Goal: Task Accomplishment & Management: Manage account settings

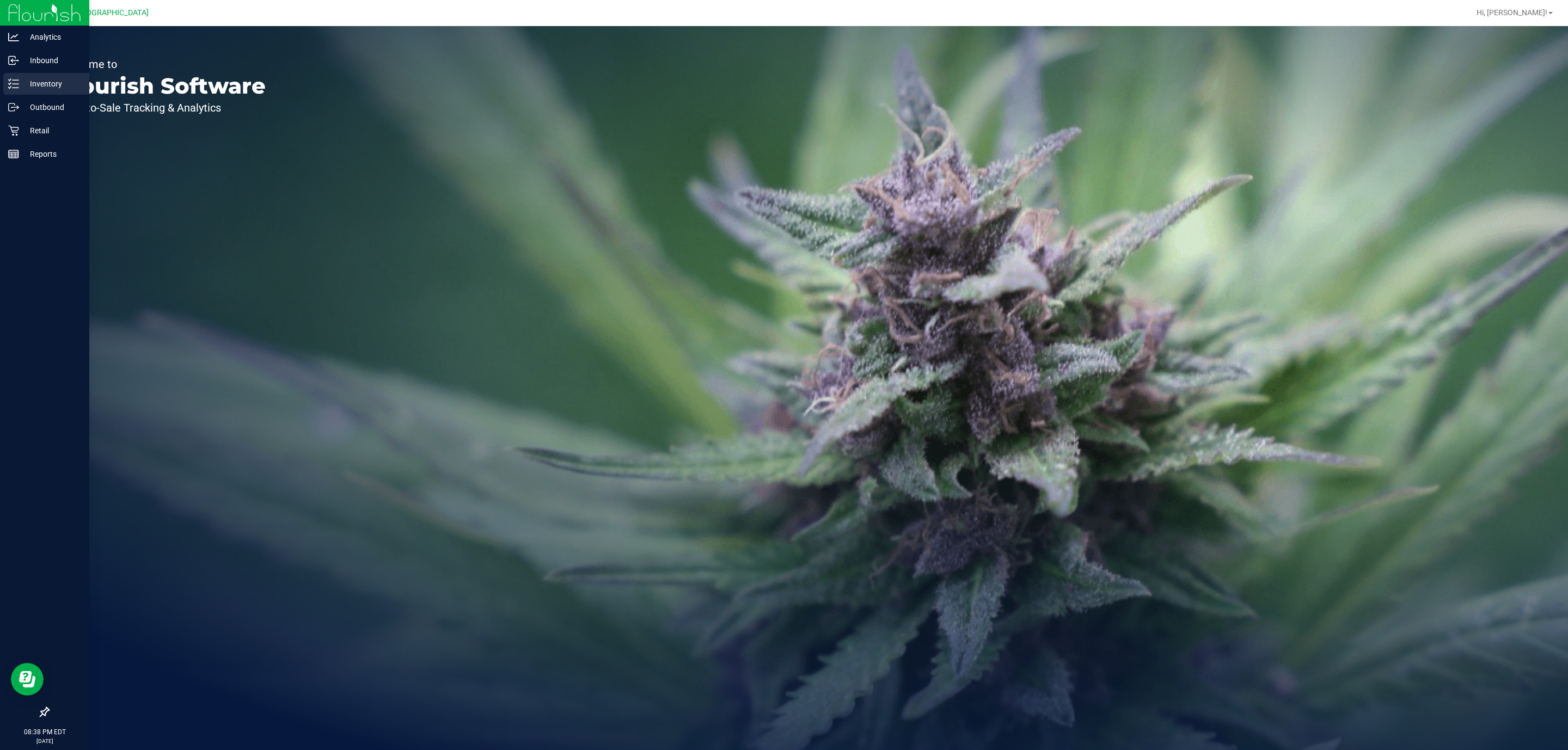
click at [41, 88] on p "Inventory" at bounding box center [51, 84] width 65 height 13
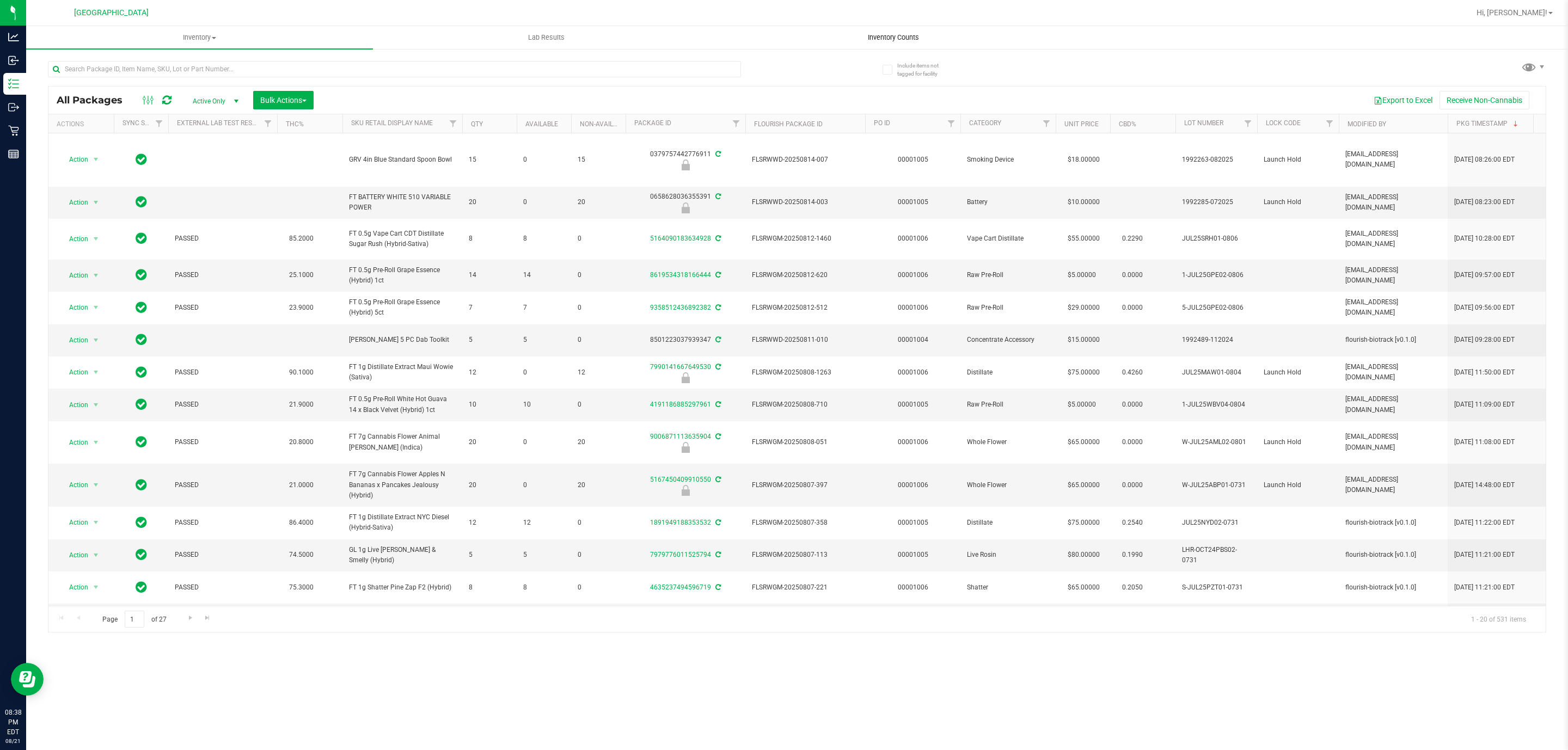
click at [896, 41] on span "Inventory Counts" at bounding box center [892, 37] width 80 height 10
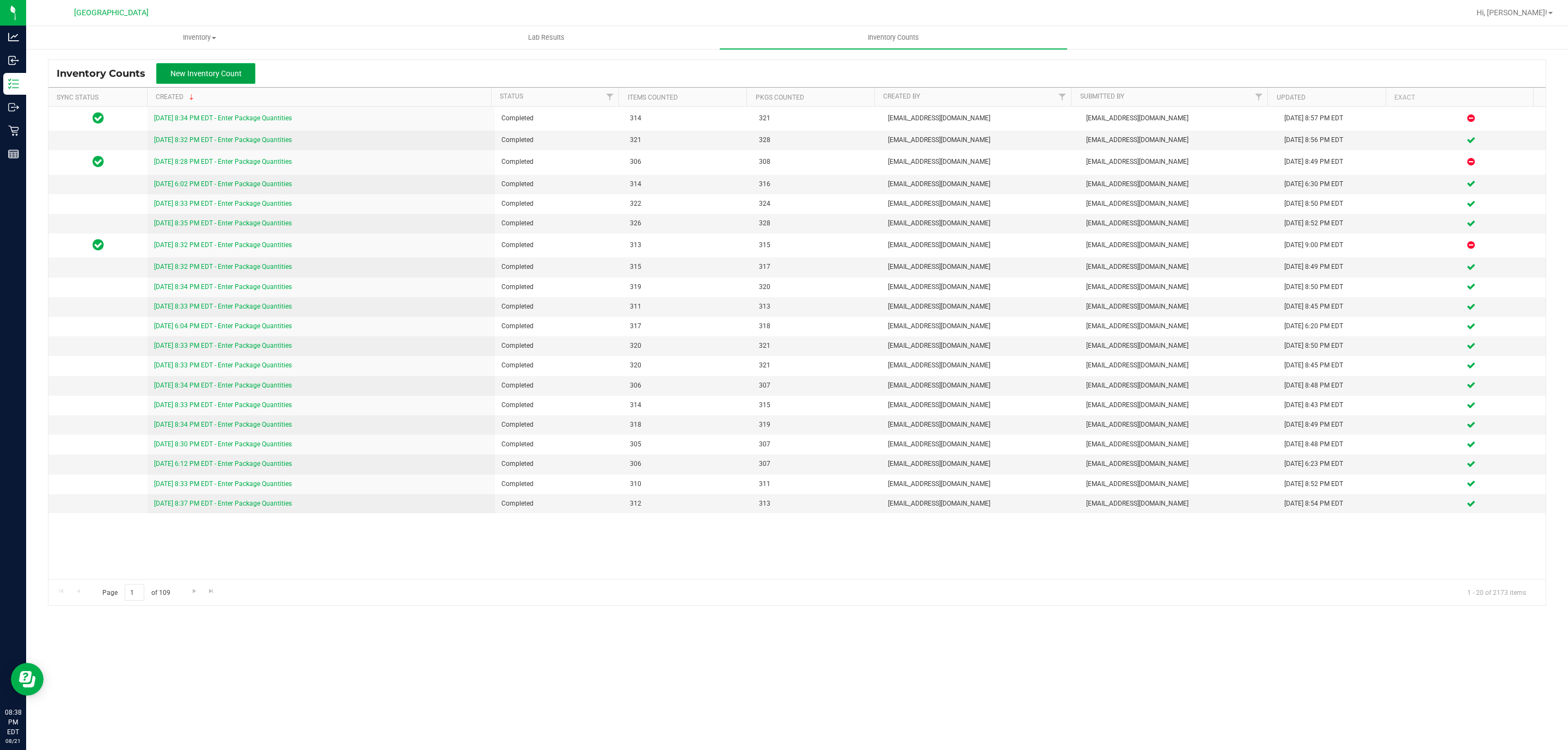
click at [234, 78] on span "New Inventory Count" at bounding box center [206, 74] width 71 height 9
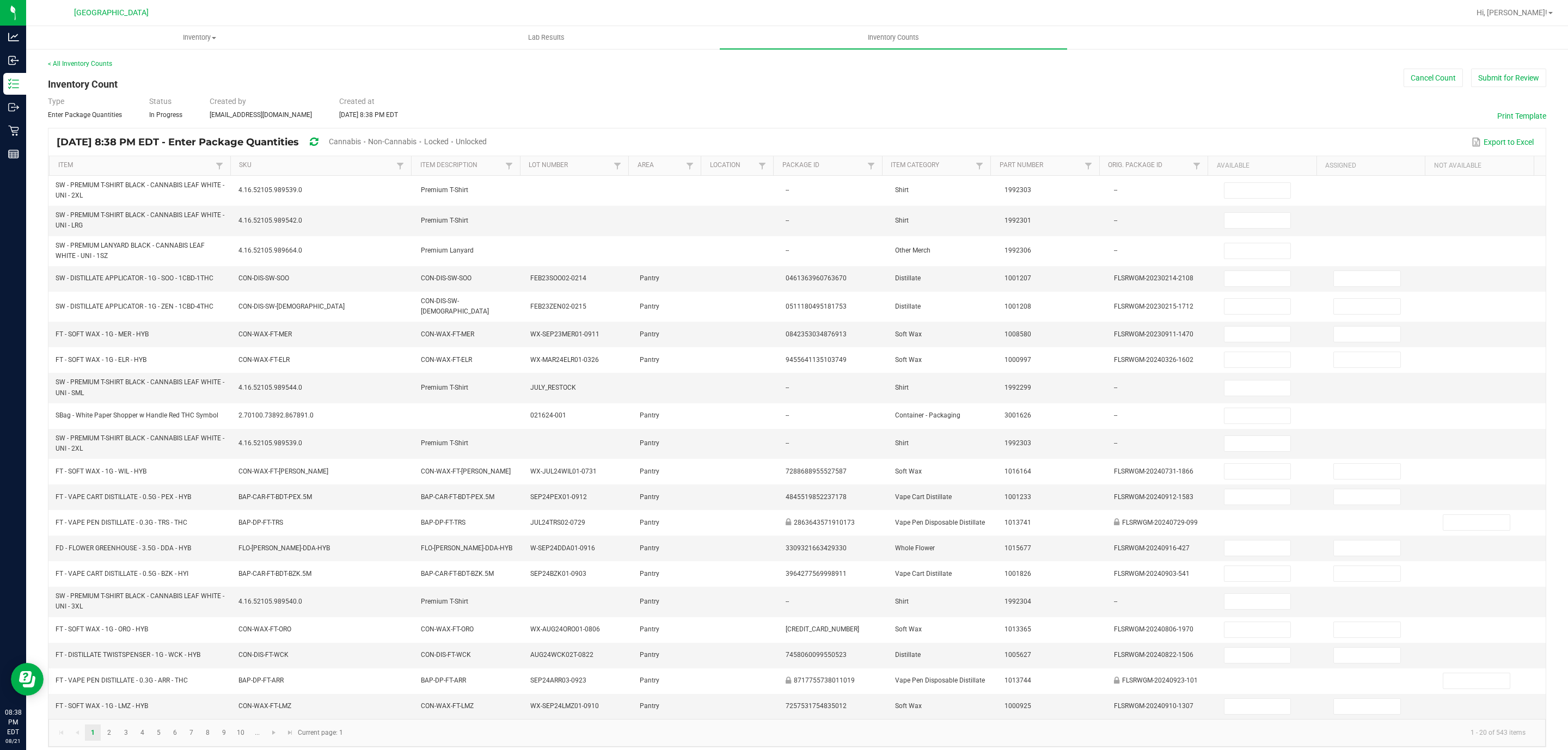
drag, startPoint x: 510, startPoint y: 131, endPoint x: 504, endPoint y: 137, distance: 8.5
click at [510, 133] on div "Aug 21, 2025 8:38 PM EDT - Enter Package Quantities Cannabis Non-Cannabis Locke…" at bounding box center [797, 142] width 1497 height 27
click at [486, 138] on span "Unlocked" at bounding box center [471, 142] width 31 height 9
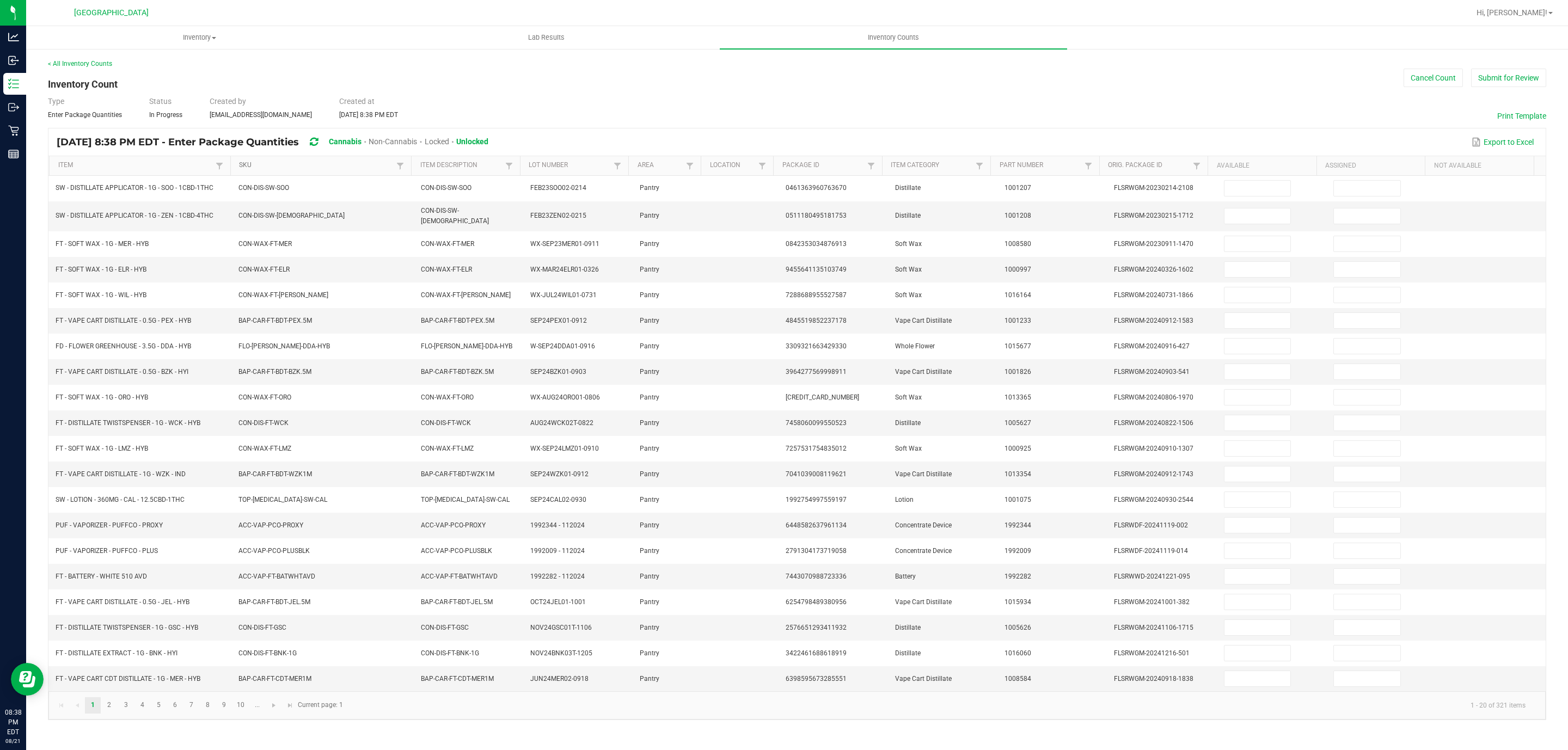
click at [349, 163] on link "SKU" at bounding box center [316, 166] width 154 height 9
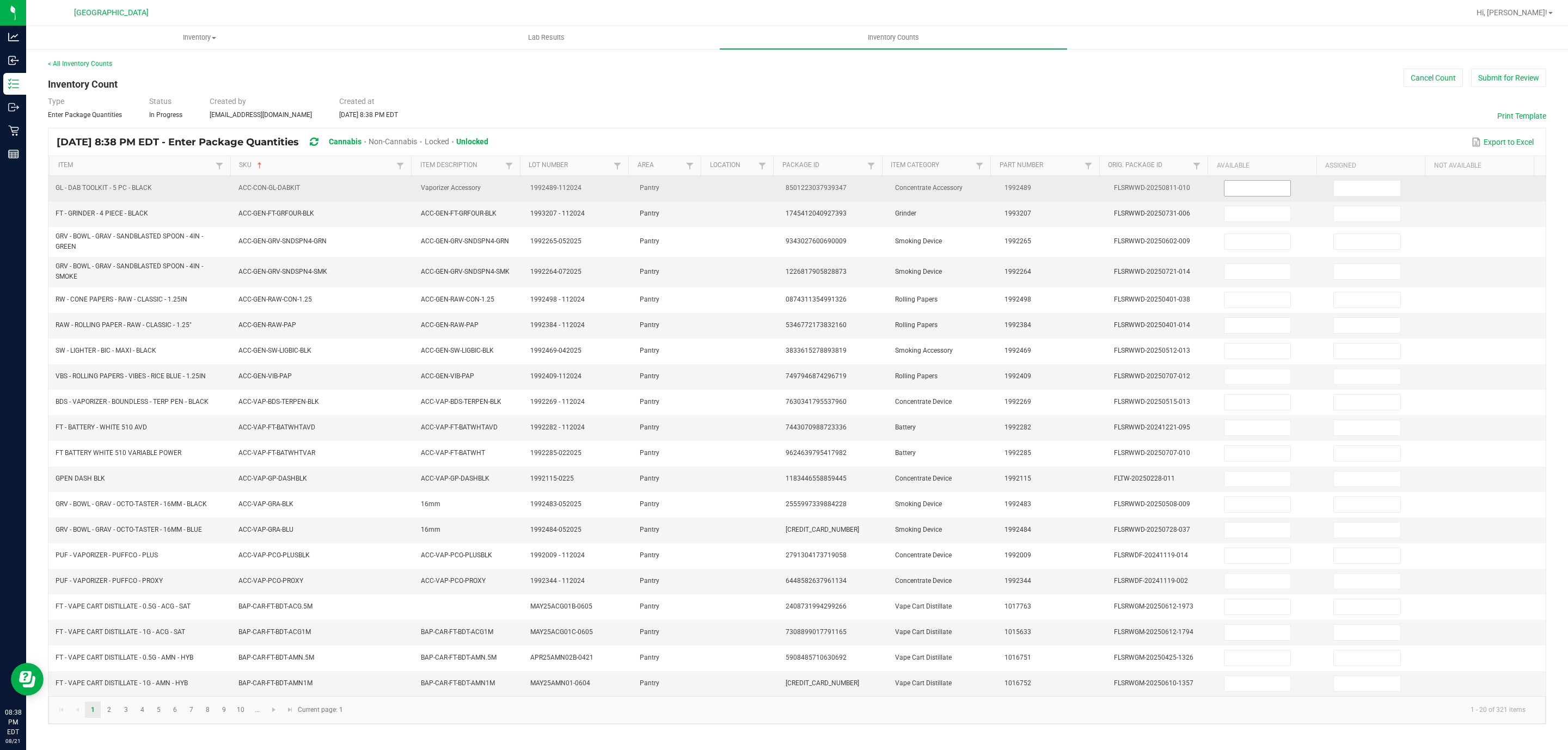
click at [1231, 189] on input at bounding box center [1258, 188] width 67 height 15
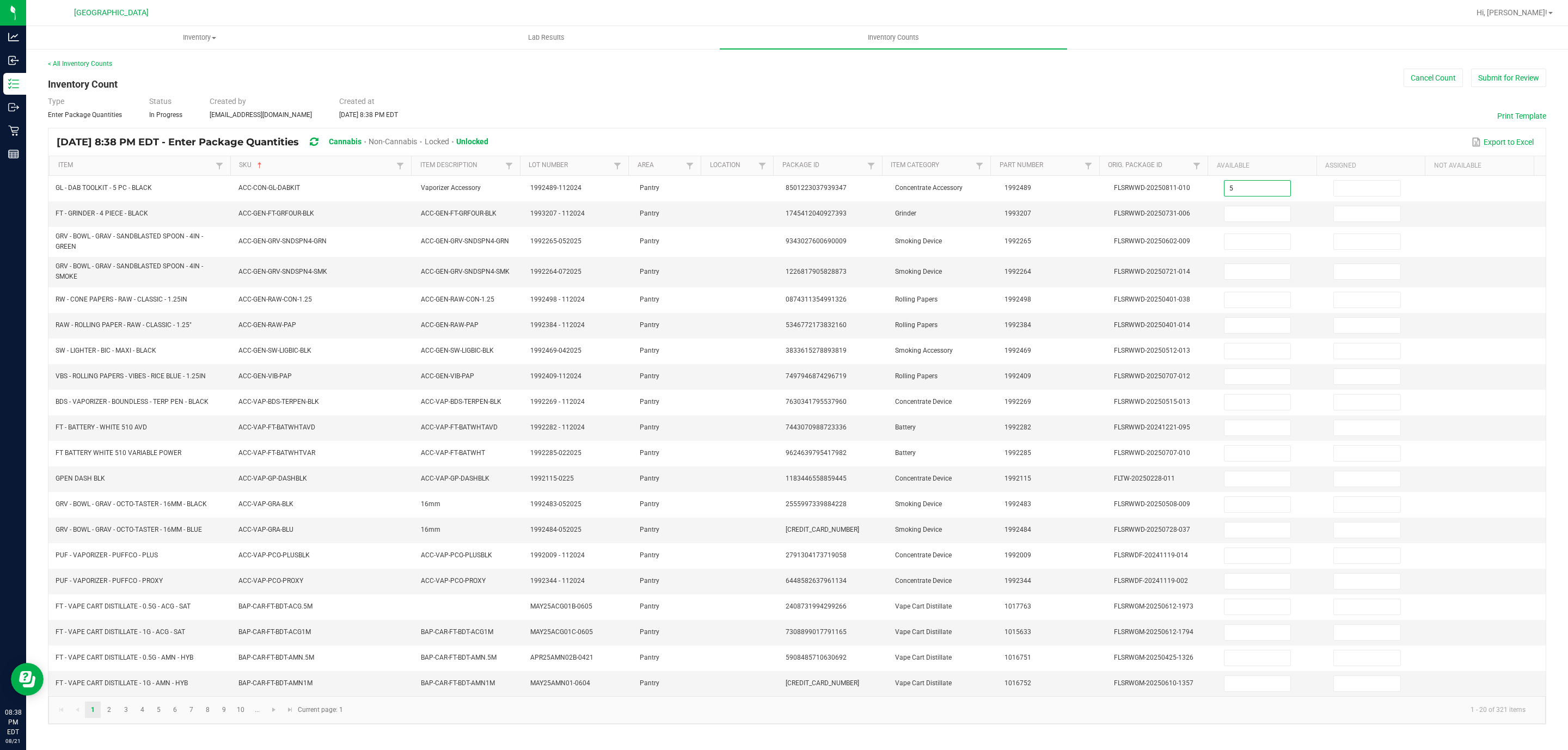
type input "5"
type input "0"
type input "3"
type input "0"
type input "1"
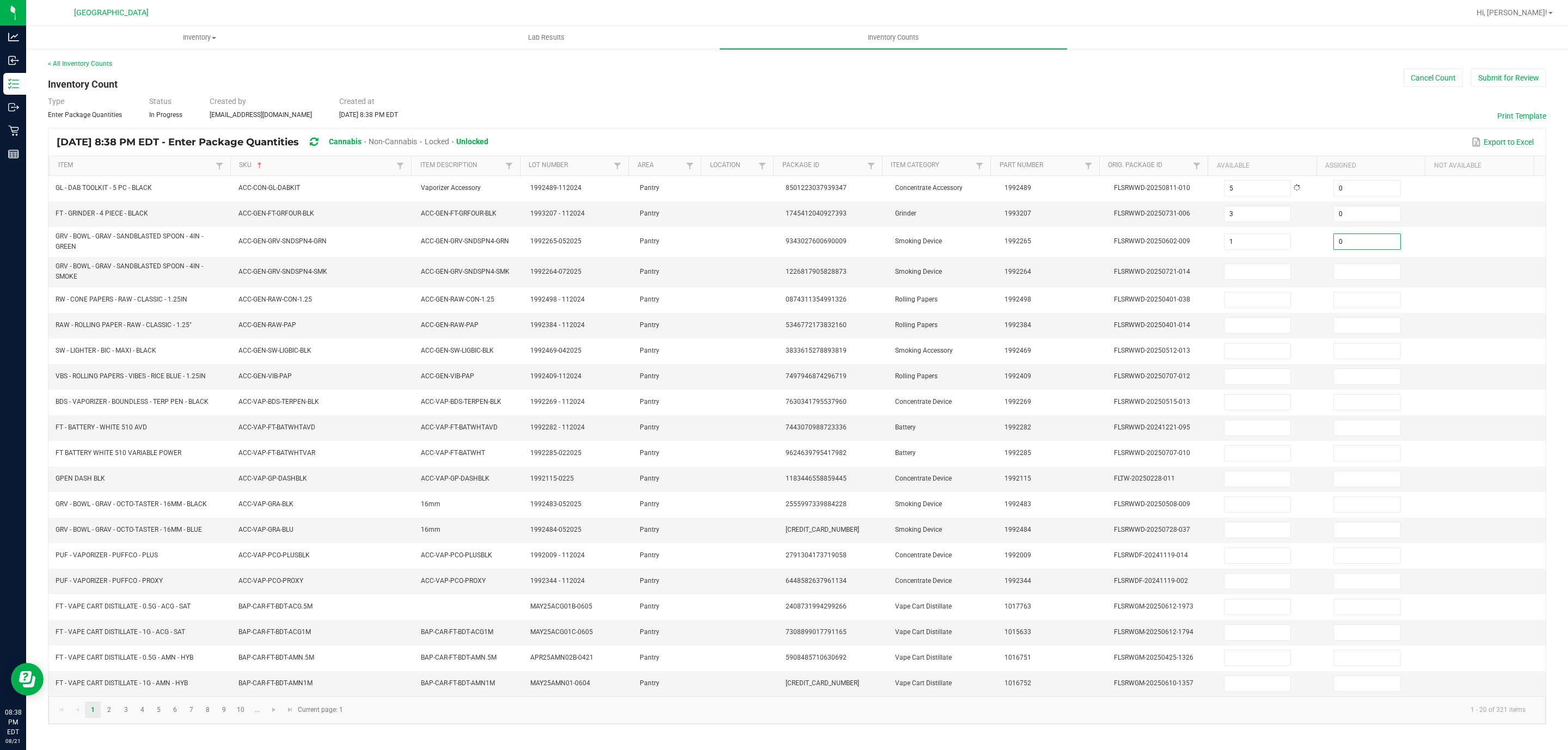
type input "0"
type input "7"
type input "0"
type input "27"
type input "0"
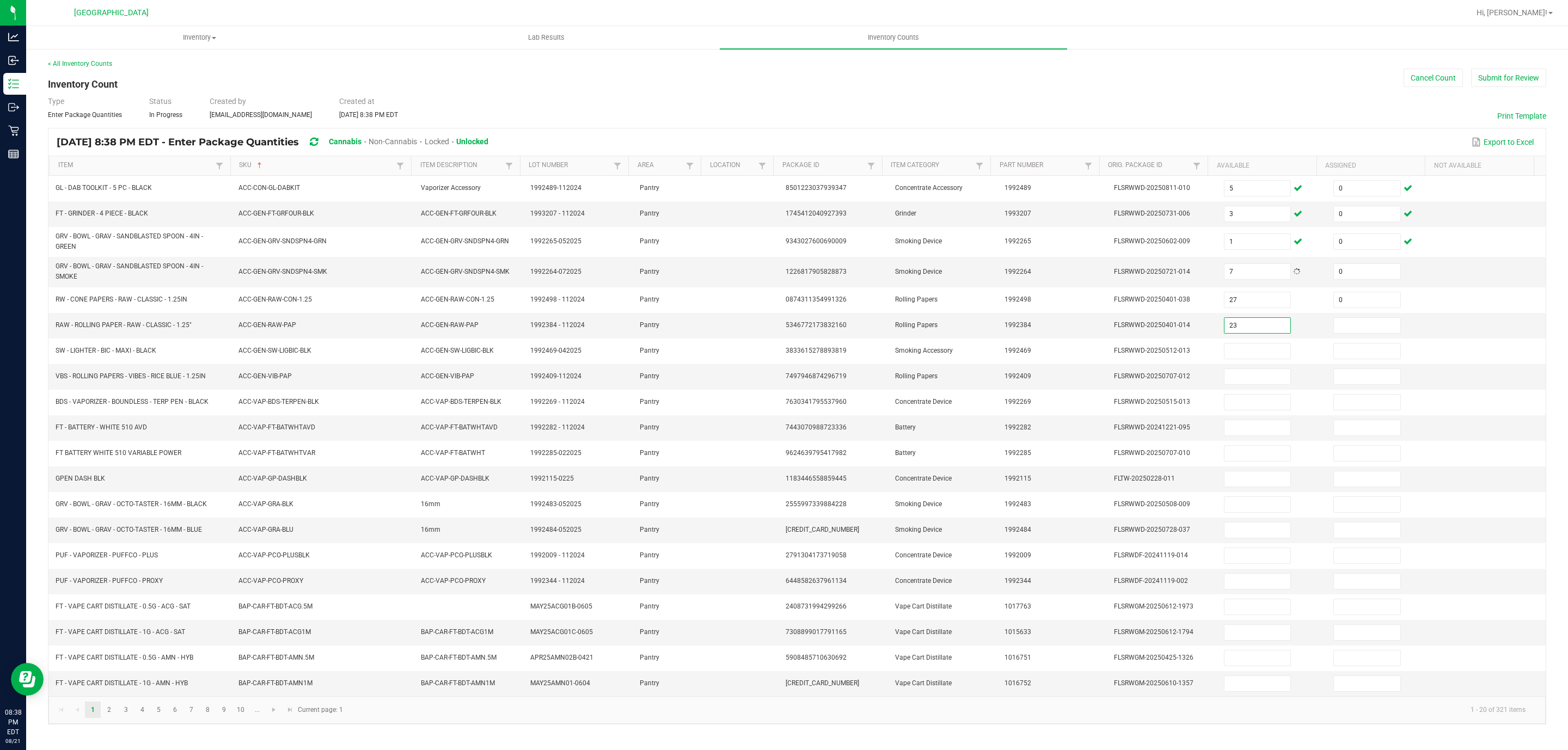
type input "23"
type input "0"
type input "28"
type input "0"
type input "47"
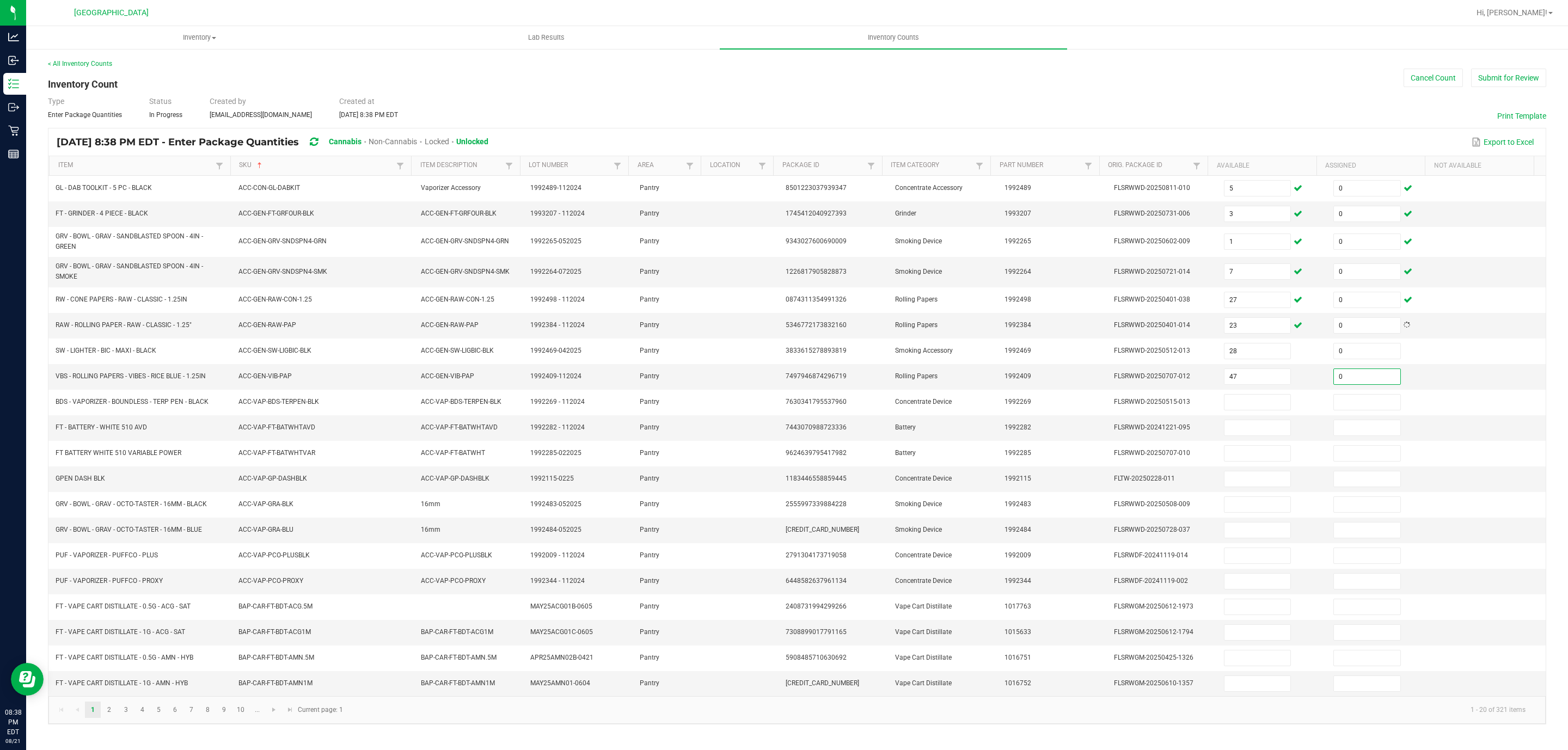
type input "0"
type input "3"
type input "0"
type input "23"
type input "0"
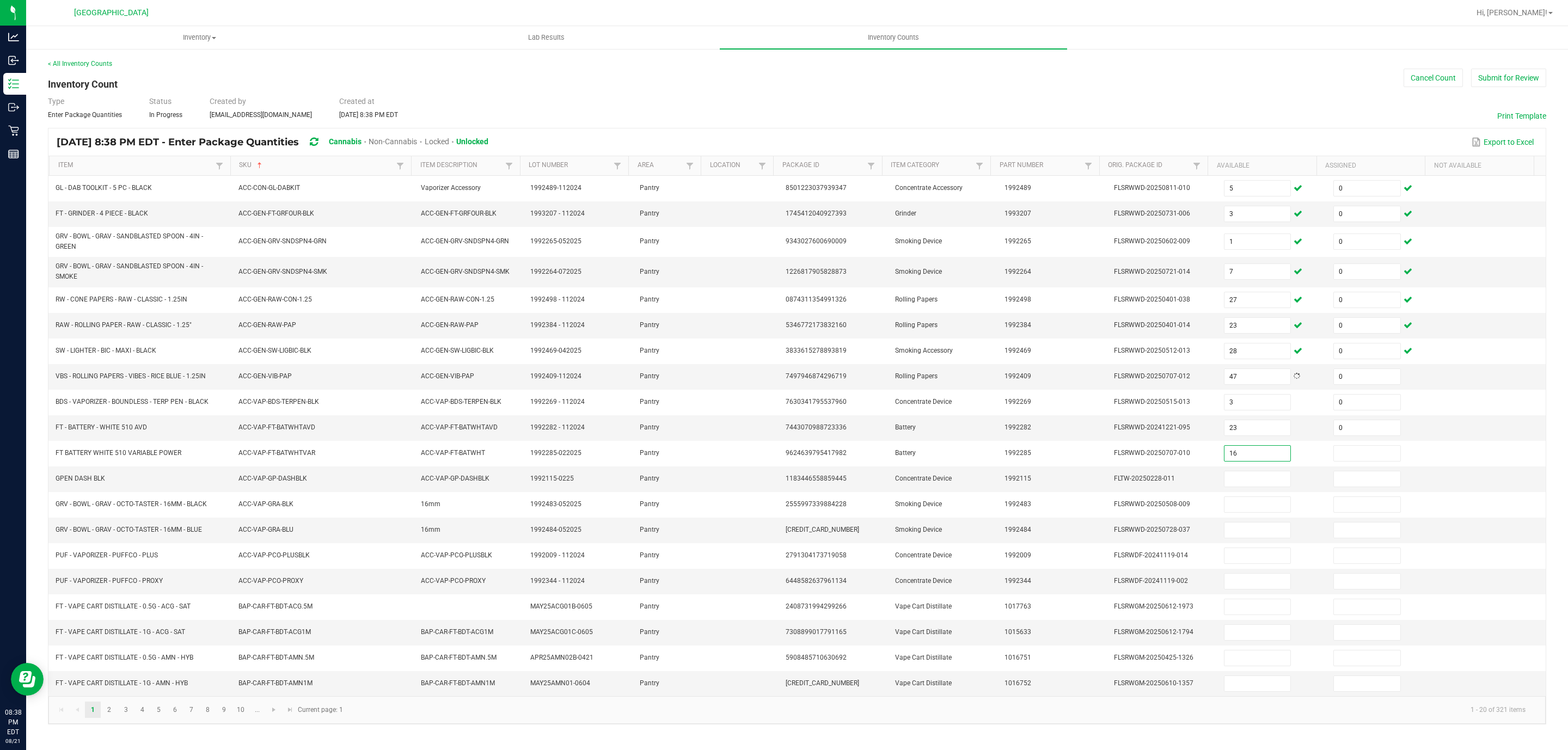
type input "16"
type input "0"
type input "5"
type input "0"
type input "4"
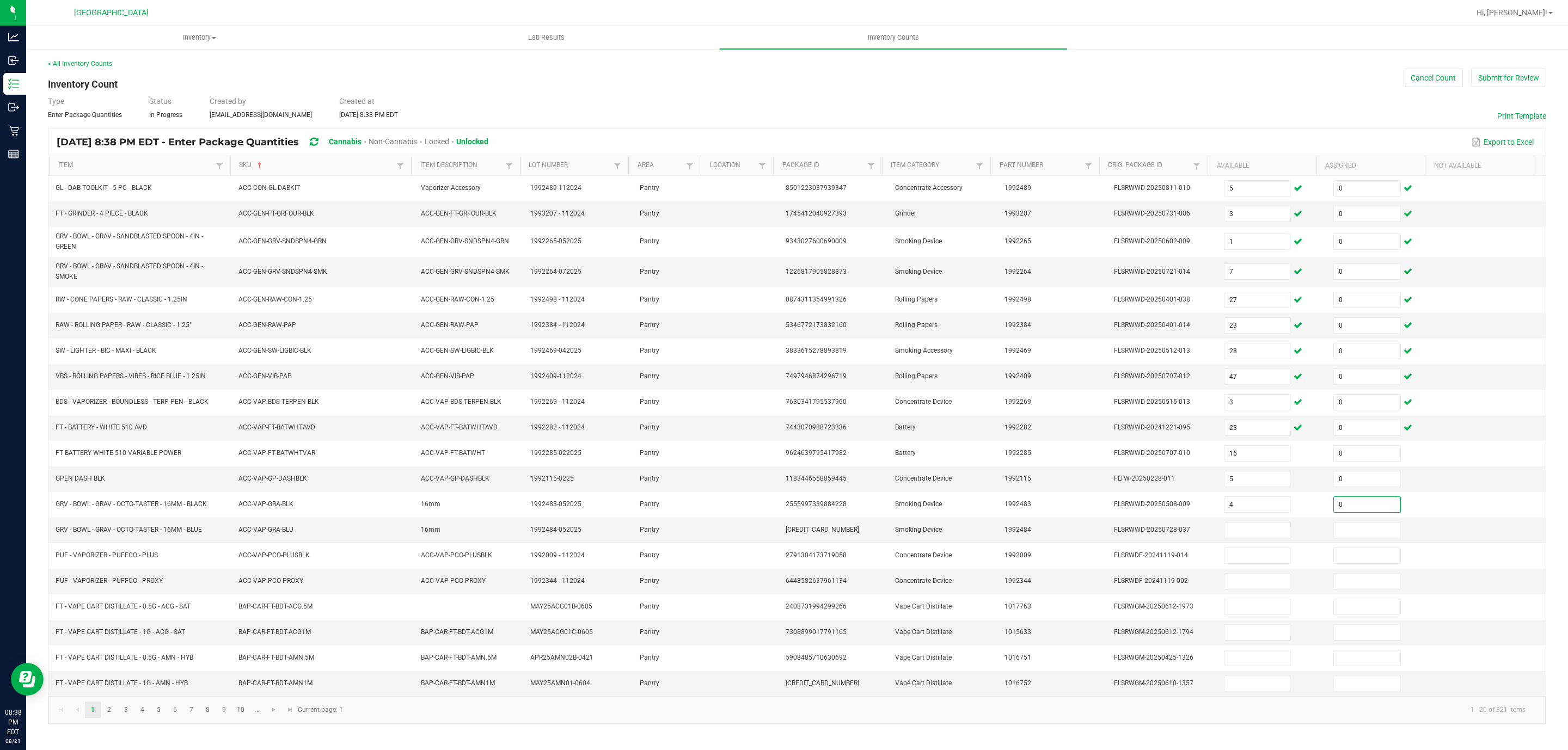
type input "0"
type input "4"
type input "0"
type input "5"
type input "0"
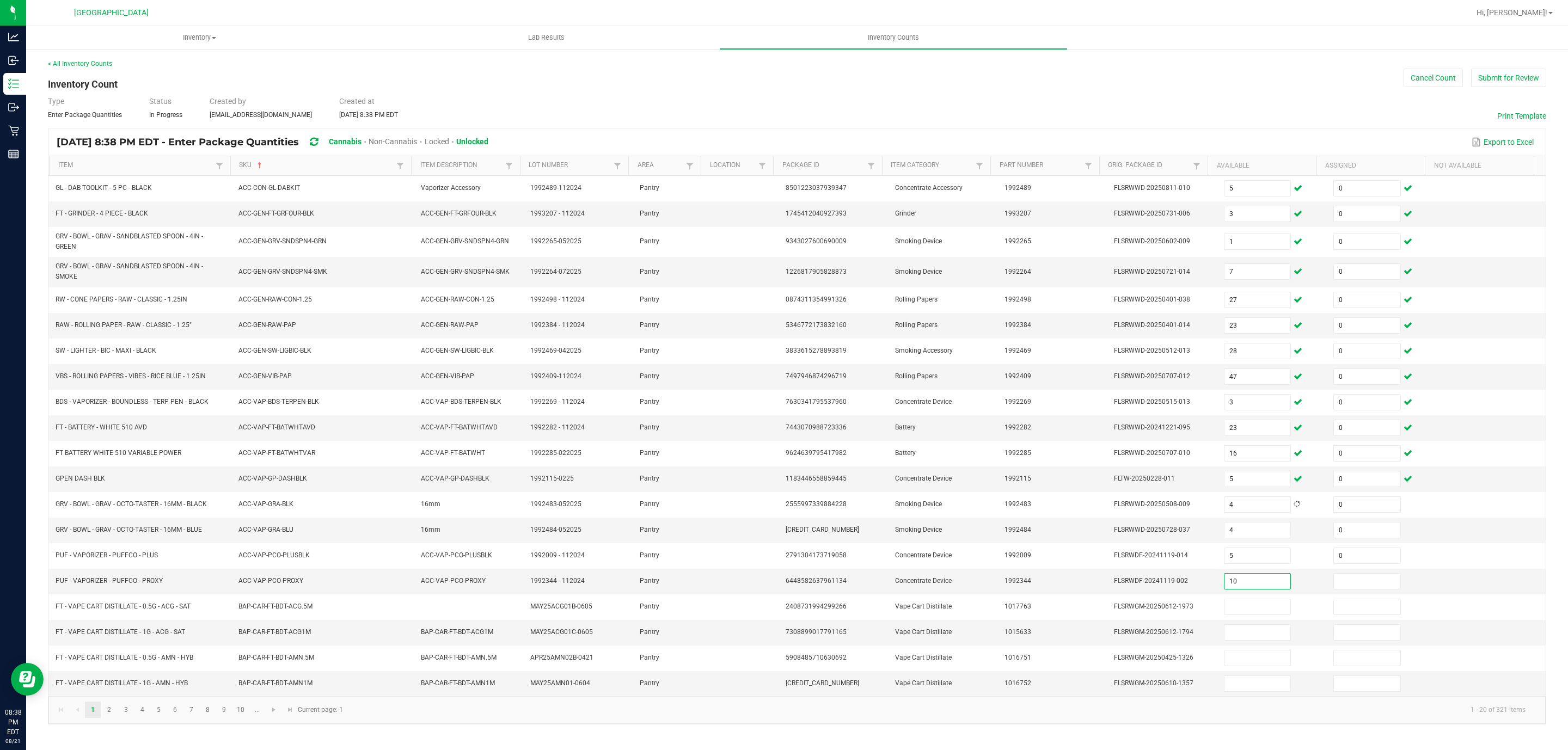
type input "10"
type input "0"
type input "3"
type input "0"
type input "1"
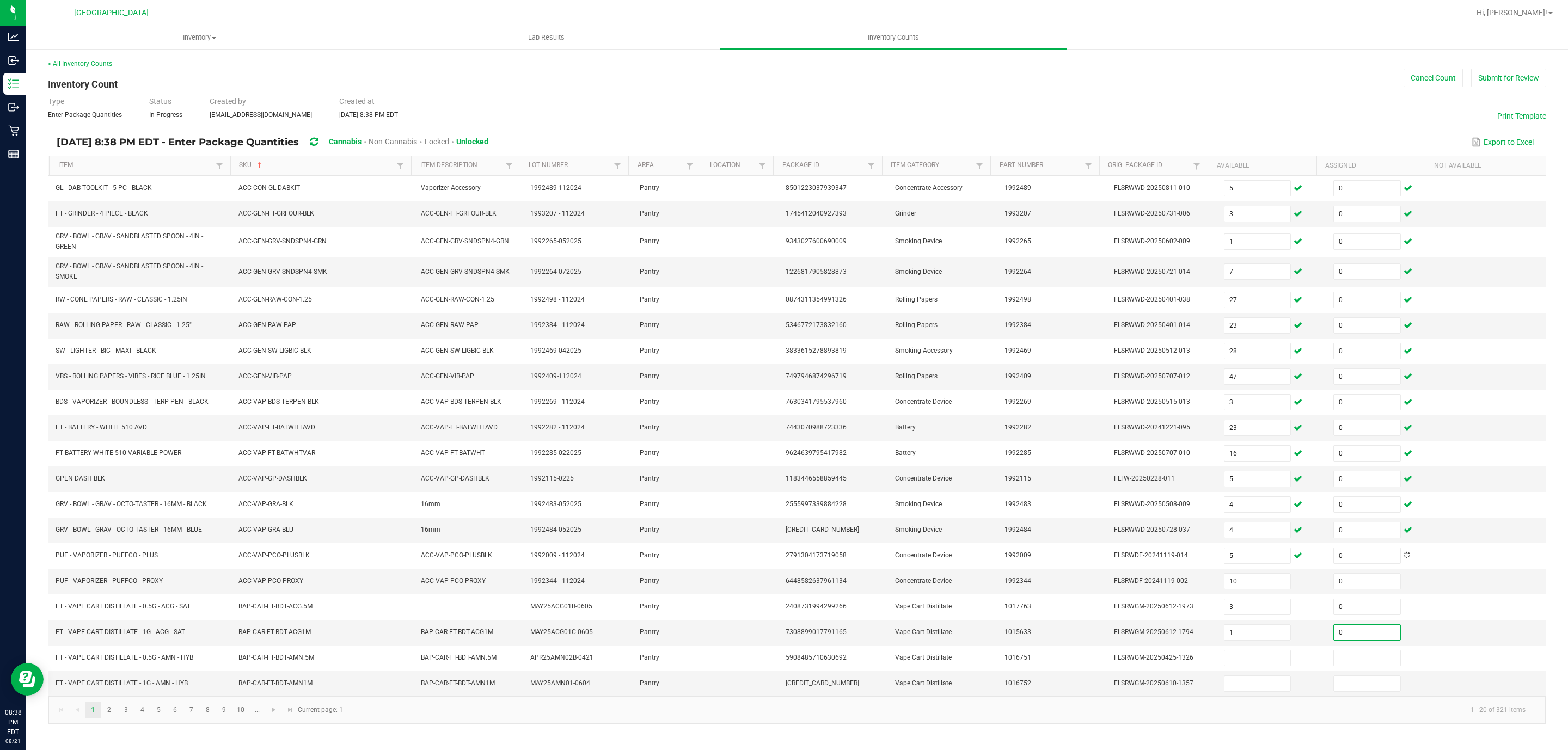
type input "0"
type input "2"
type input "0"
type input "6"
type input "0"
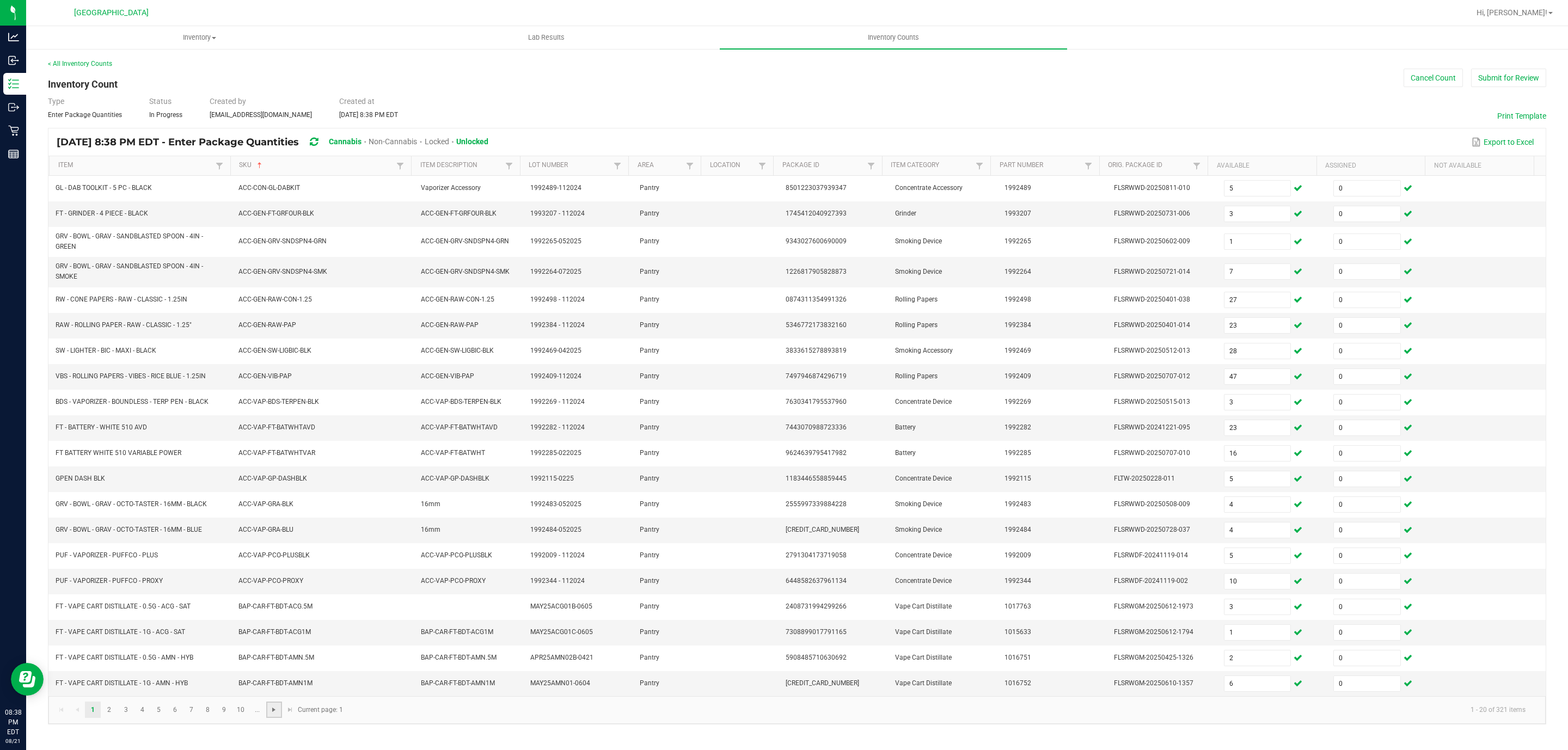
click at [271, 715] on span "Go to the next page" at bounding box center [274, 710] width 9 height 9
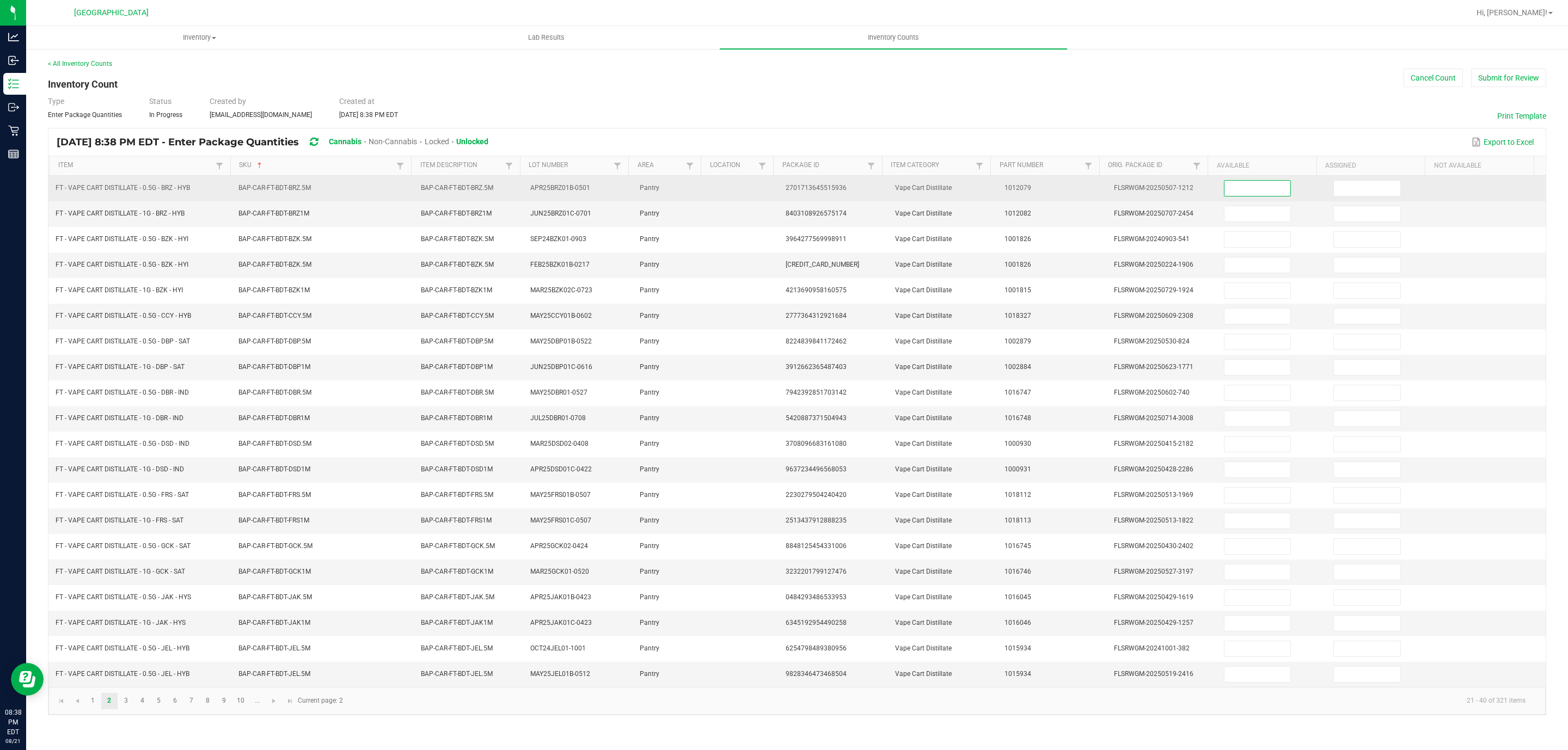
click at [1227, 191] on input at bounding box center [1258, 188] width 67 height 15
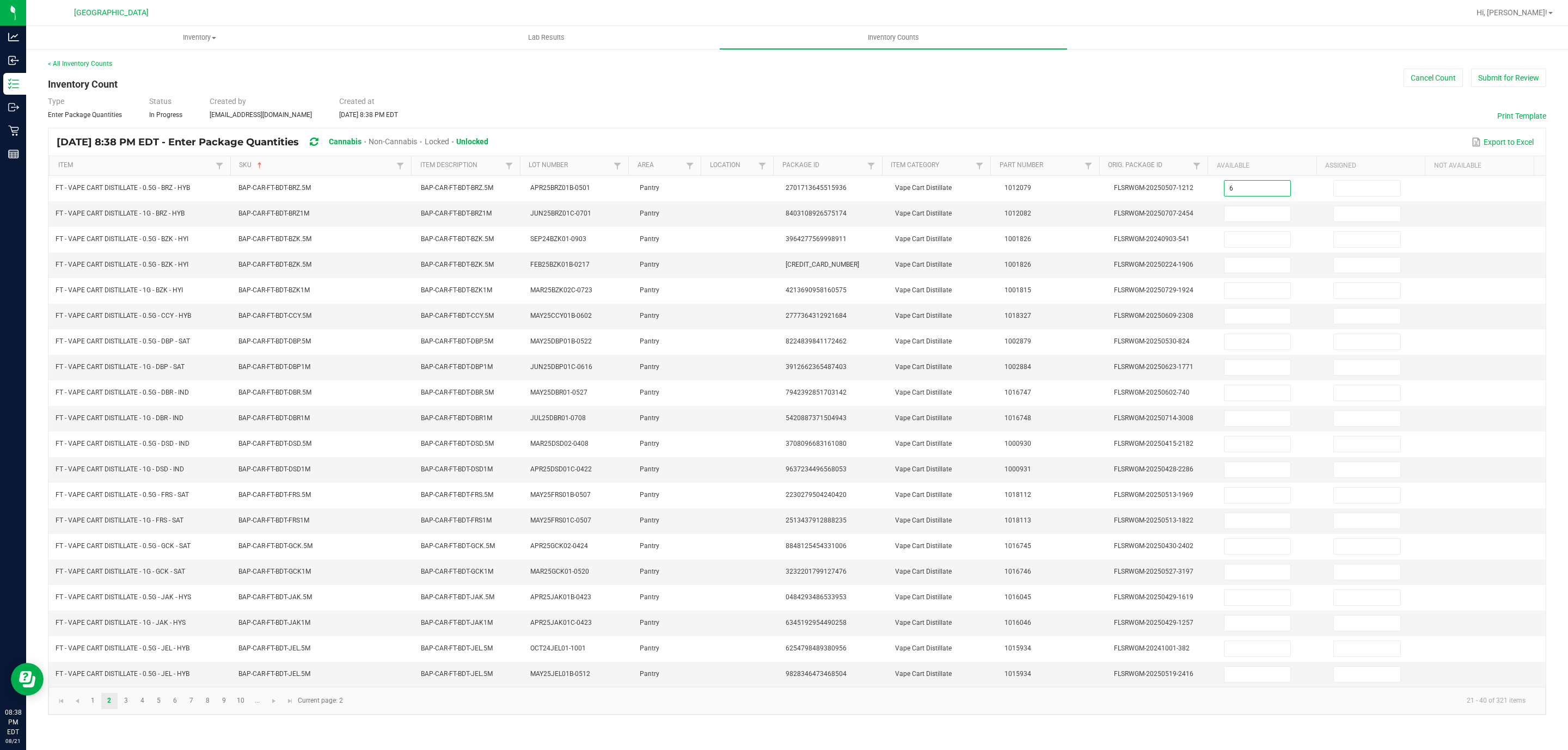
type input "6"
type input "0"
type input "12"
type input "0"
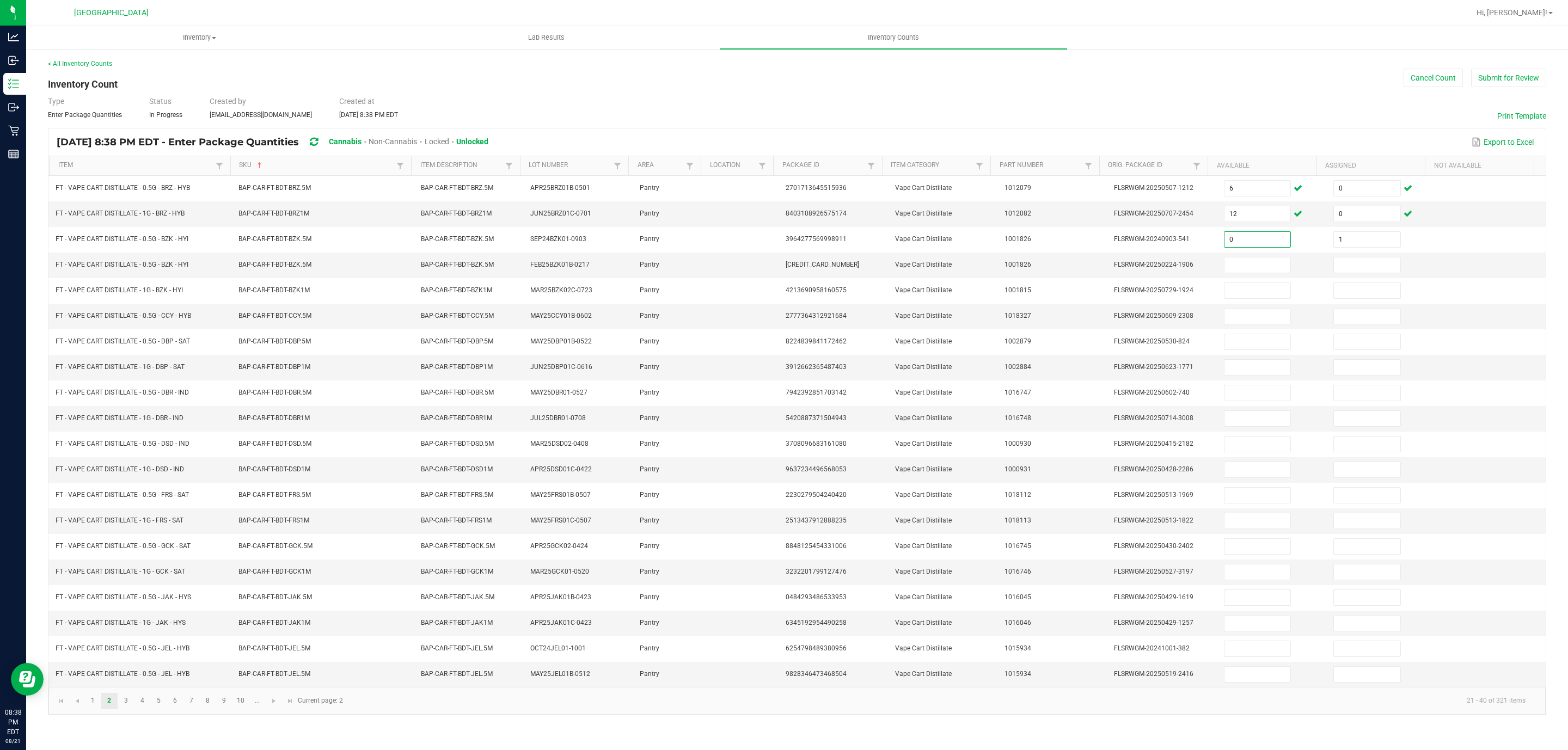
type input "1"
type input "0"
type input "12"
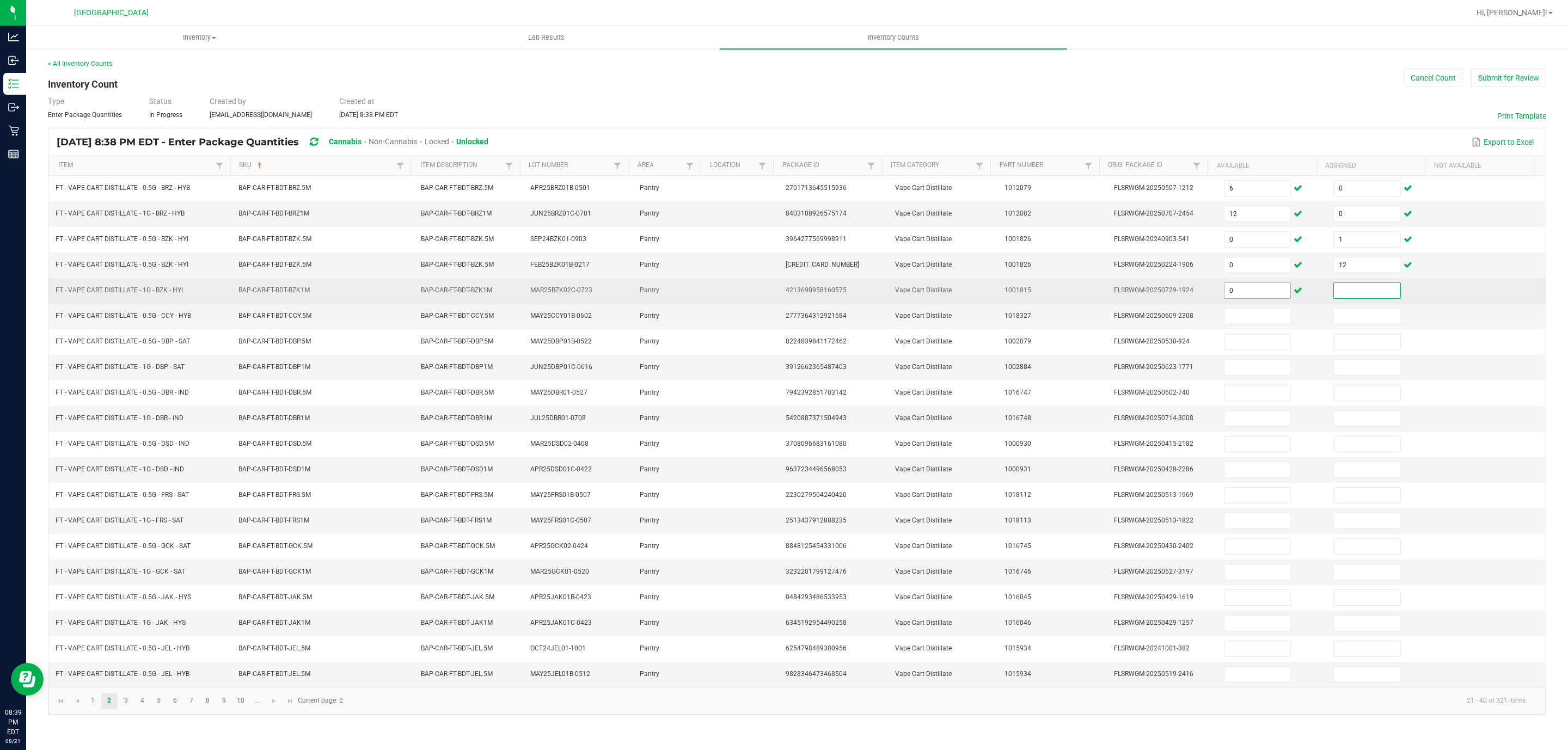
click at [1255, 296] on input "0" at bounding box center [1258, 291] width 67 height 15
type input "5"
type input "0"
type input "2"
type input "0"
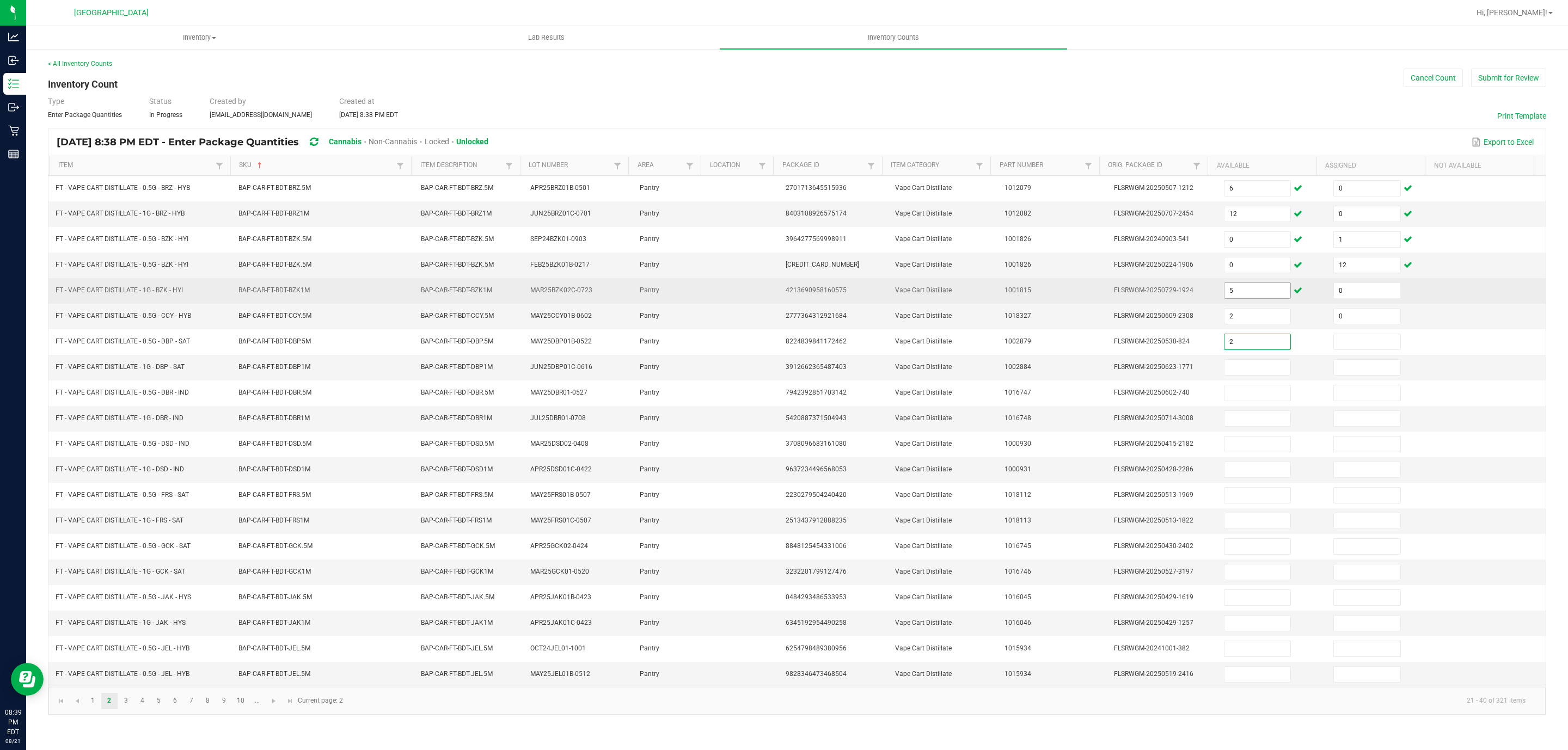
type input "2"
type input "0"
type input "10"
type input "0"
type input "5"
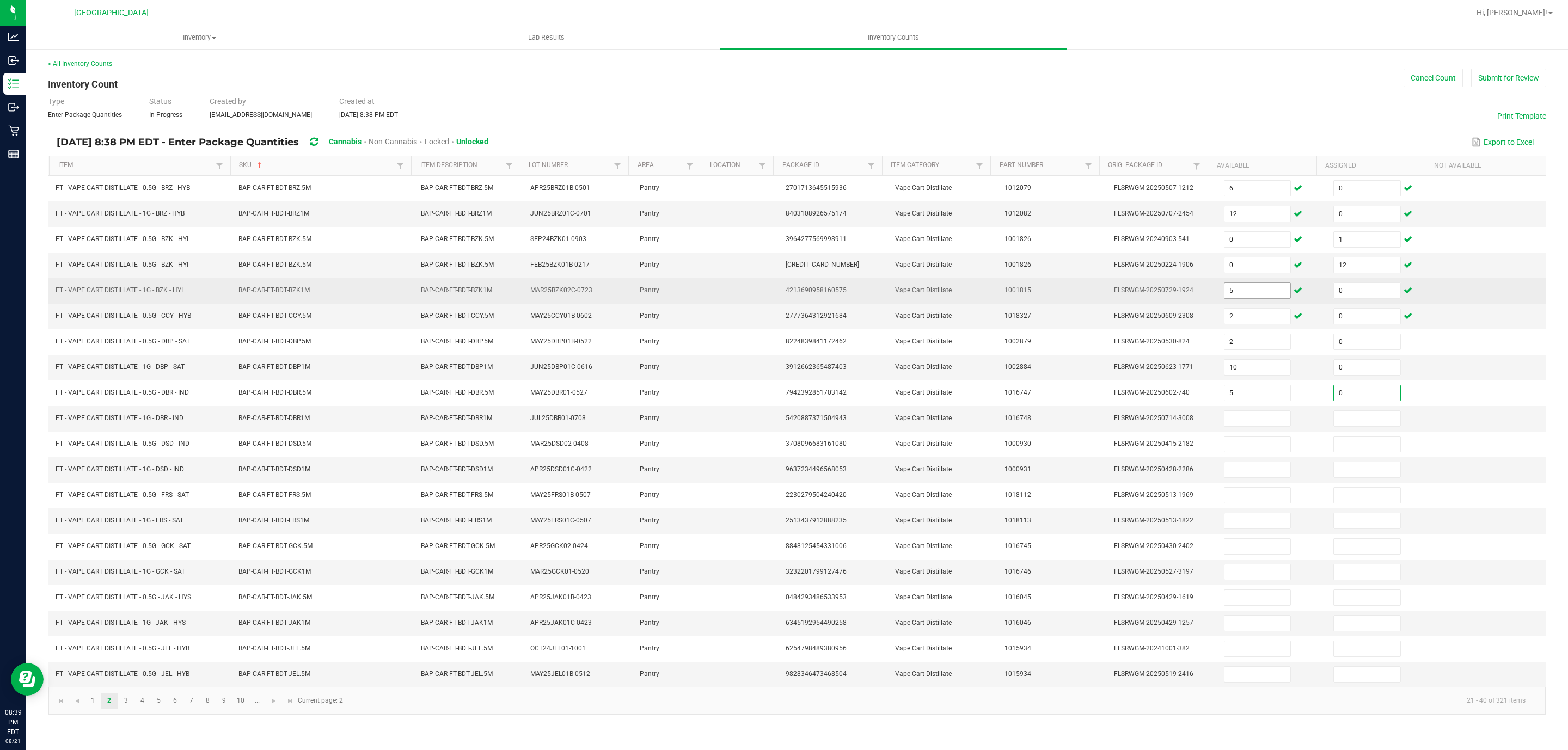
type input "0"
type input "3"
type input "0"
type input "2"
type input "0"
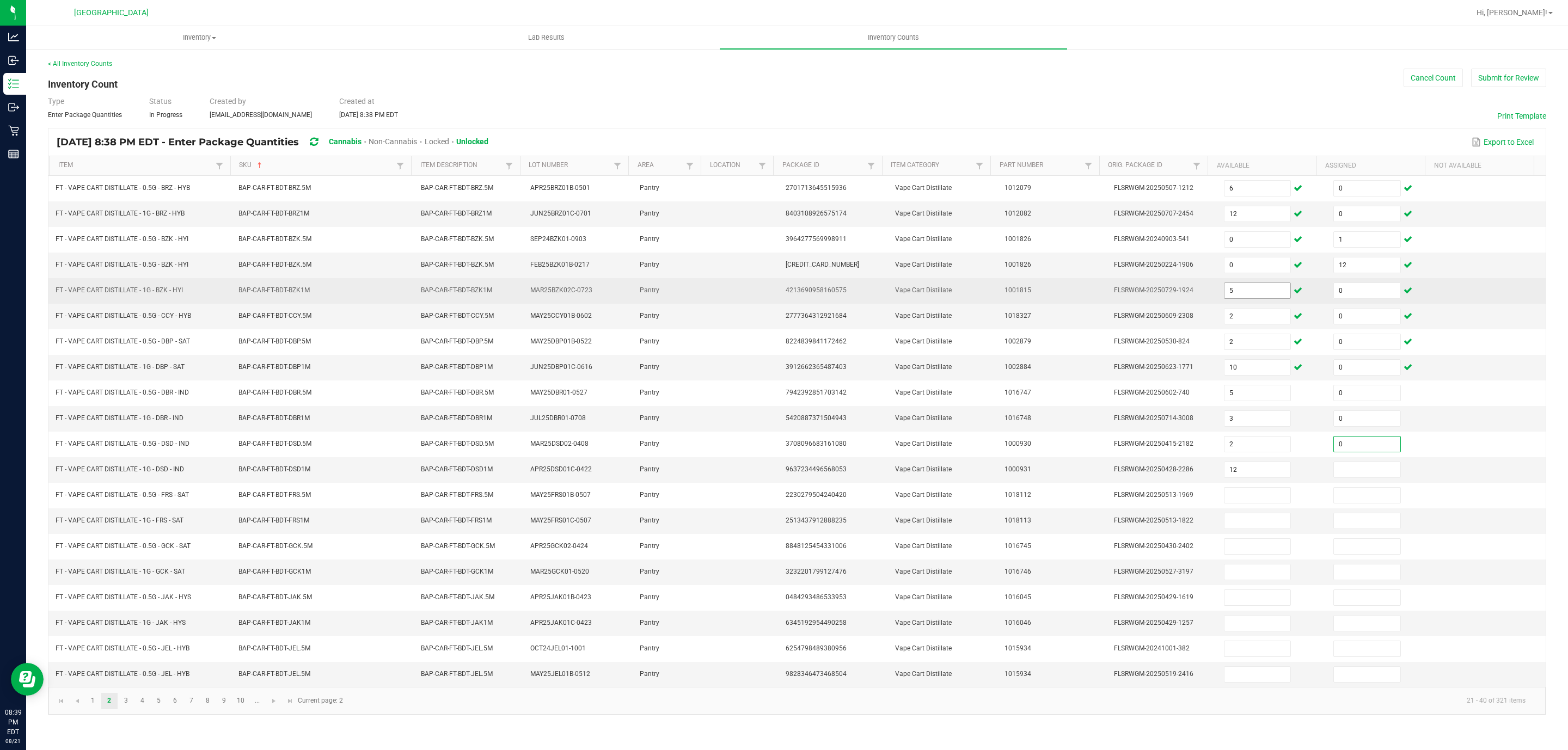
type input "12"
type input "0"
type input "2"
type input "0"
type input "11"
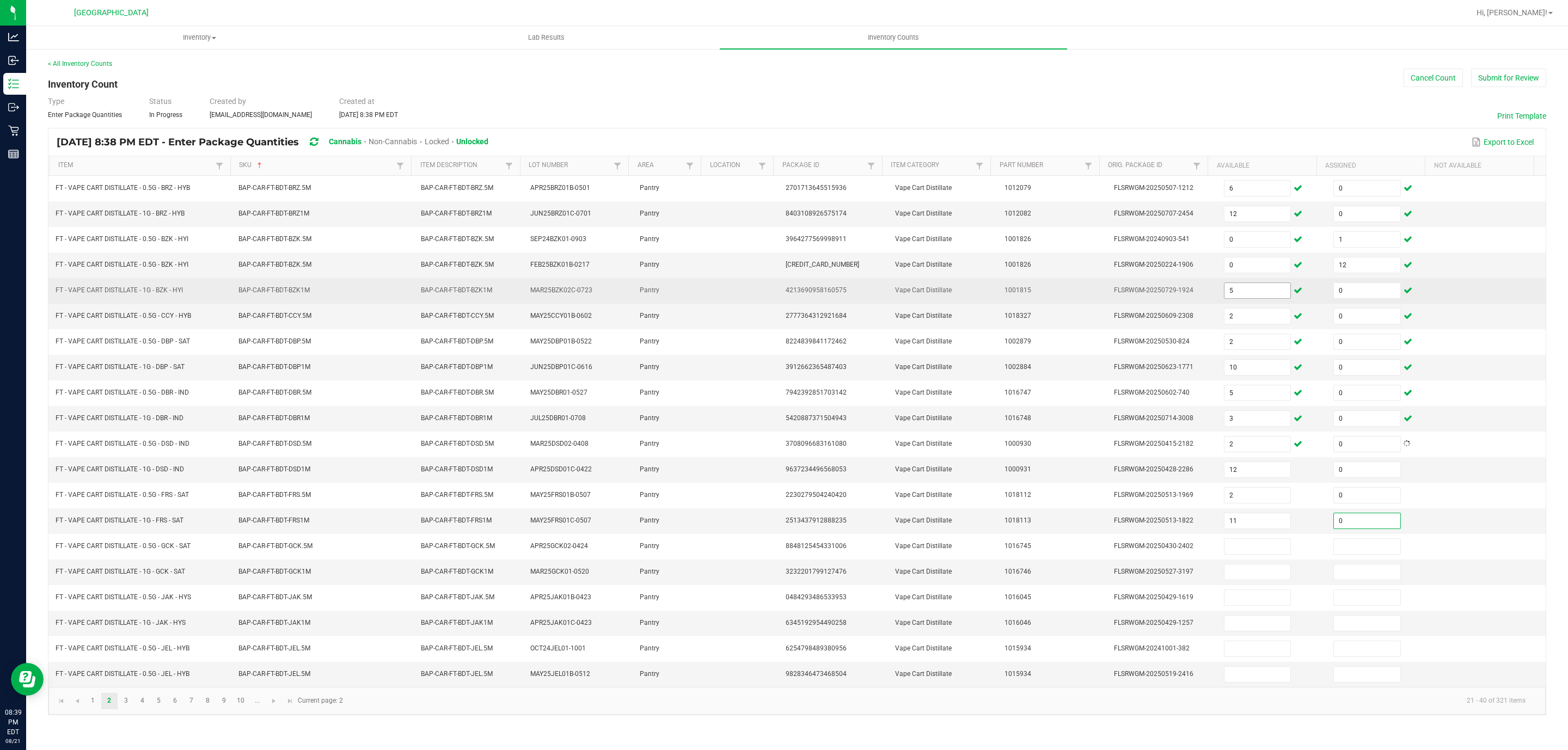
type input "0"
type input "2"
type input "0"
type input "5"
type input "0"
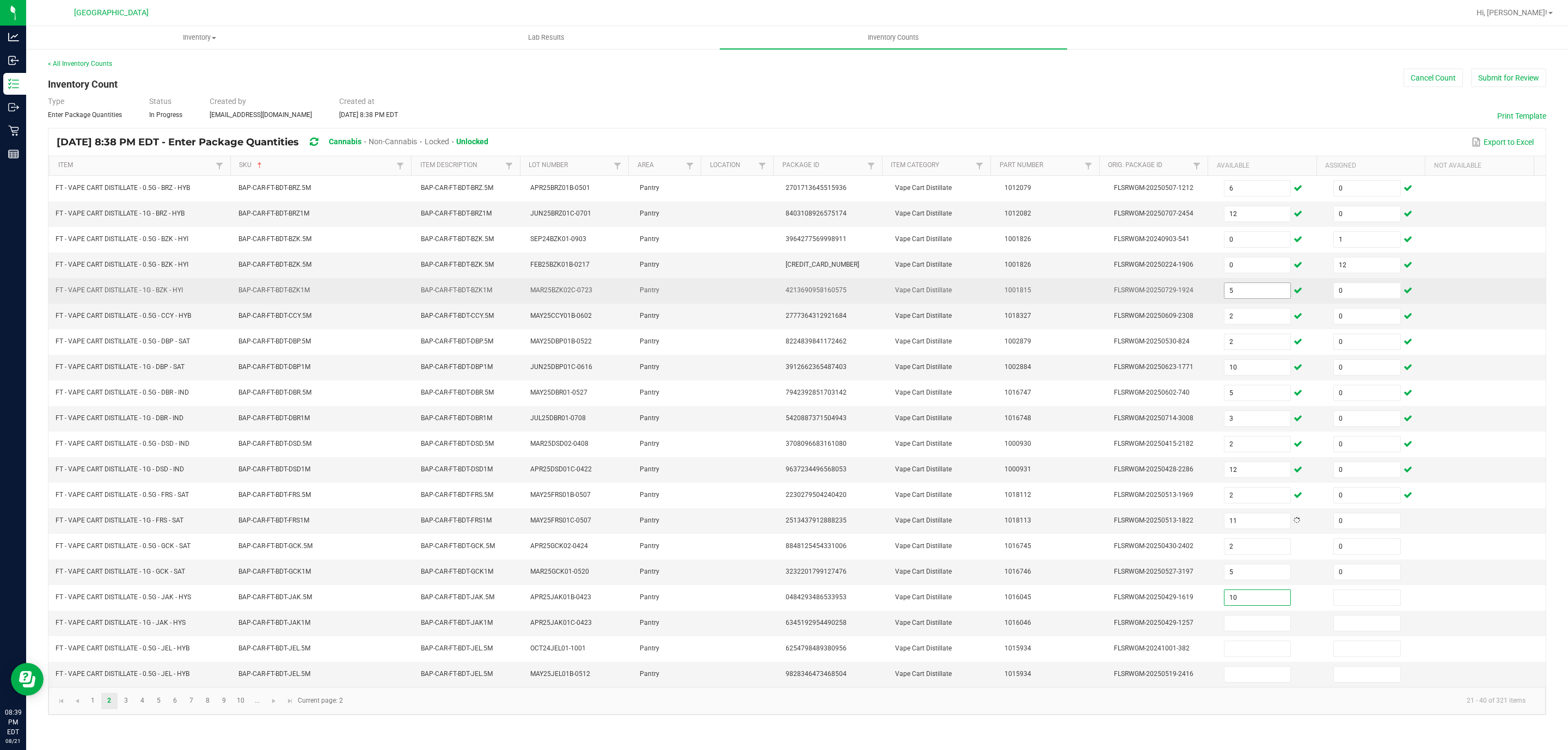
type input "10"
type input "0"
type input "5"
type input "0"
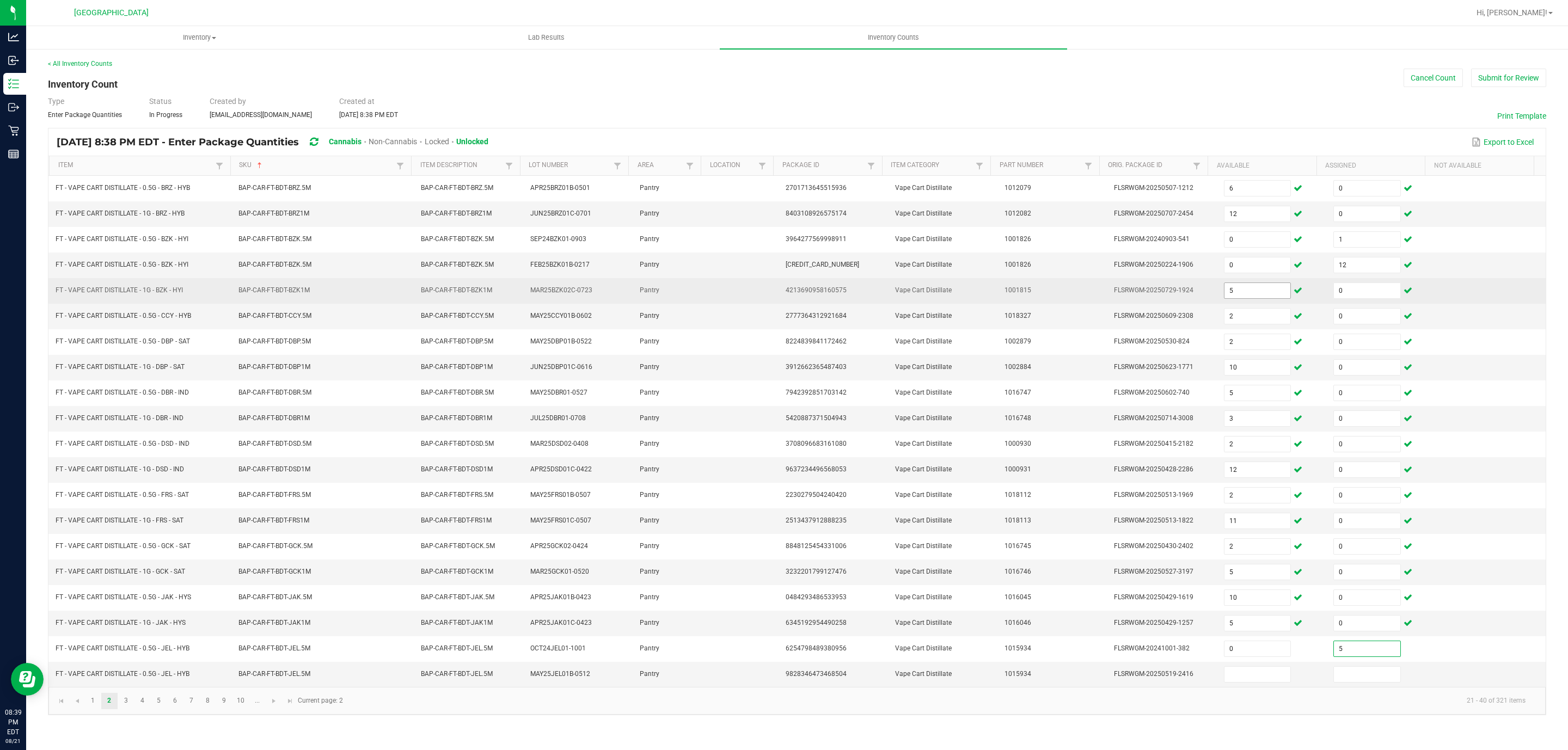
type input "5"
type input "2"
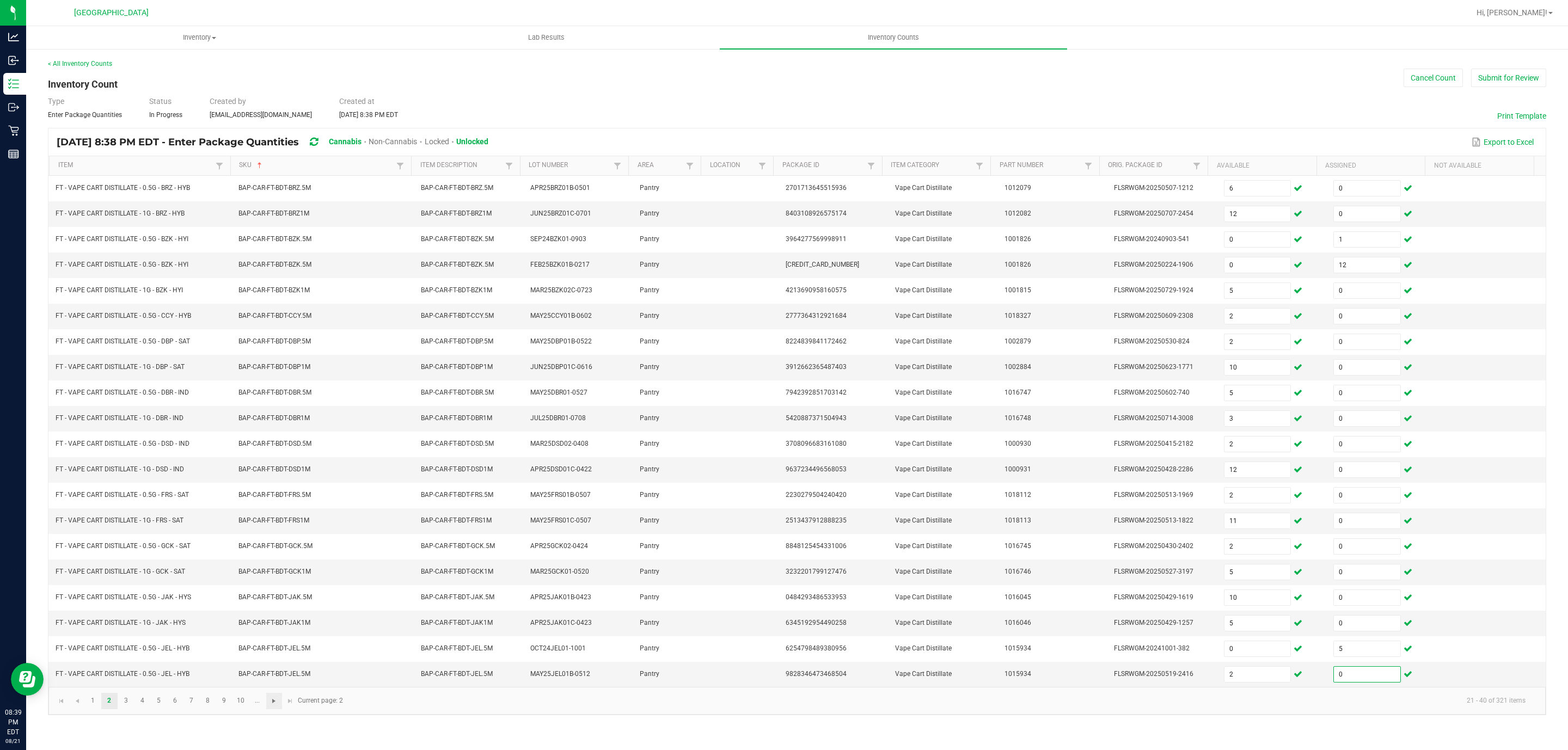
type input "0"
click at [277, 706] on span "Go to the next page" at bounding box center [274, 701] width 9 height 9
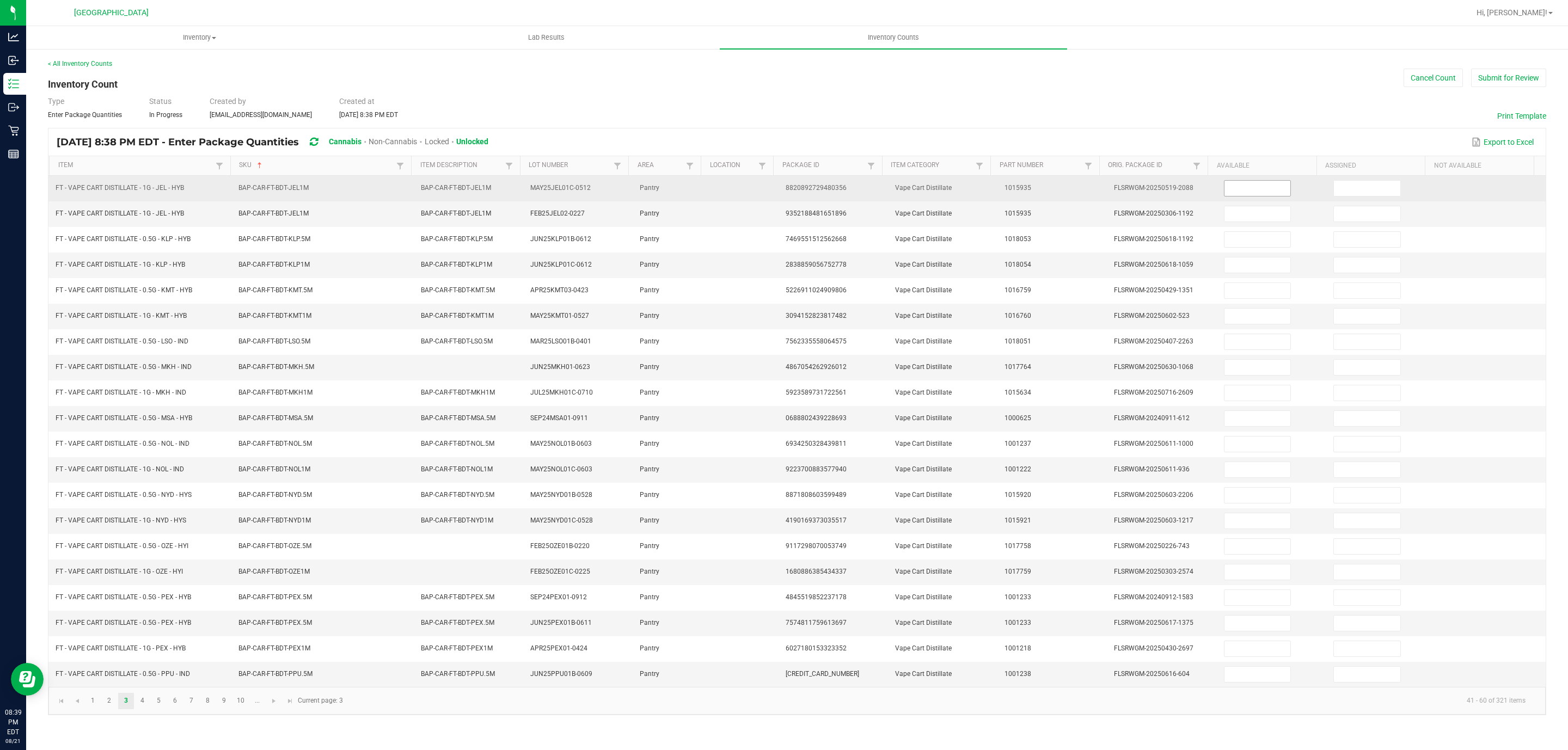
click at [1236, 181] on span at bounding box center [1257, 189] width 68 height 16
click at [1240, 193] on input at bounding box center [1258, 188] width 67 height 15
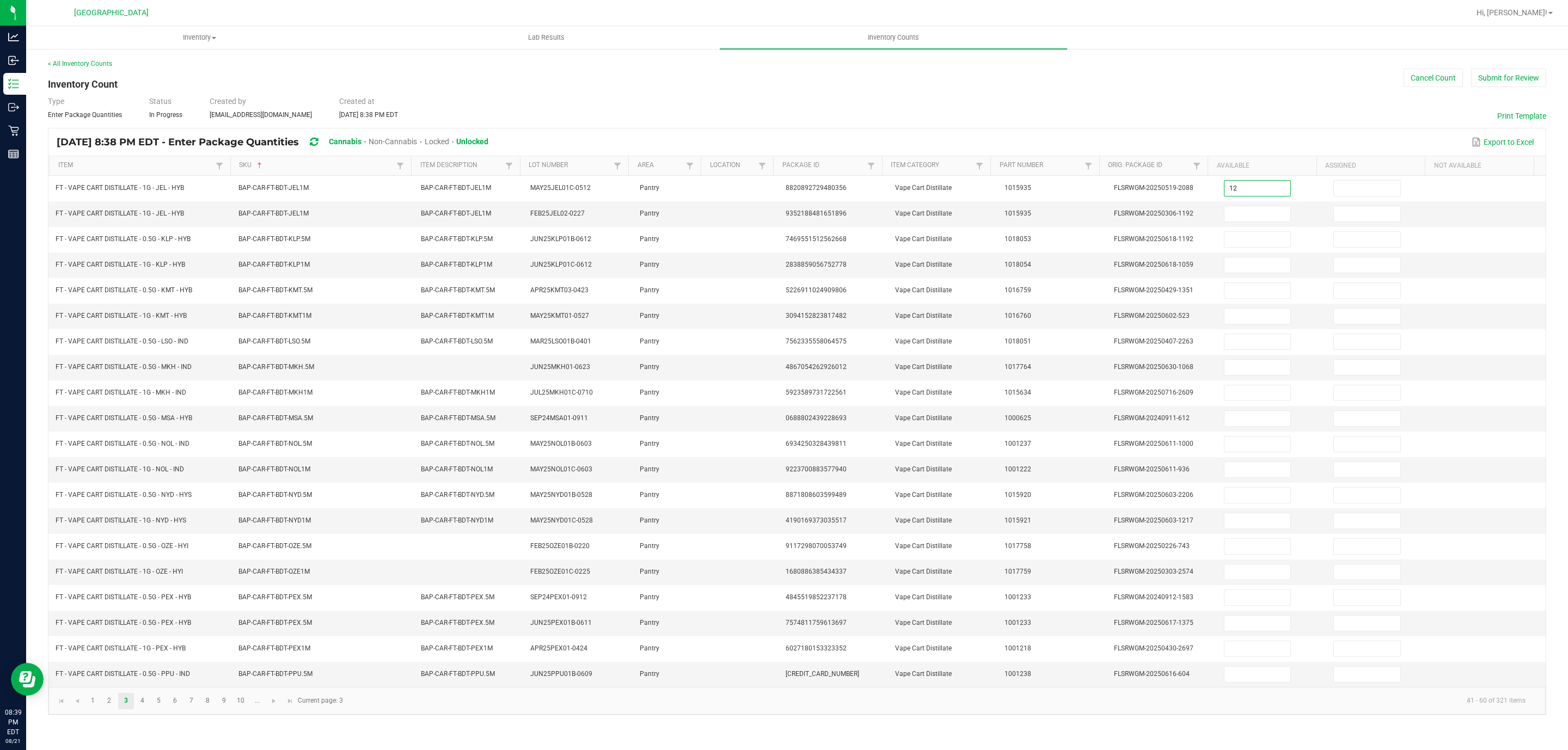
type input "12"
type input "0"
type input "12"
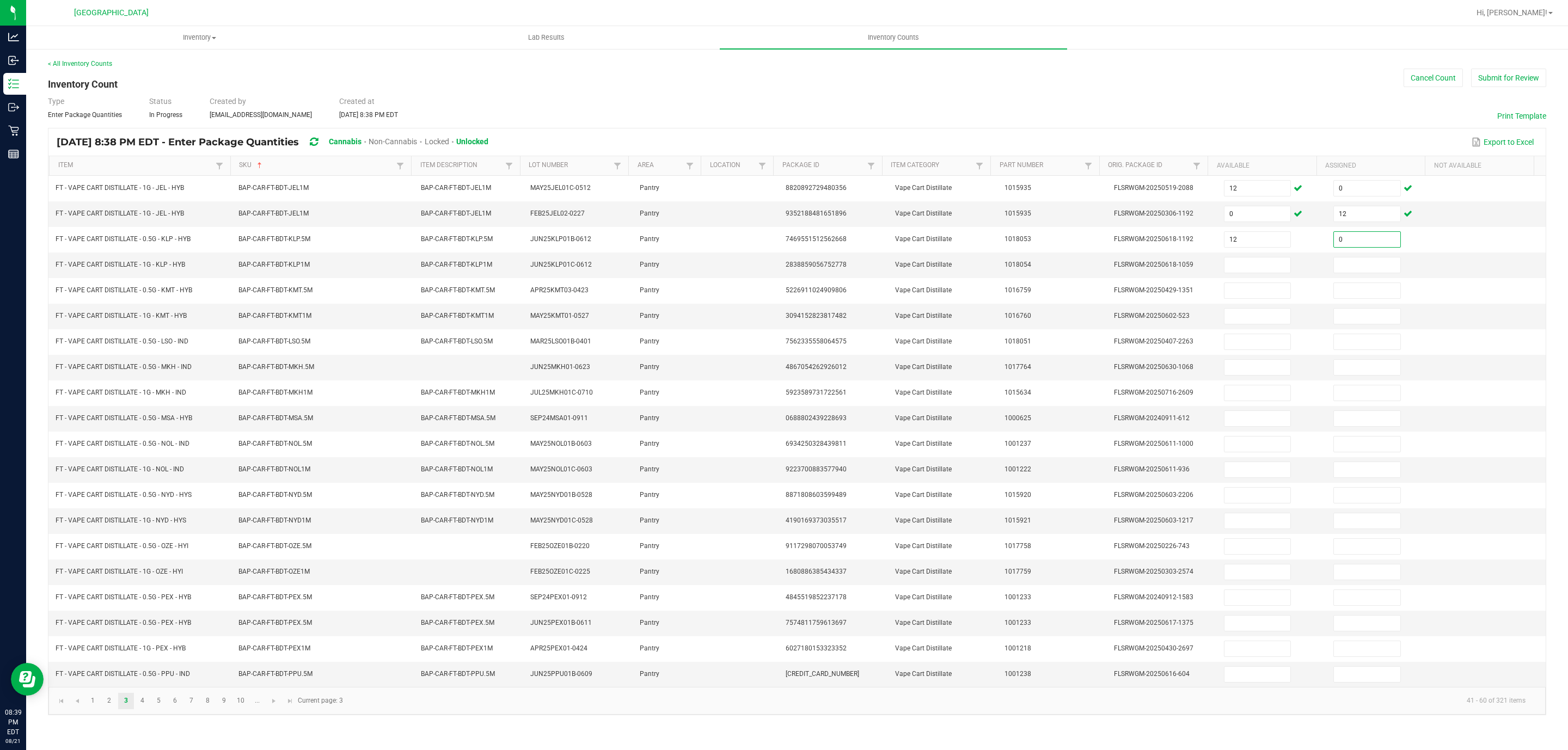
type input "0"
type input "12"
type input "0"
type input "2"
type input "0"
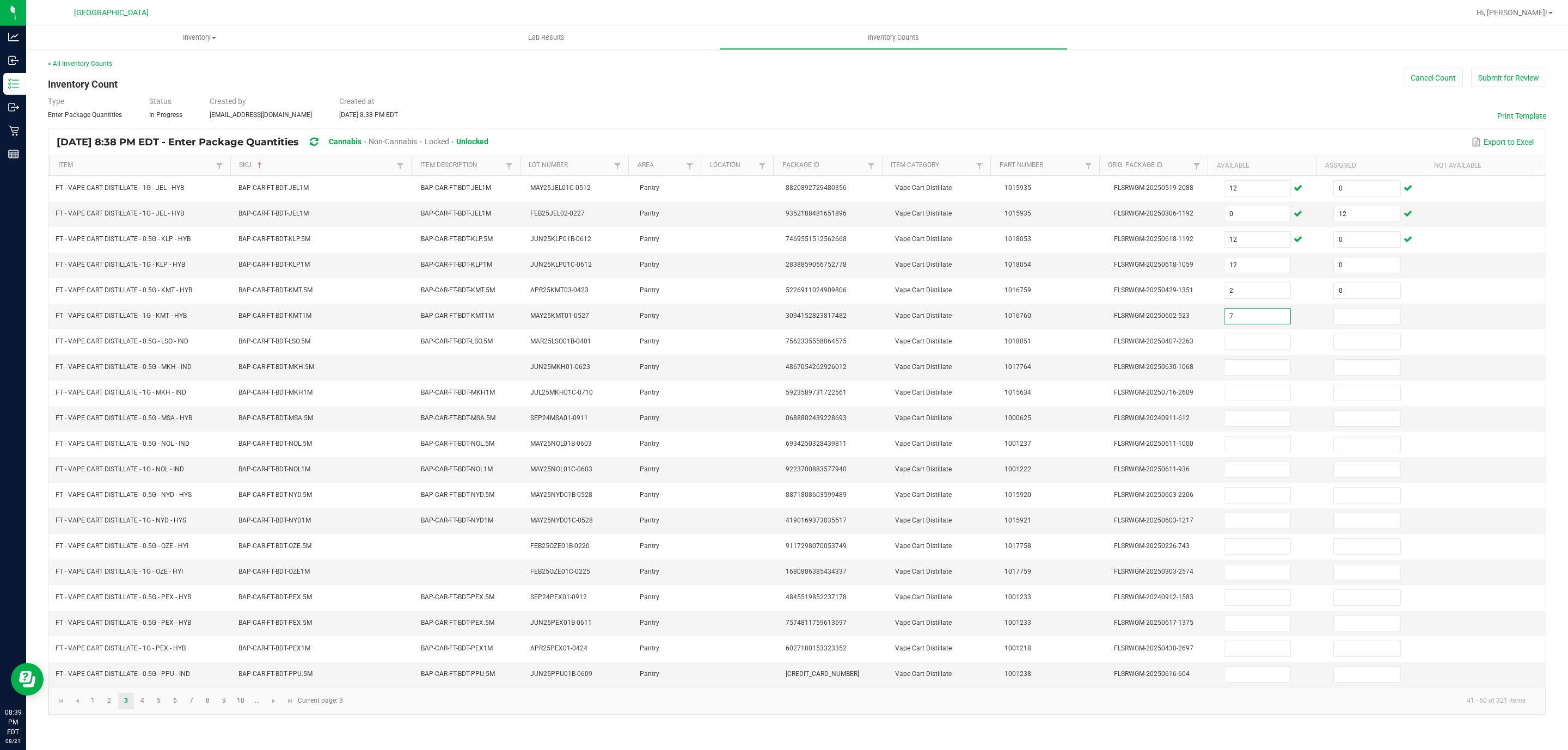
type input "7"
type input "0"
type input "4"
type input "0"
type input "10"
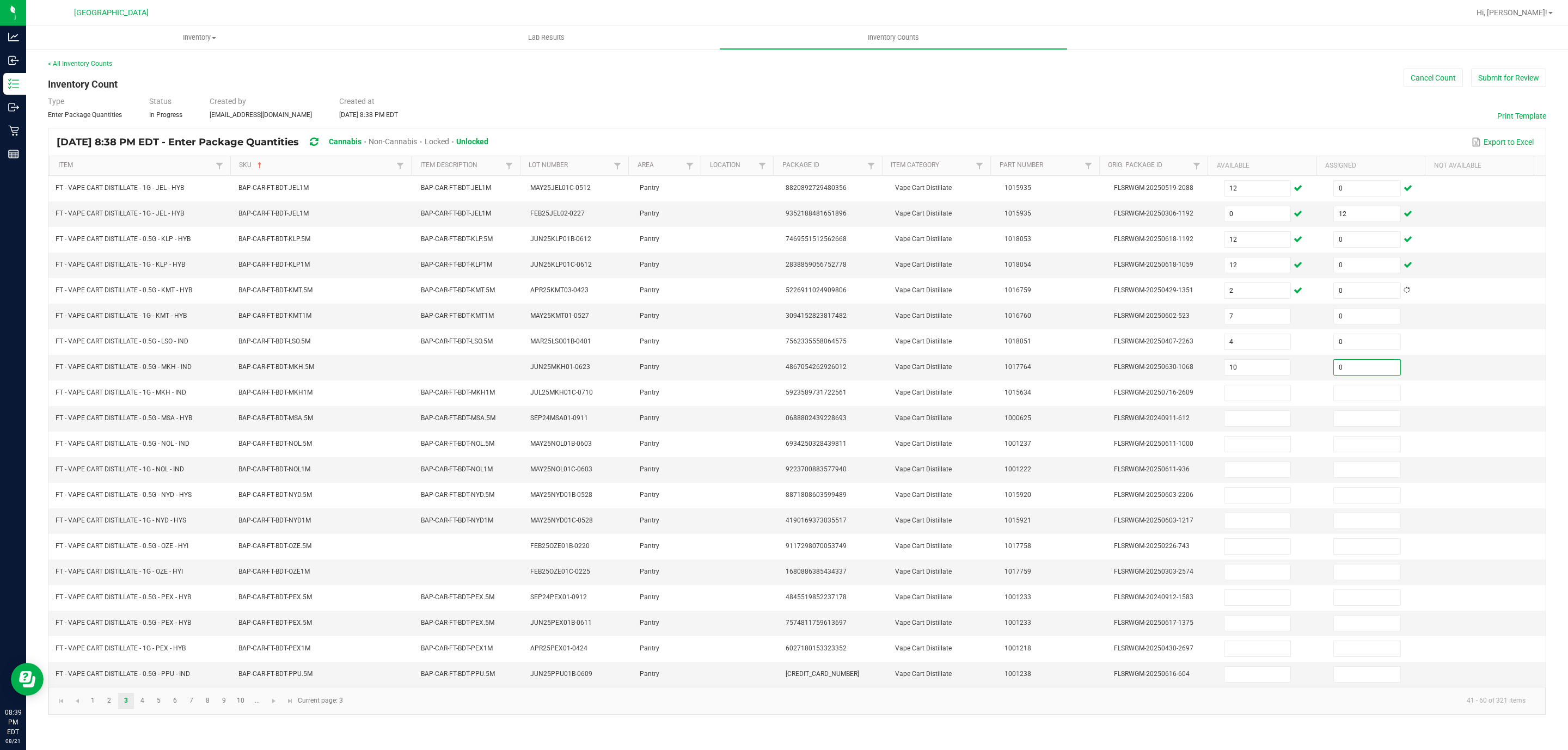
type input "0"
type input "3"
type input "0"
type input "11"
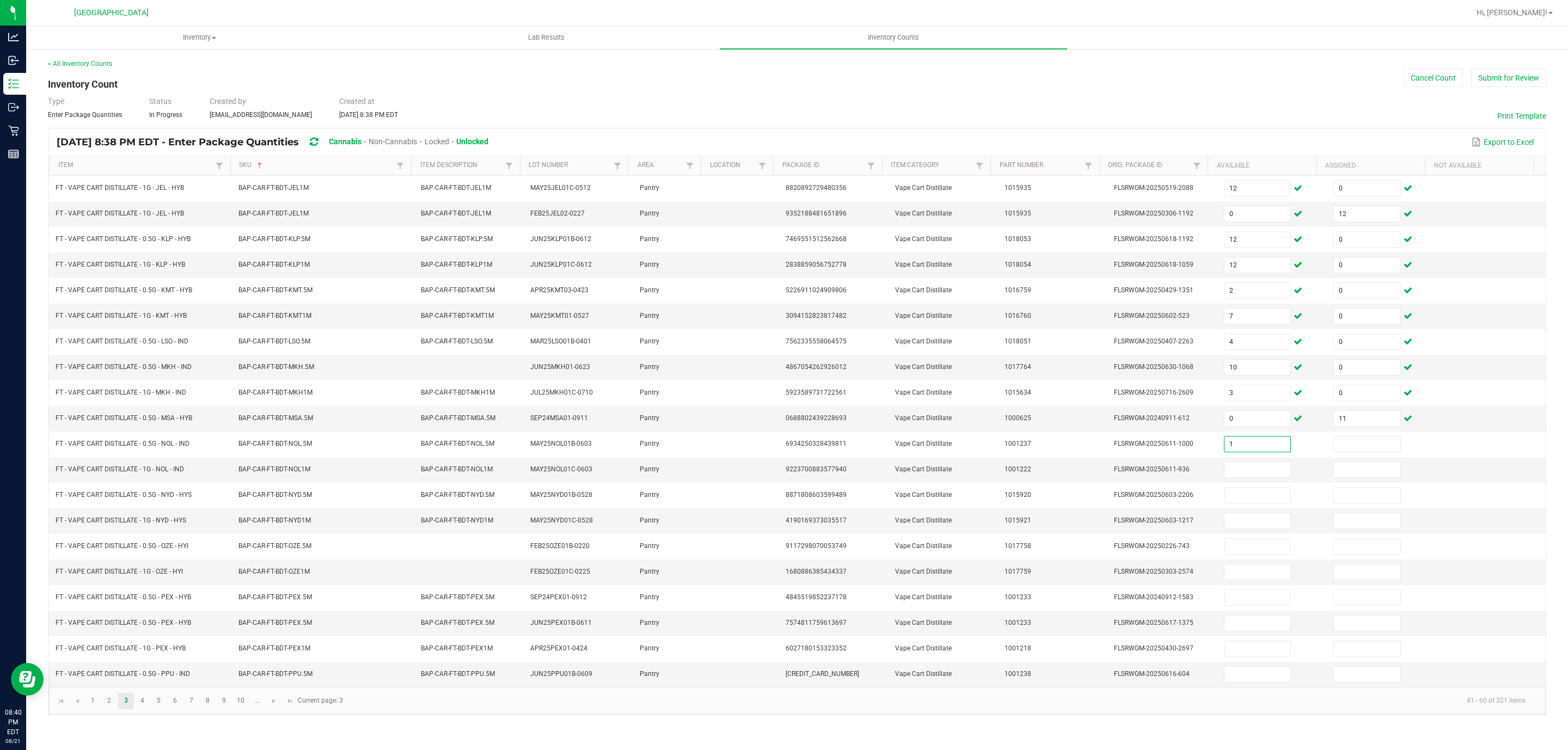
type input "1"
type input "0"
type input "12"
type input "0"
type input "9"
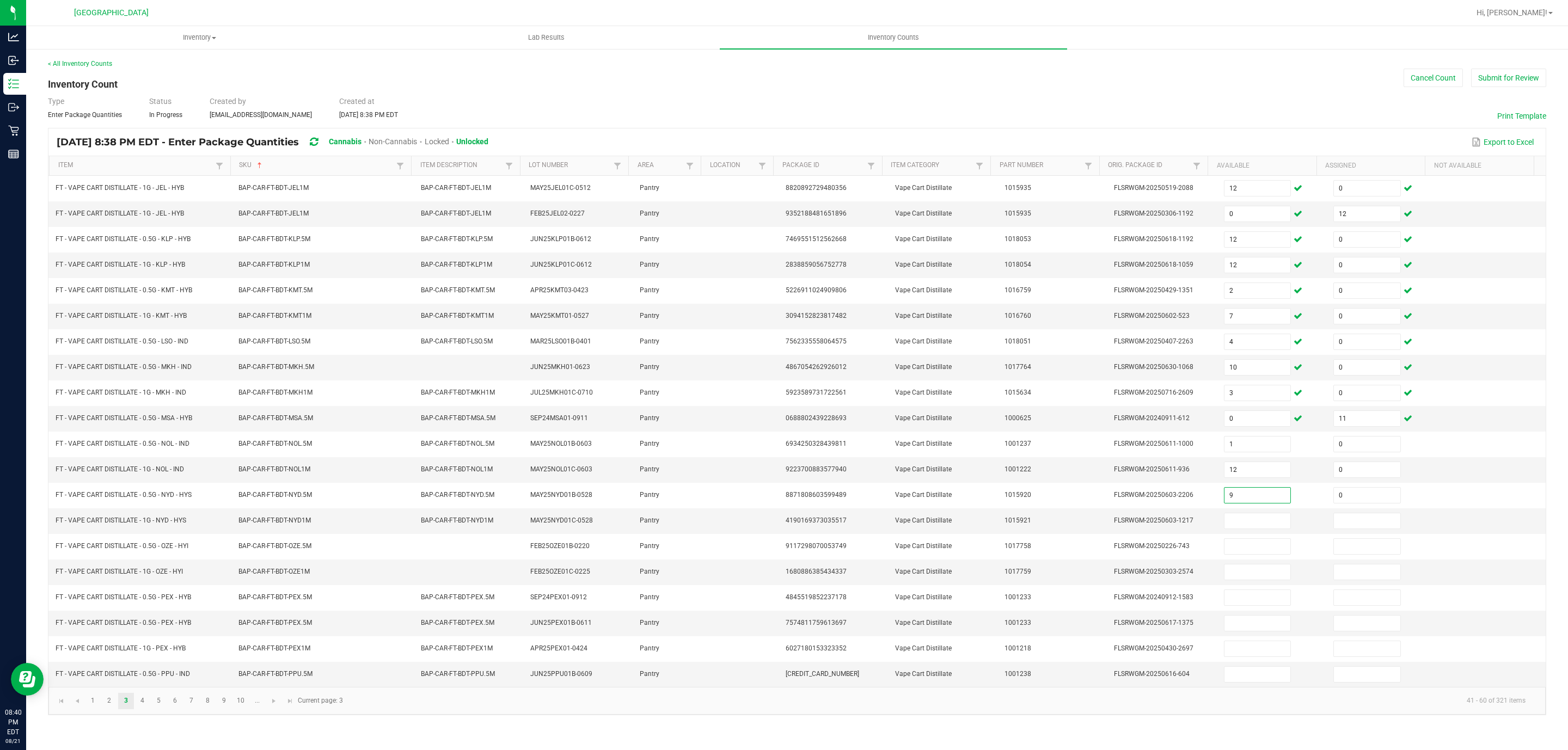
type input "0"
type input "6"
type input "0"
type input "8"
type input "0"
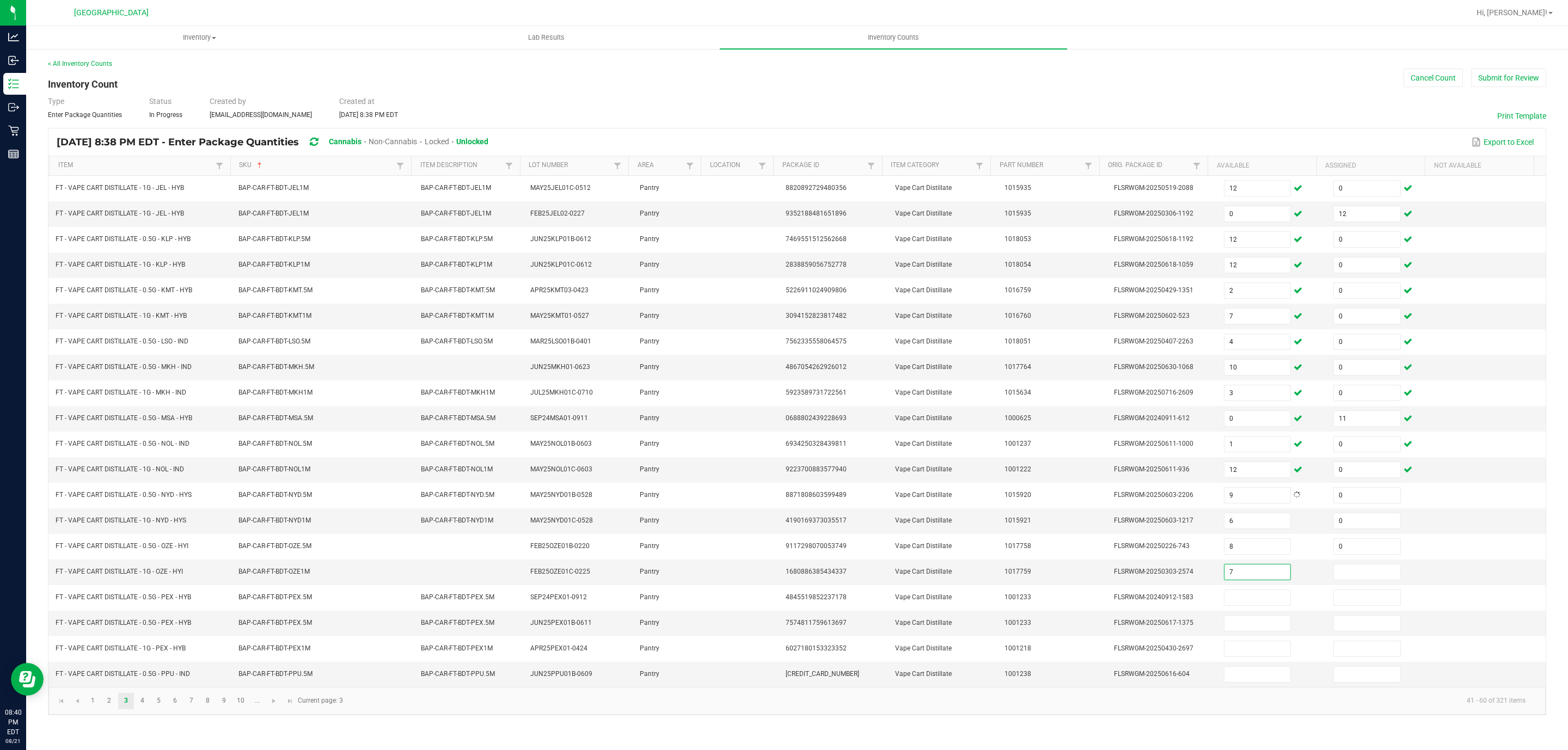
type input "7"
type input "0"
type input "2"
type input "11"
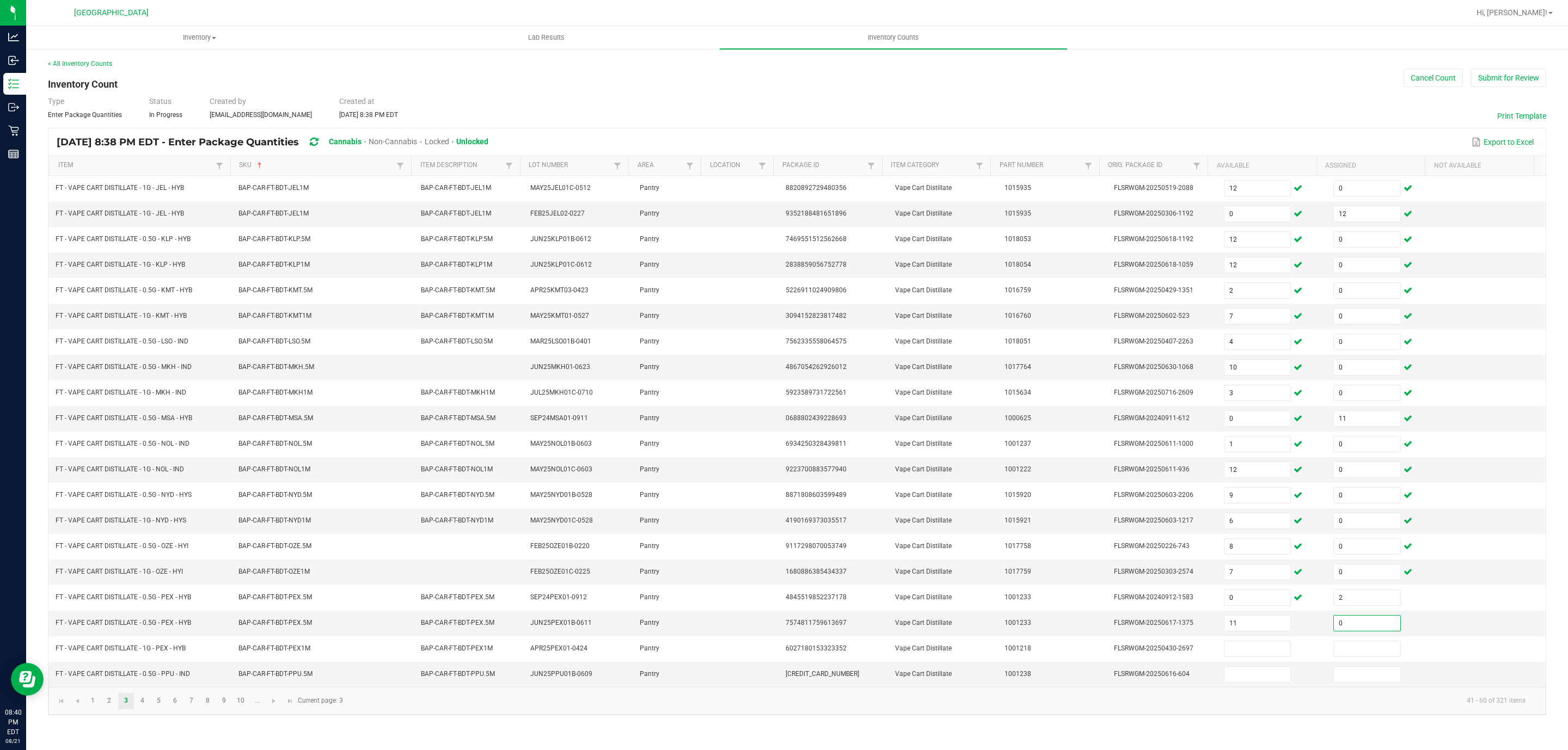
type input "0"
type input "3"
type input "0"
type input "3"
type input "0"
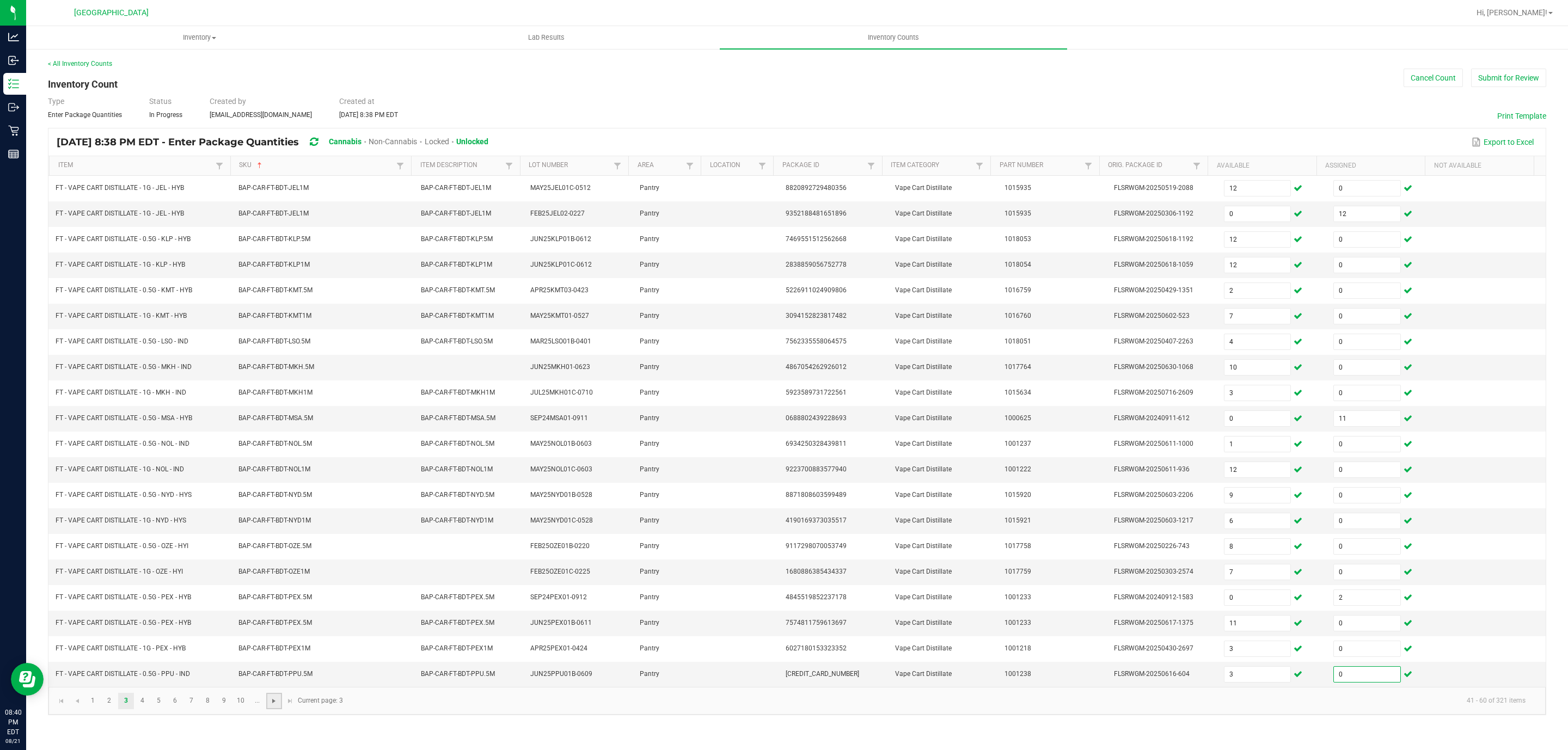
click at [271, 706] on span "Go to the next page" at bounding box center [274, 701] width 9 height 9
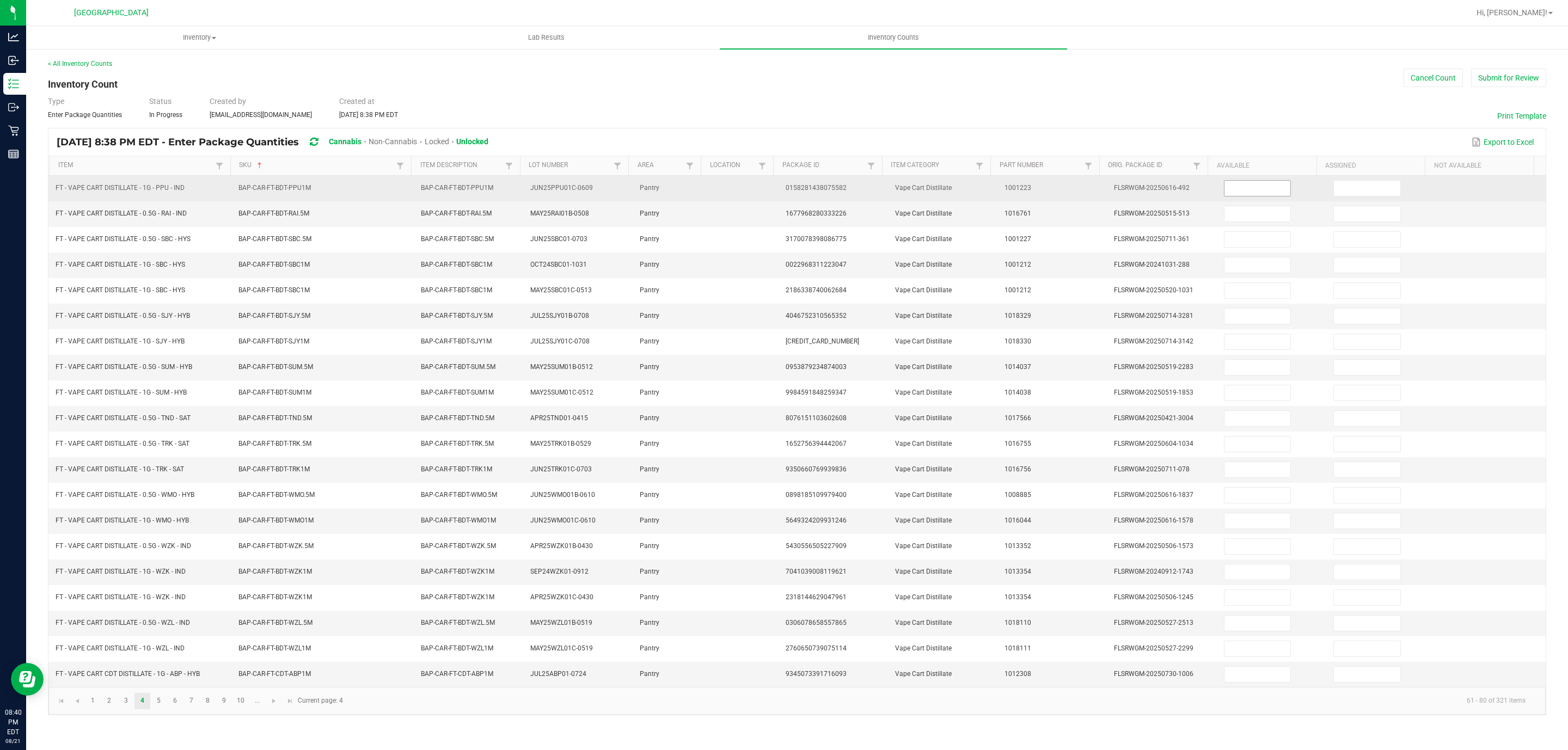
click at [1253, 191] on input at bounding box center [1258, 188] width 67 height 15
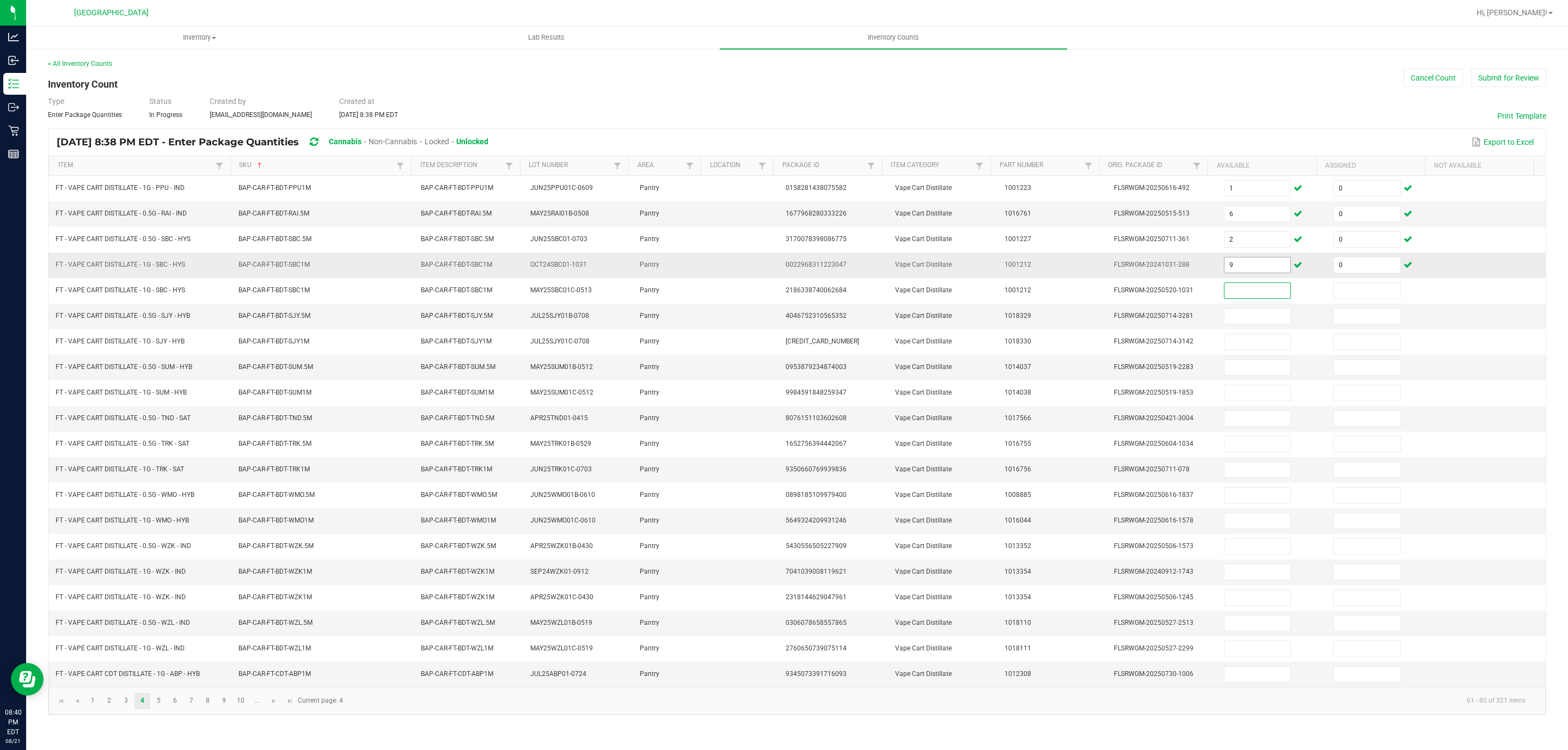
click at [1251, 273] on input "9" at bounding box center [1258, 264] width 67 height 15
click at [1257, 580] on input "10" at bounding box center [1258, 572] width 67 height 15
click at [278, 706] on span "Go to the next page" at bounding box center [274, 701] width 9 height 9
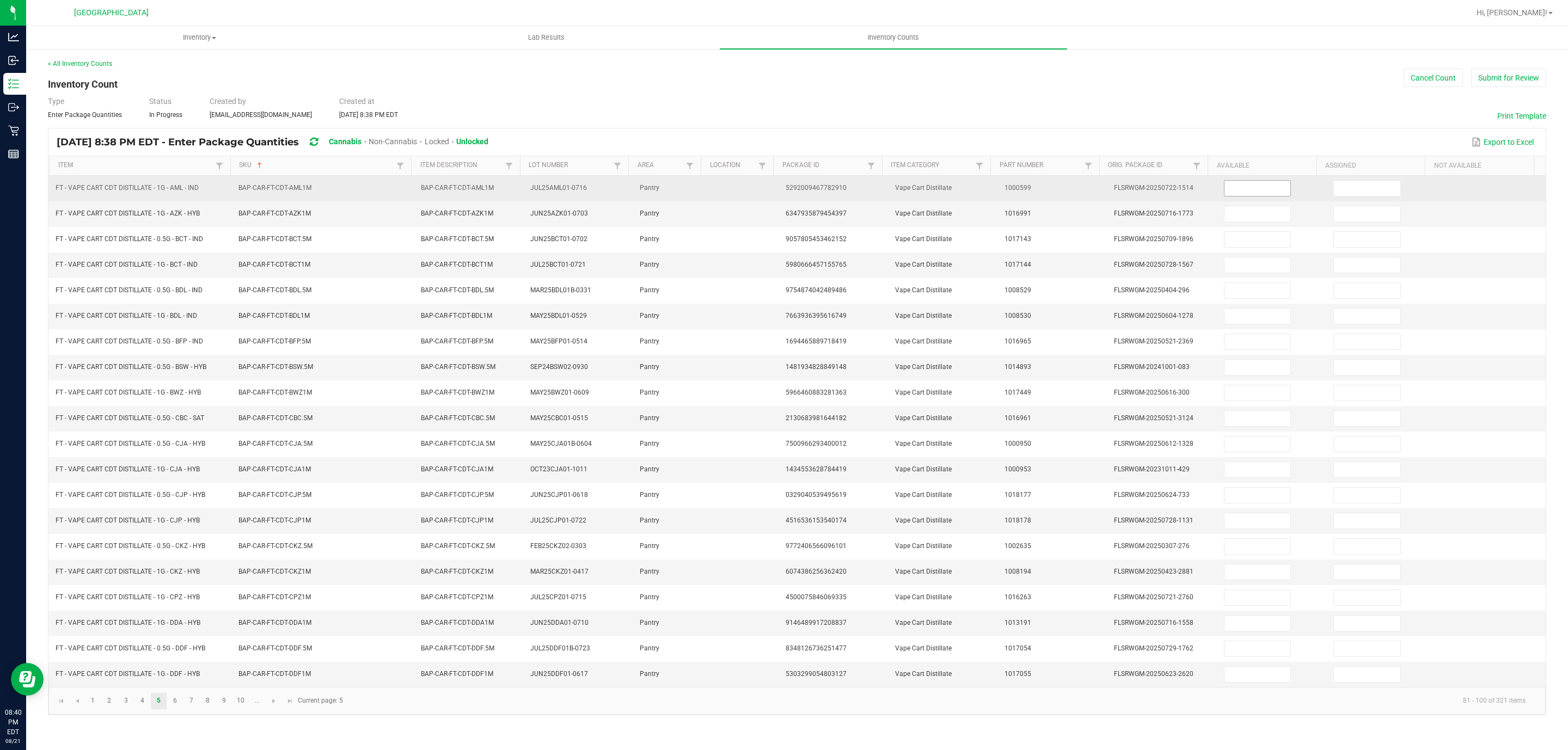
click at [1253, 191] on input at bounding box center [1258, 188] width 67 height 15
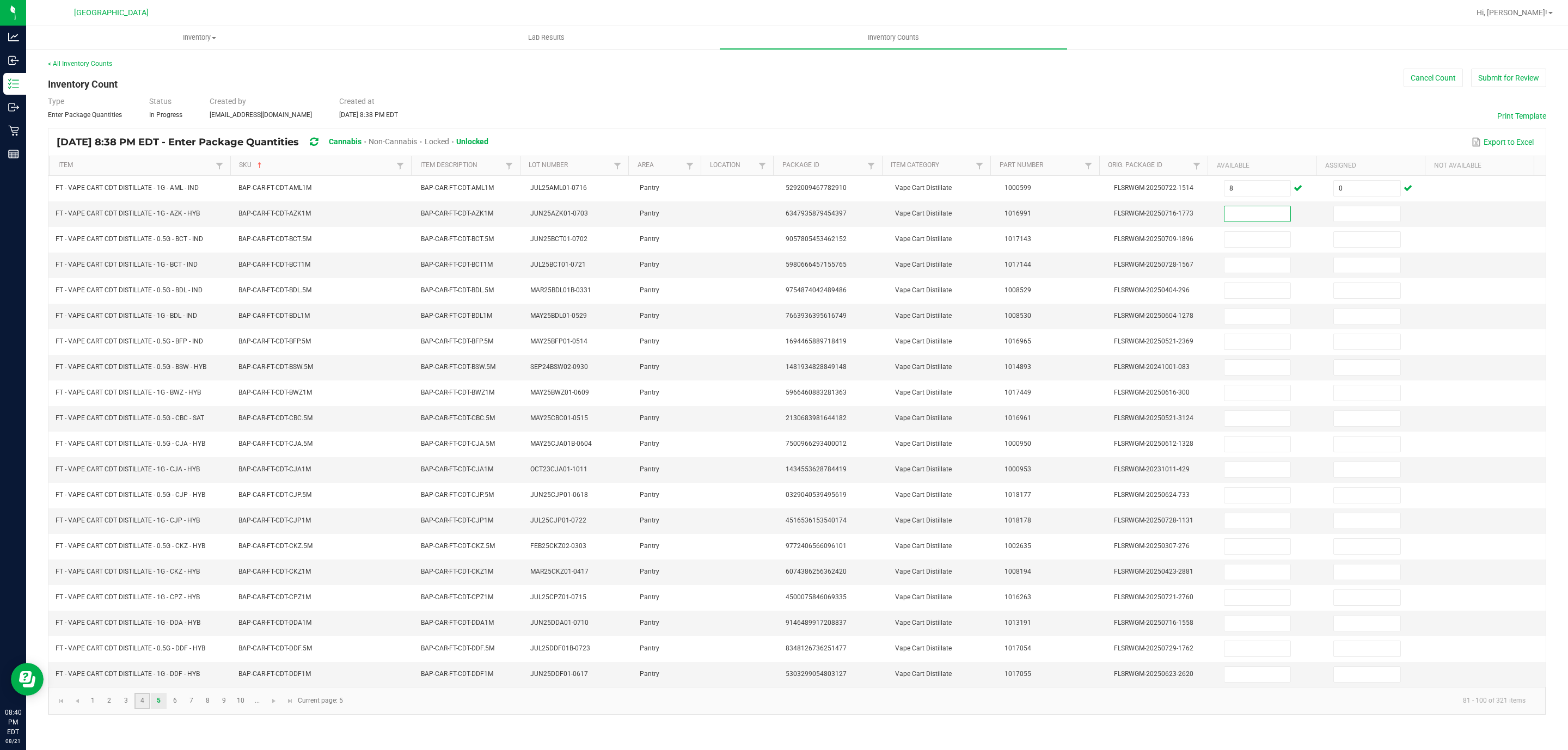
click at [139, 709] on link "4" at bounding box center [142, 701] width 15 height 16
click at [272, 706] on span "Go to the next page" at bounding box center [274, 701] width 9 height 9
click at [1251, 216] on input at bounding box center [1258, 214] width 67 height 15
click at [276, 706] on span "Go to the next page" at bounding box center [274, 701] width 9 height 9
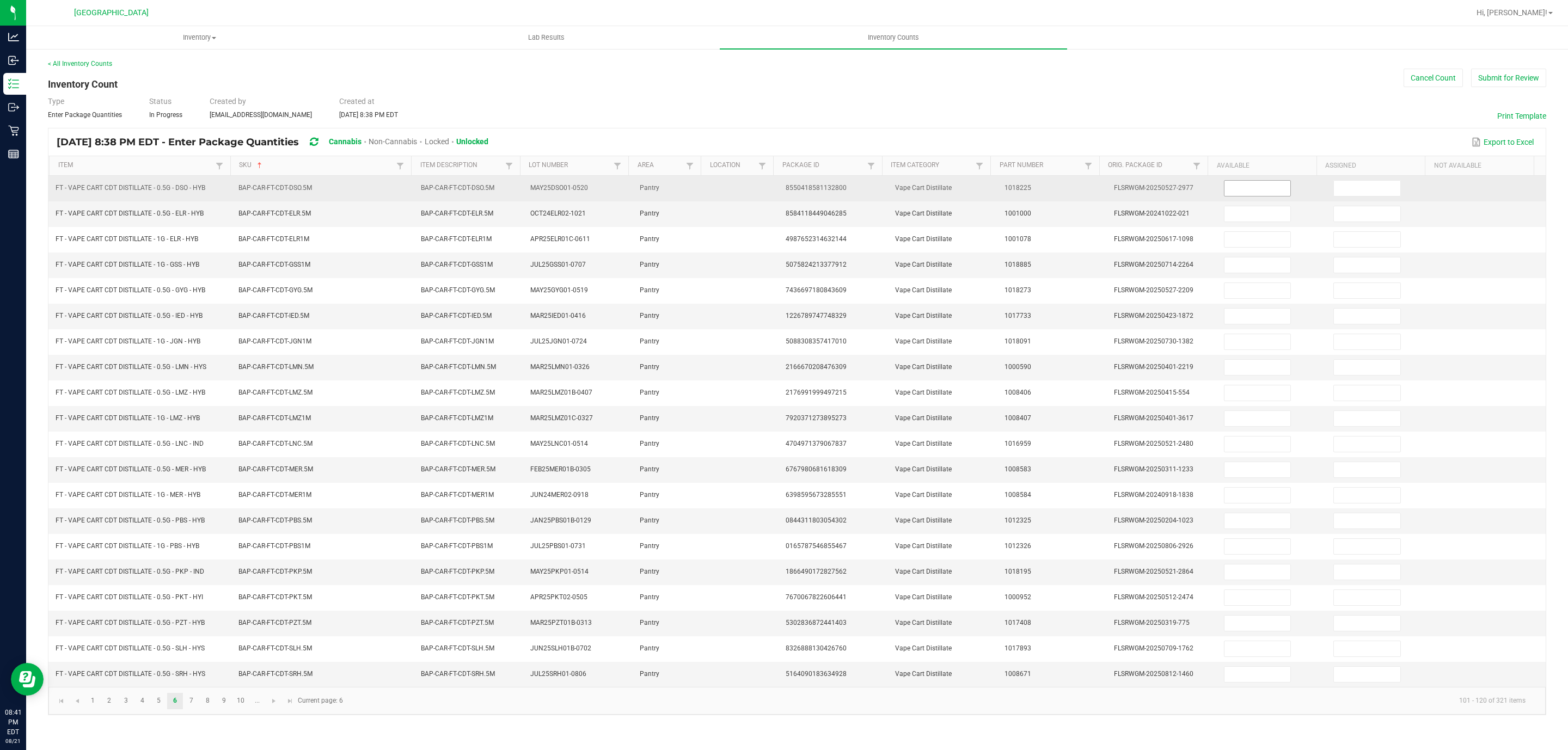
click at [1234, 189] on input at bounding box center [1258, 188] width 67 height 15
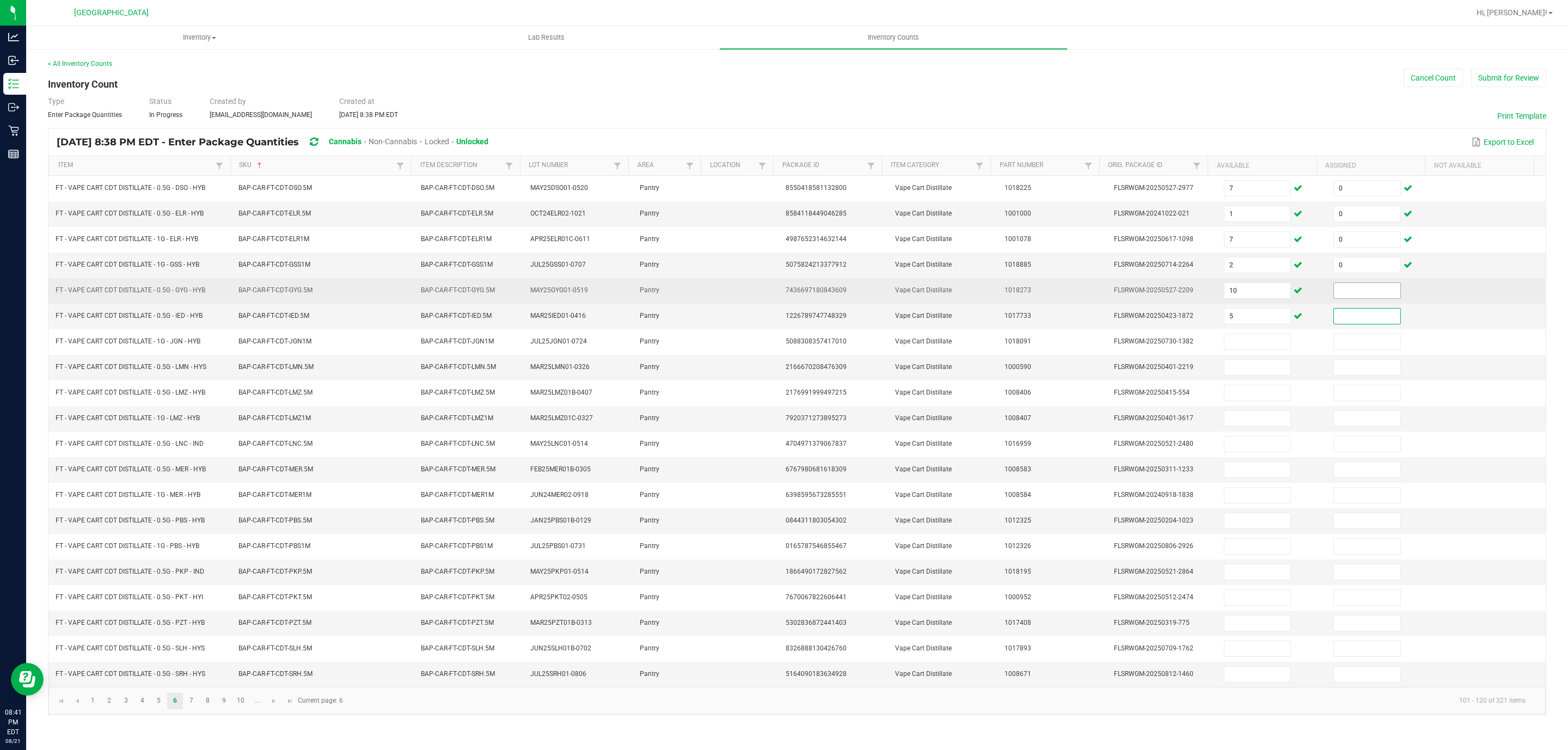
click at [1344, 296] on input at bounding box center [1367, 291] width 67 height 15
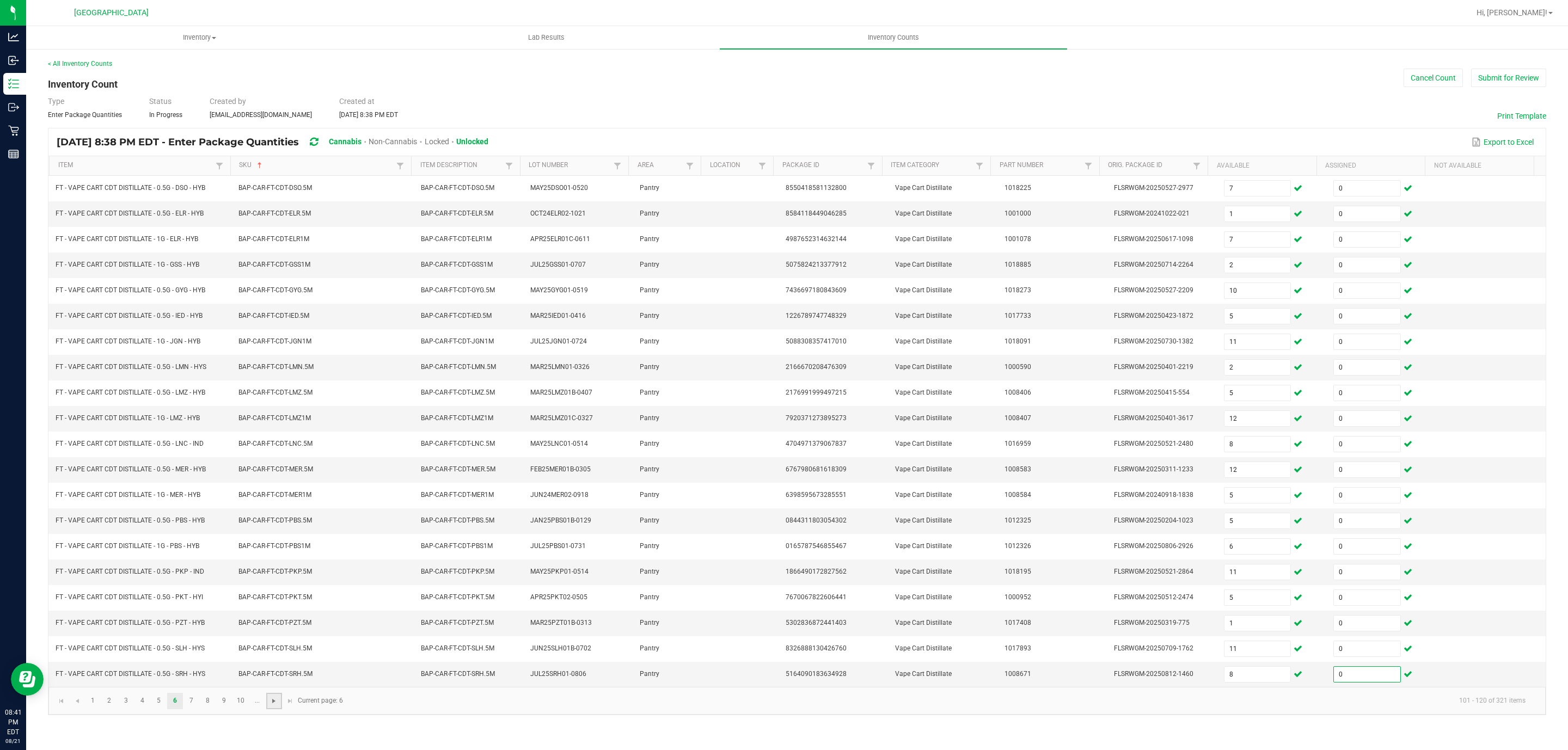
click at [276, 706] on span "Go to the next page" at bounding box center [274, 701] width 9 height 9
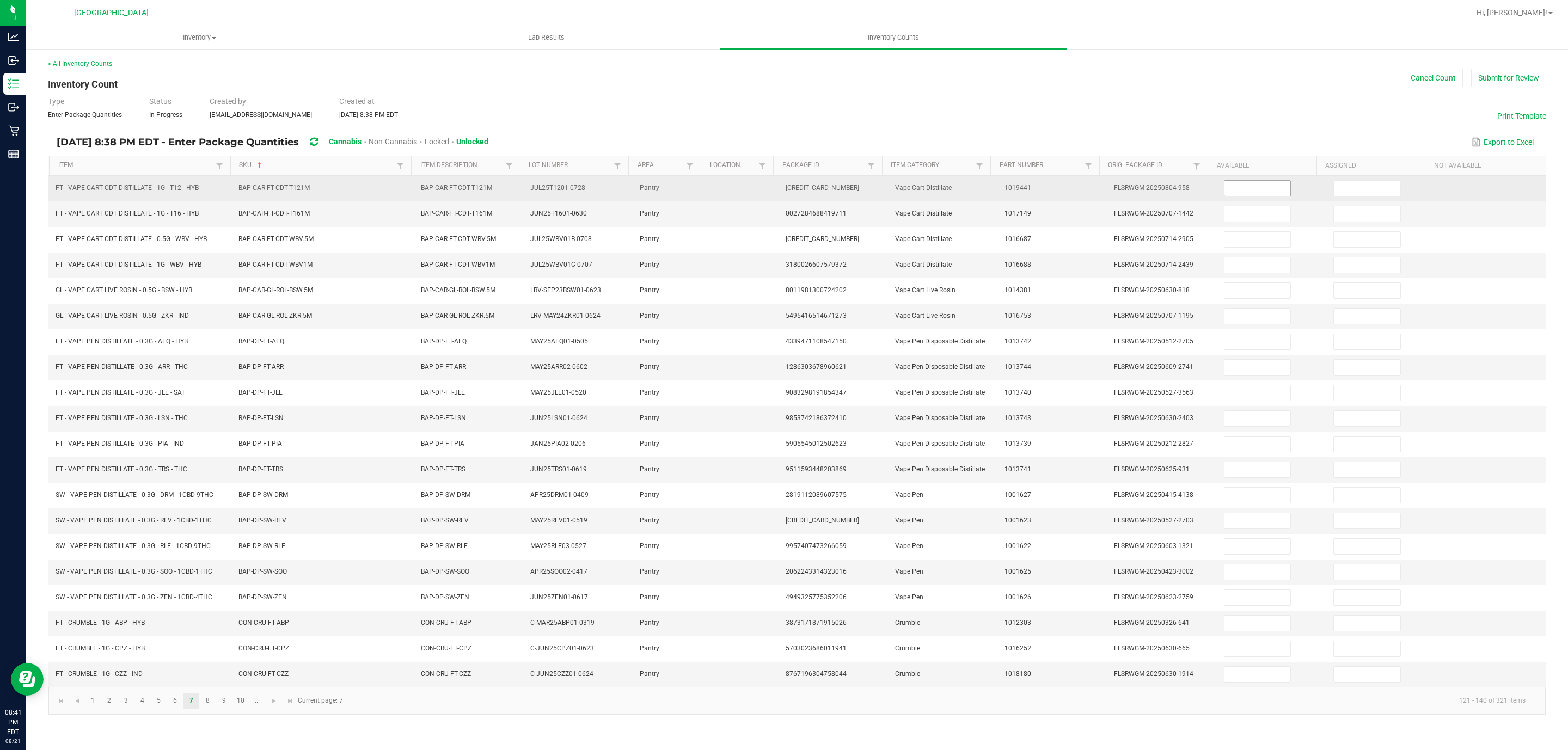
click at [1230, 187] on input at bounding box center [1258, 188] width 67 height 15
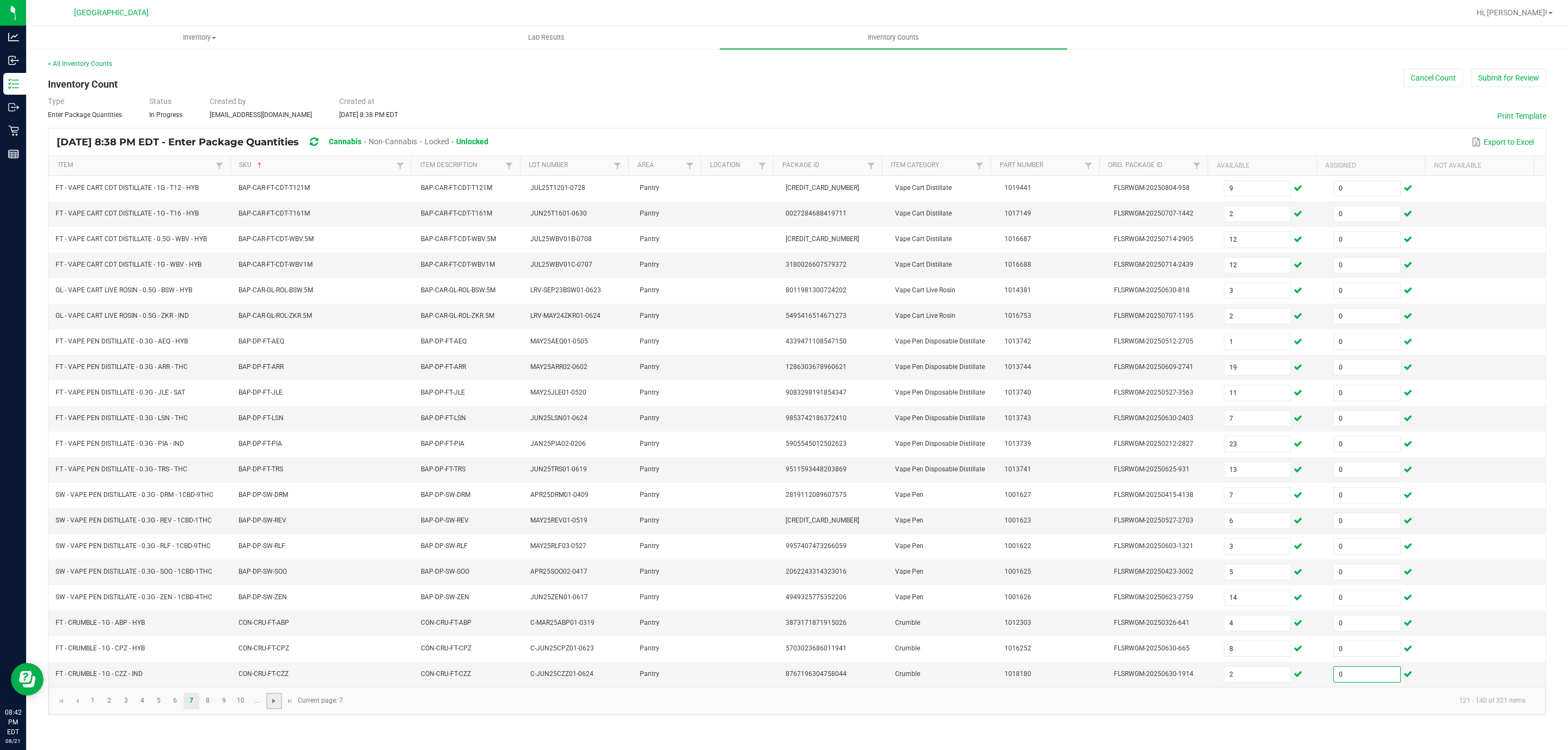
click at [274, 706] on span "Go to the next page" at bounding box center [274, 701] width 9 height 9
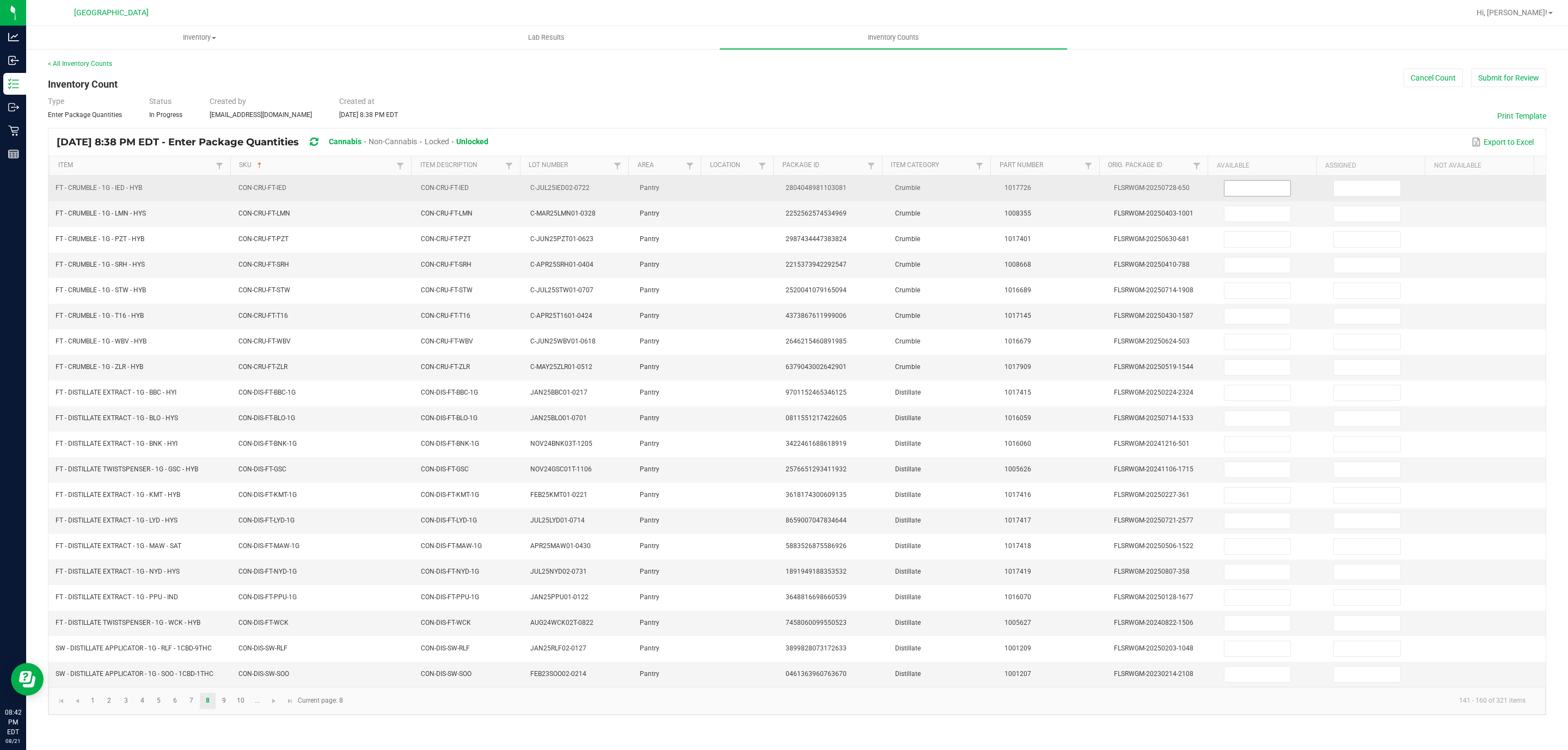
click at [1250, 191] on input at bounding box center [1258, 188] width 67 height 15
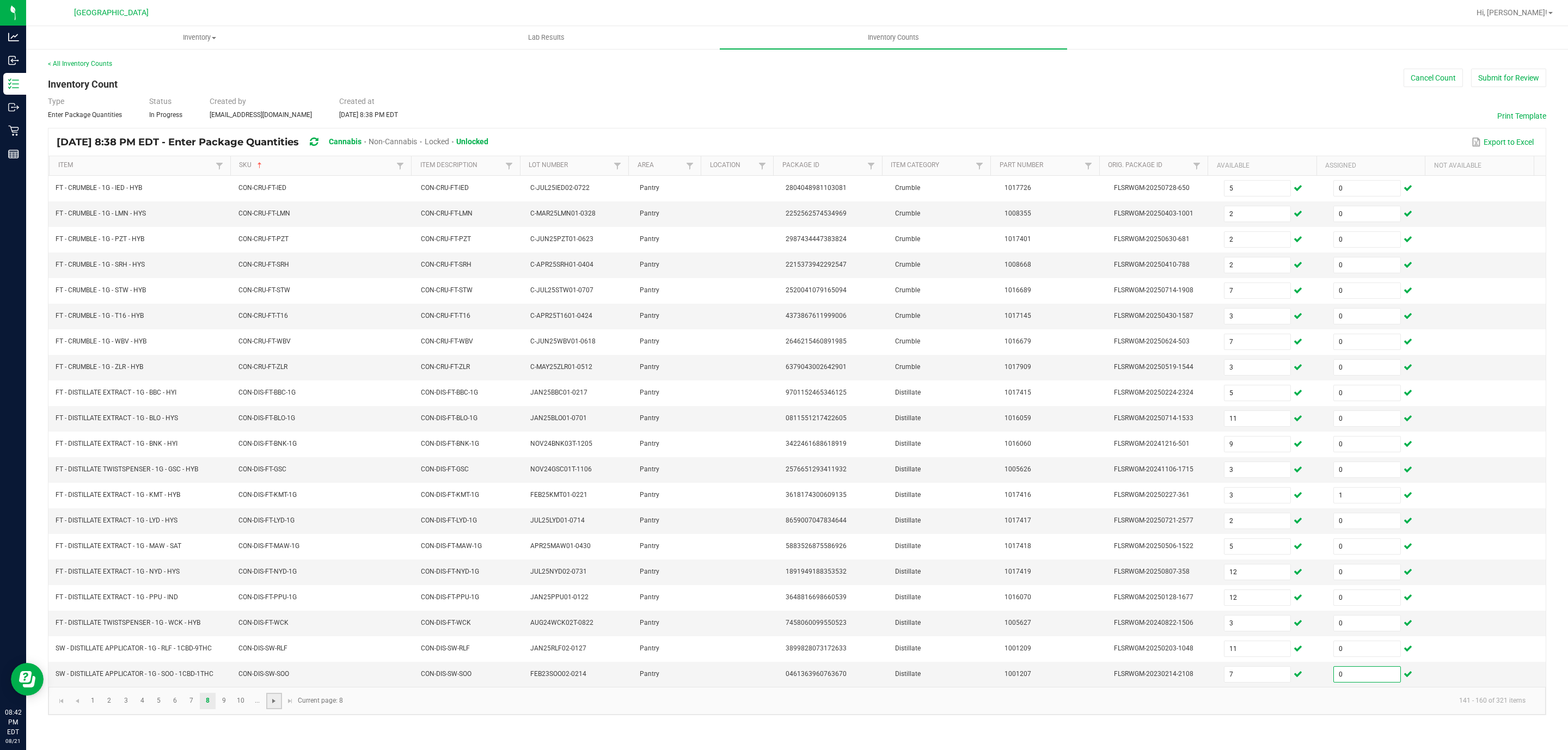
click at [275, 706] on span "Go to the next page" at bounding box center [274, 701] width 9 height 9
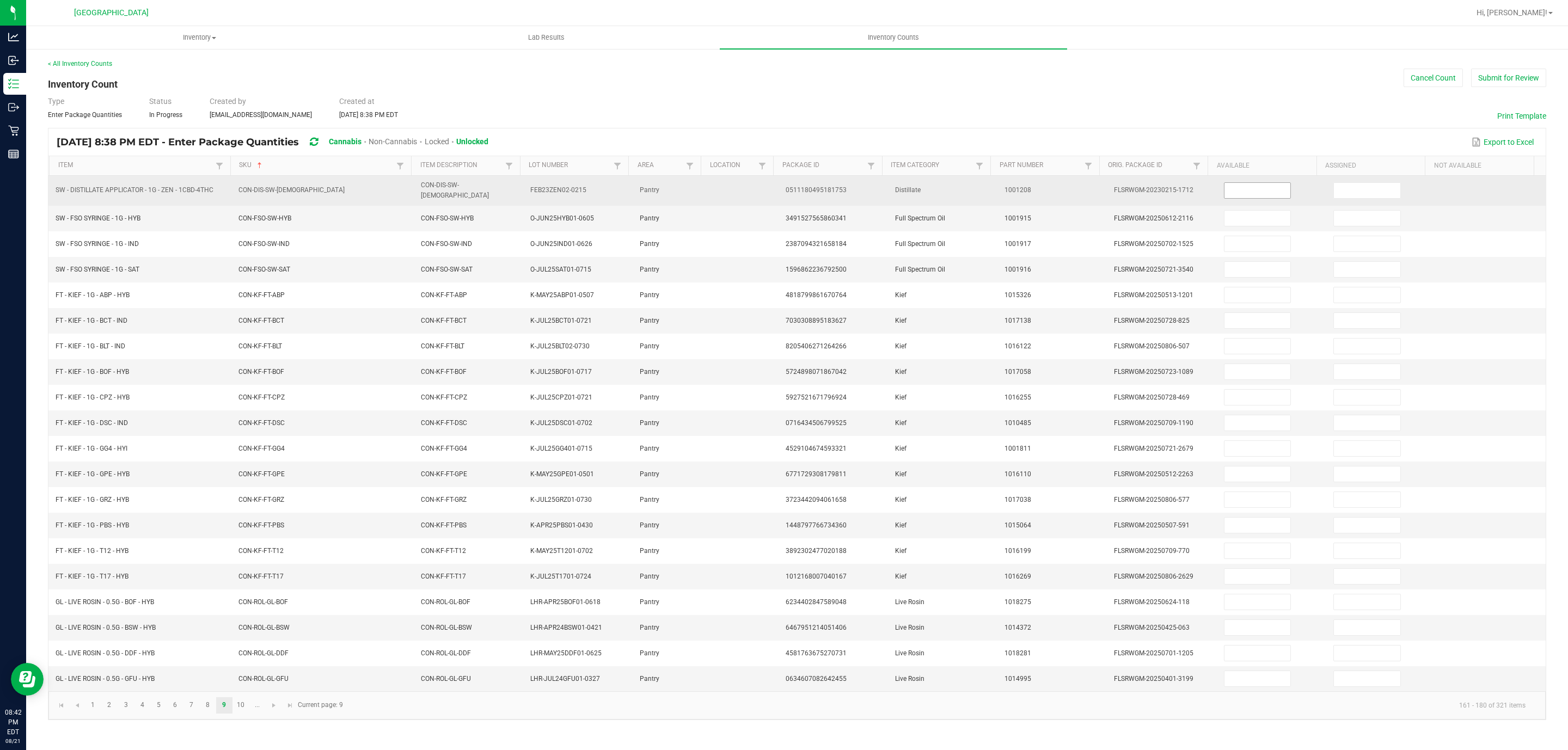
click at [1239, 193] on input at bounding box center [1258, 190] width 67 height 15
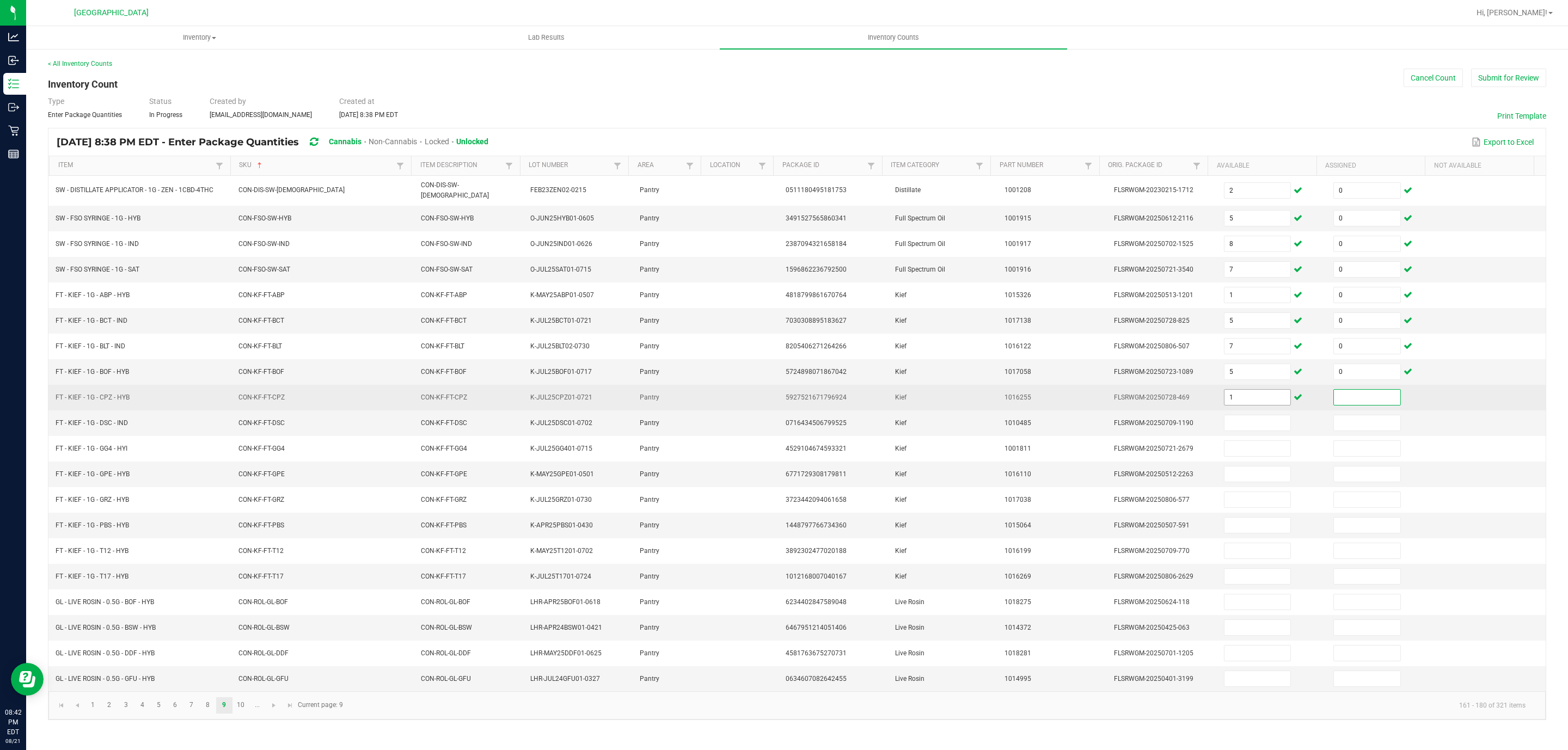
click at [1241, 403] on input "1" at bounding box center [1258, 397] width 67 height 15
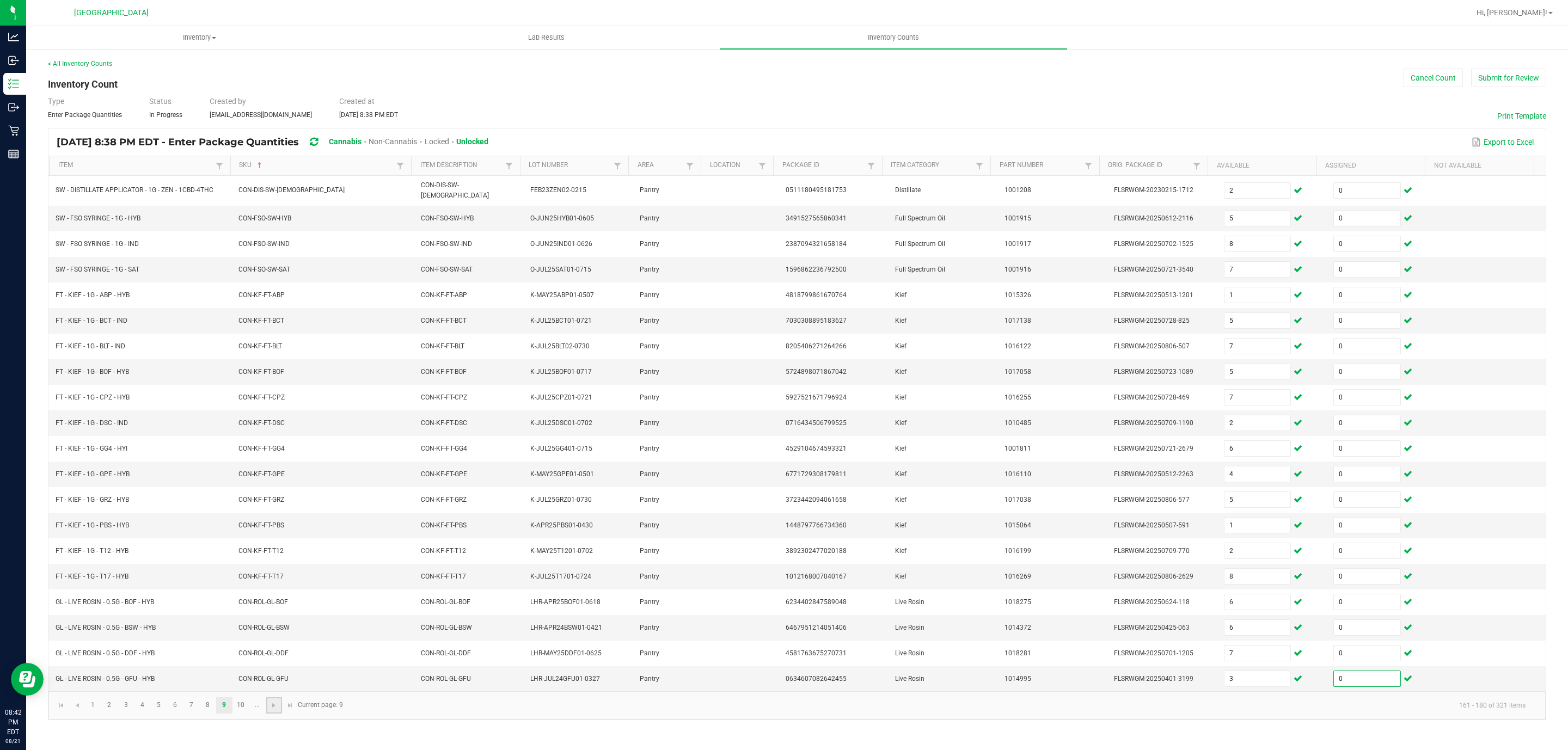
click at [281, 714] on link at bounding box center [273, 706] width 15 height 16
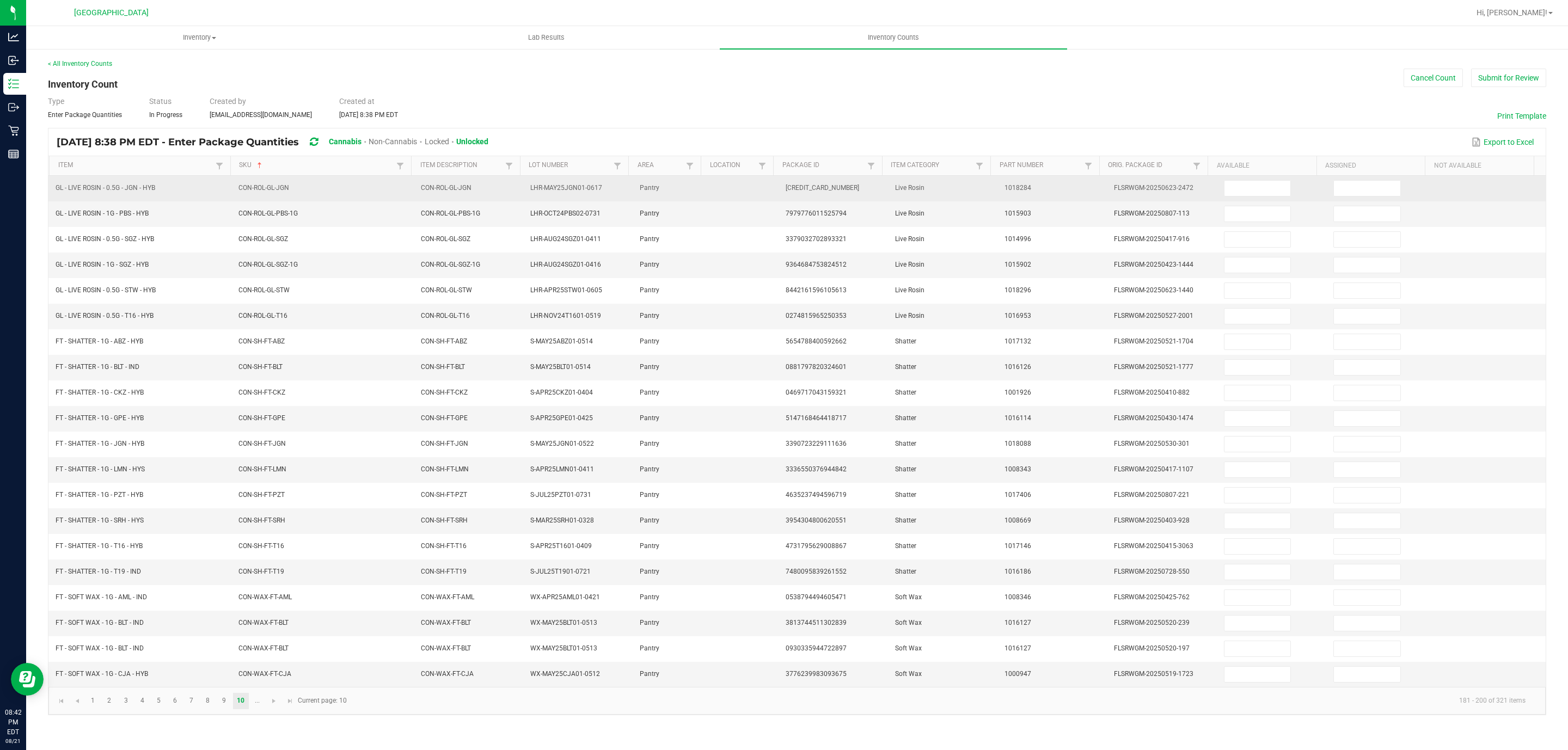
click at [1264, 190] on input at bounding box center [1258, 188] width 67 height 15
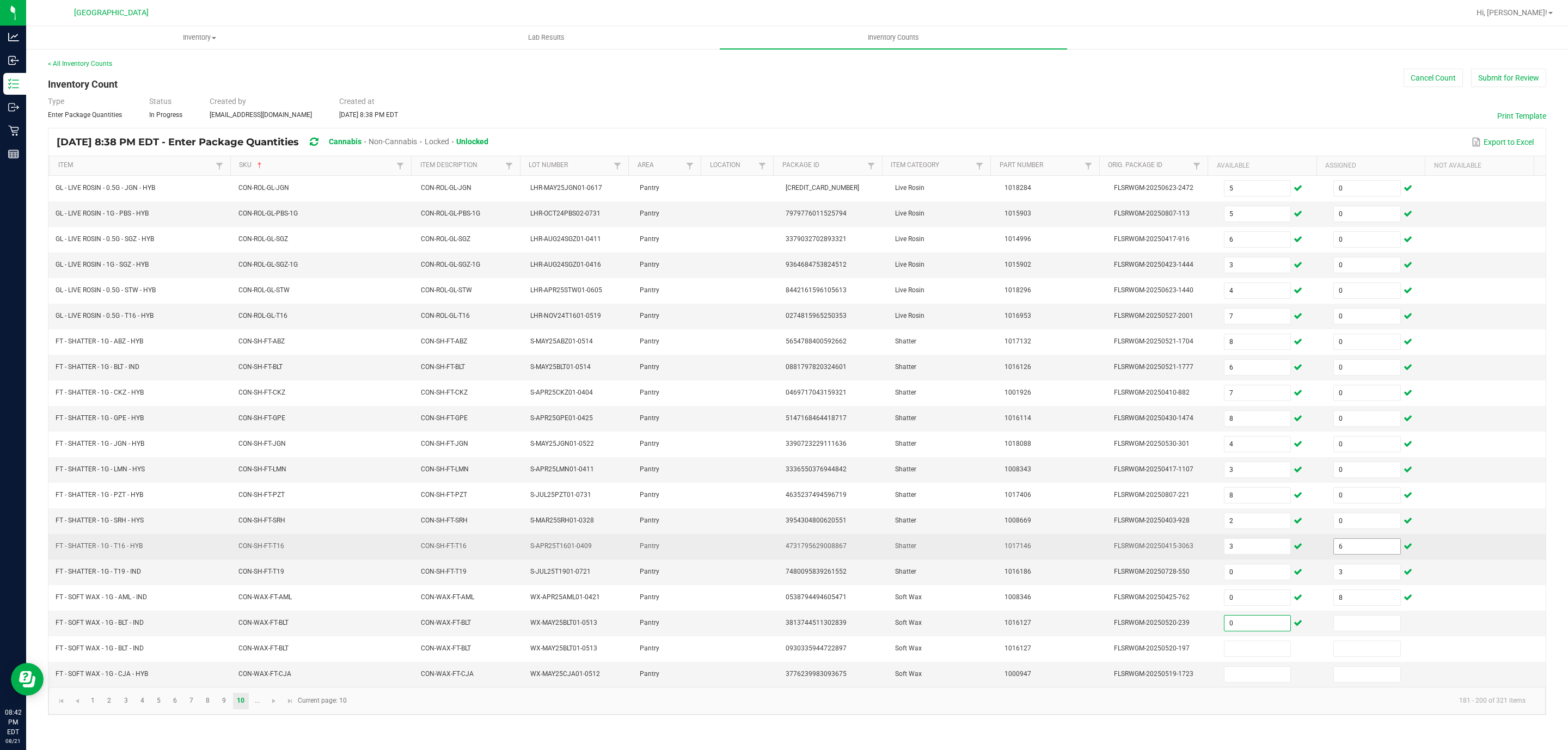
click at [1344, 554] on input "6" at bounding box center [1367, 546] width 67 height 15
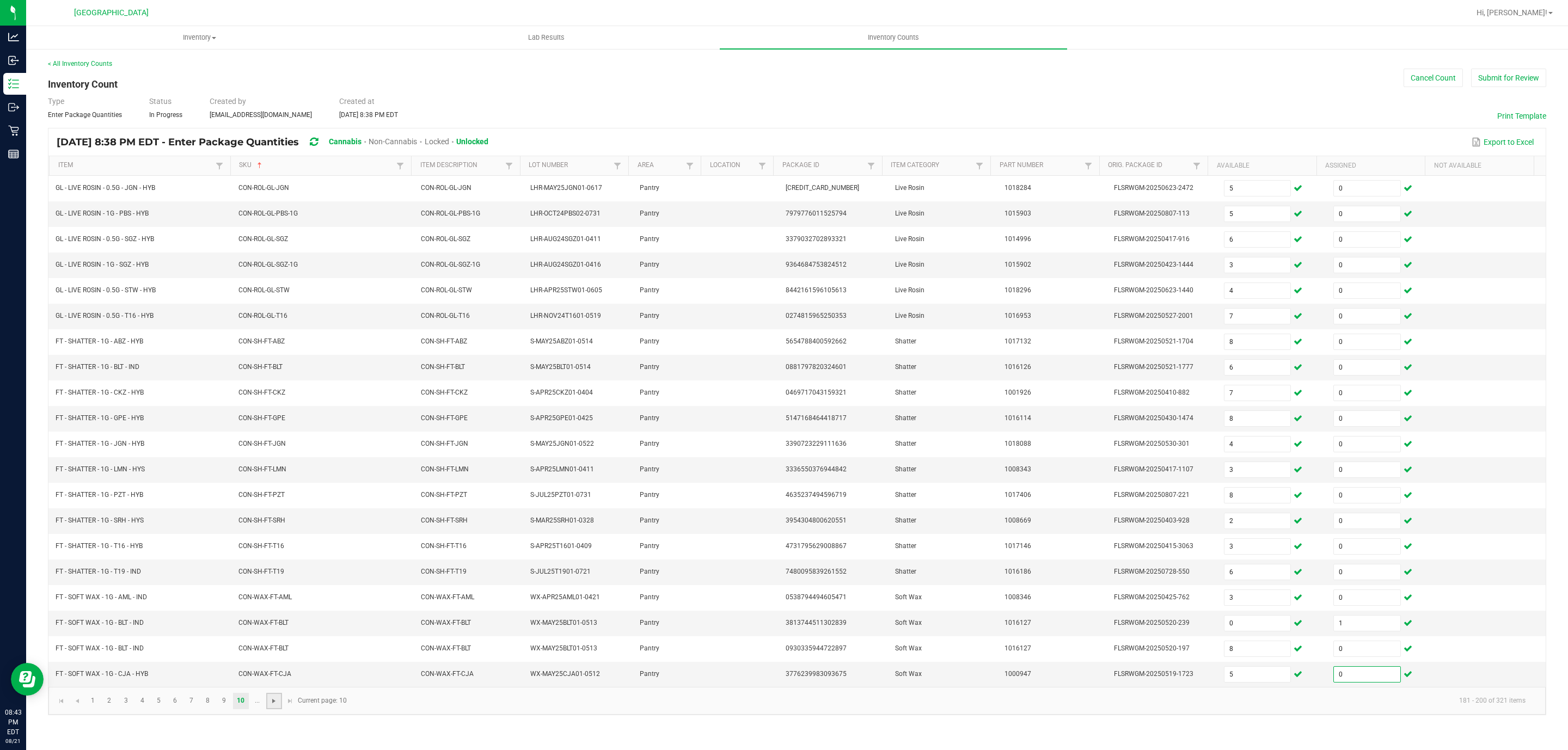
click at [272, 706] on span "Go to the next page" at bounding box center [274, 701] width 9 height 9
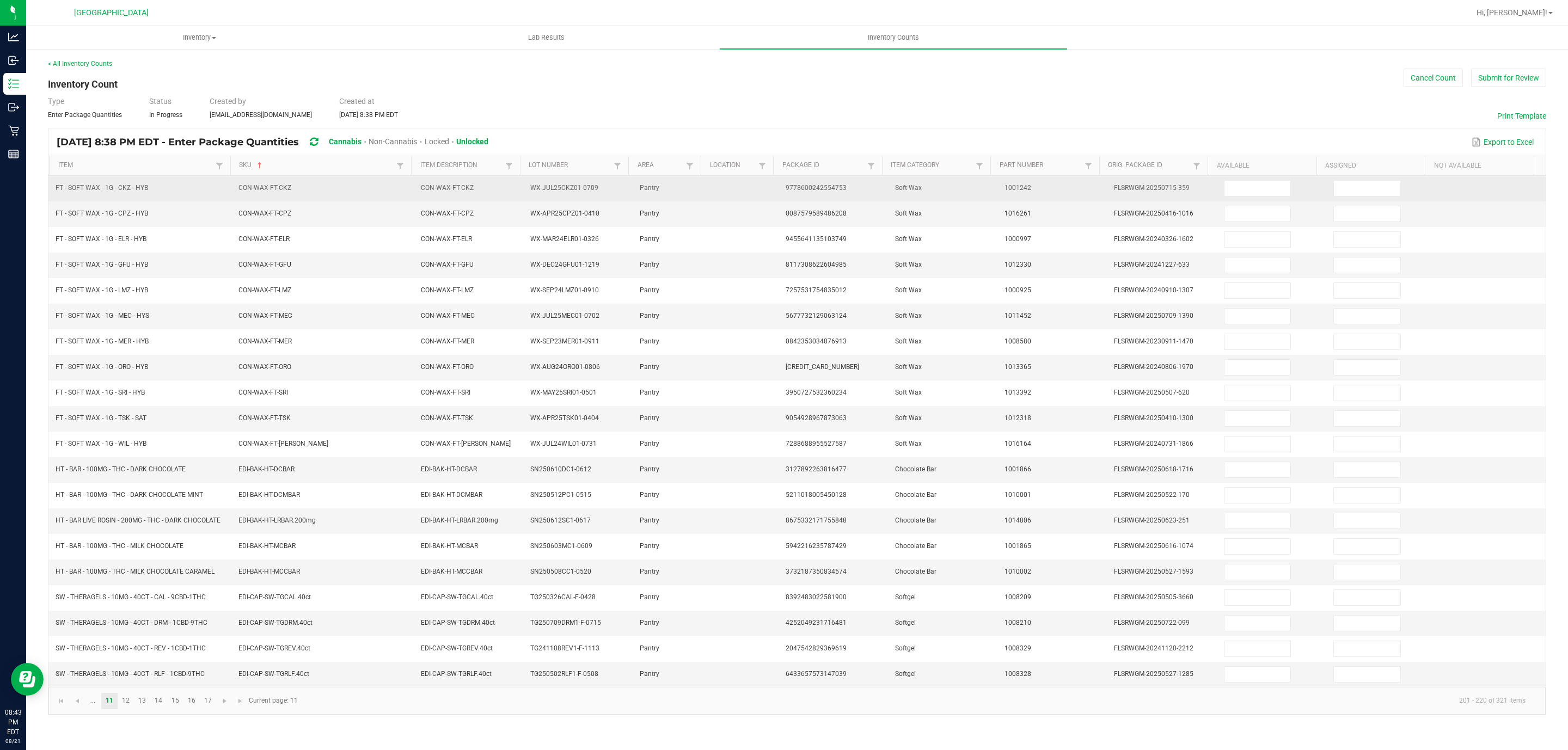
click at [1240, 180] on td at bounding box center [1271, 189] width 109 height 25
click at [1240, 191] on input at bounding box center [1258, 188] width 67 height 15
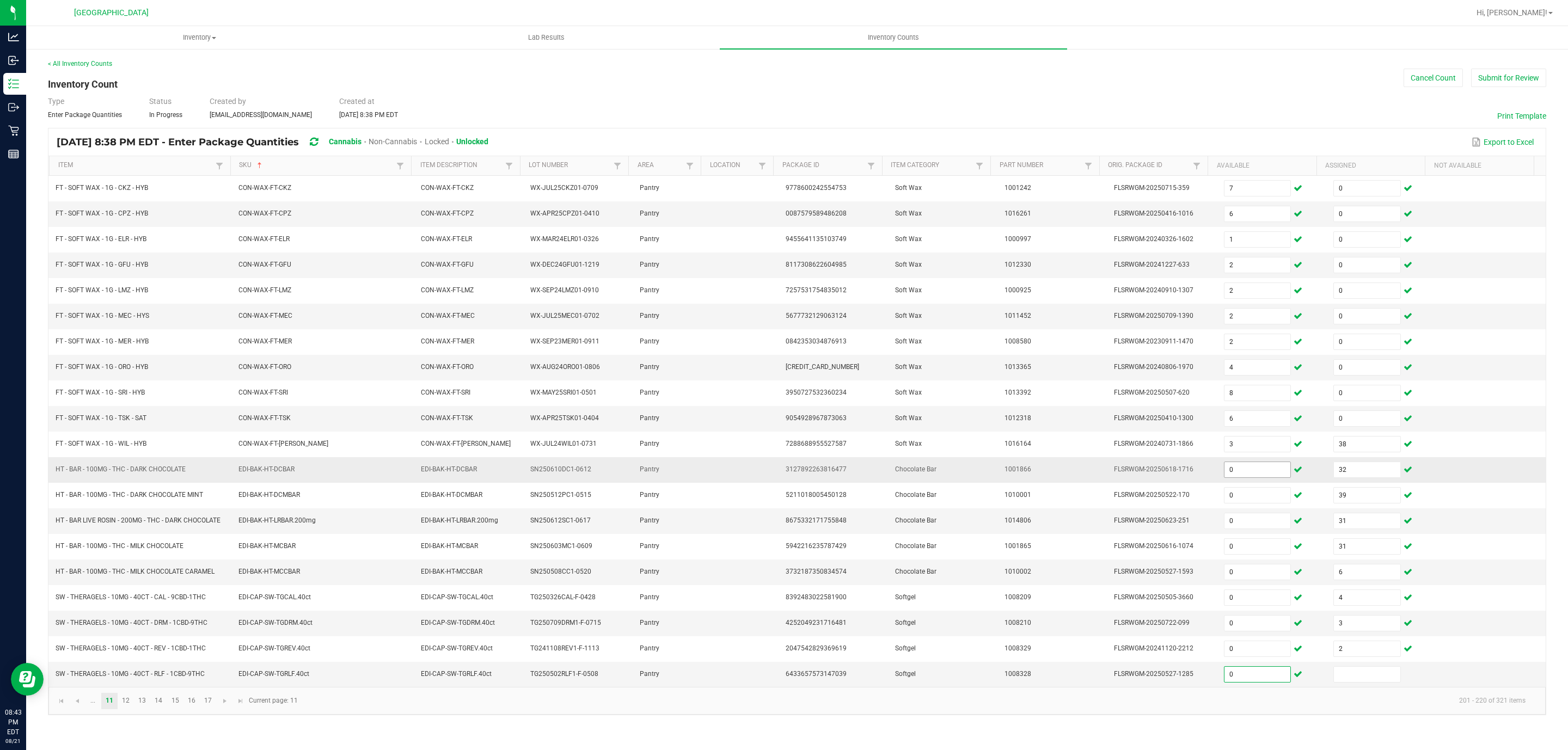
click at [1250, 477] on input "0" at bounding box center [1258, 469] width 67 height 15
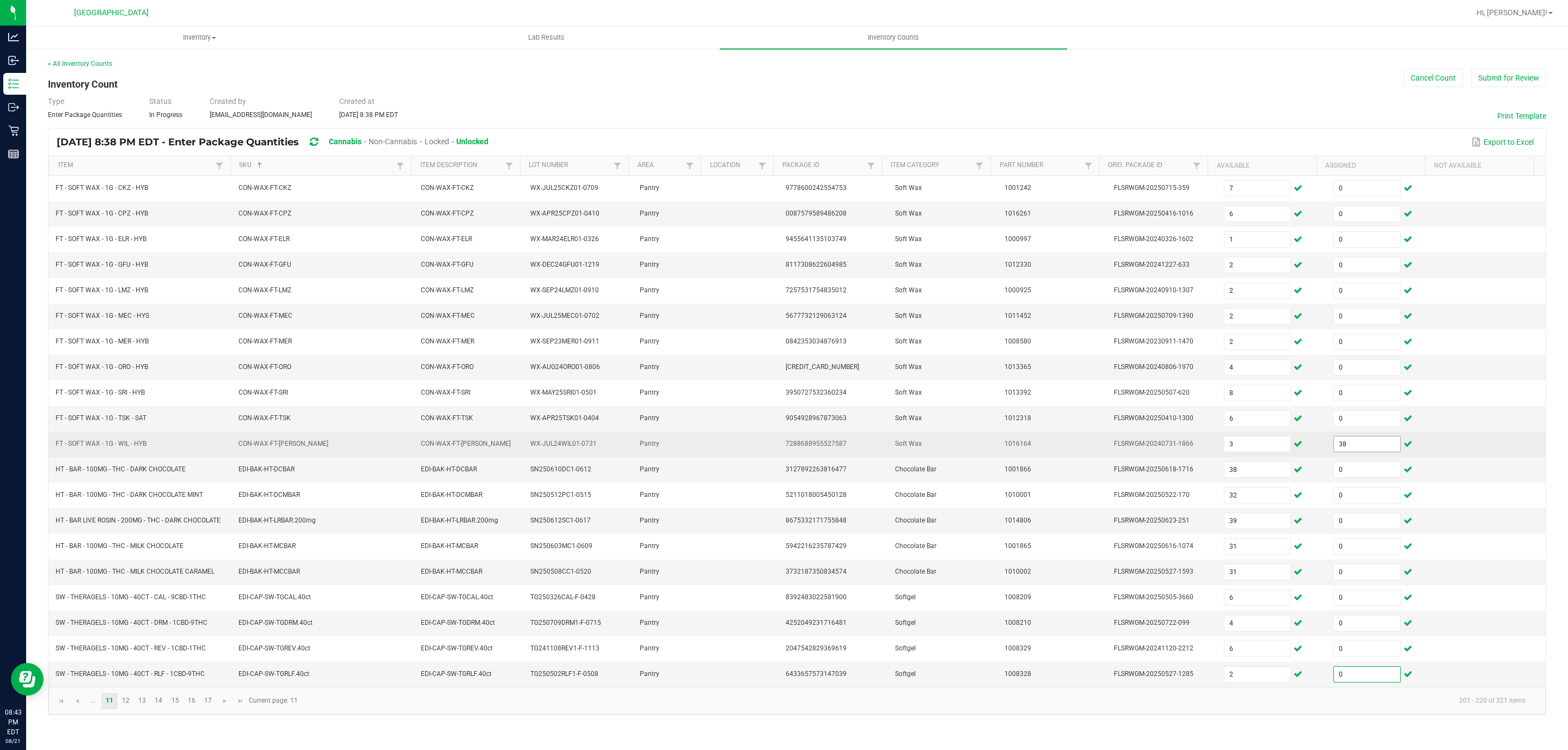
click at [1333, 451] on input "38" at bounding box center [1367, 444] width 67 height 15
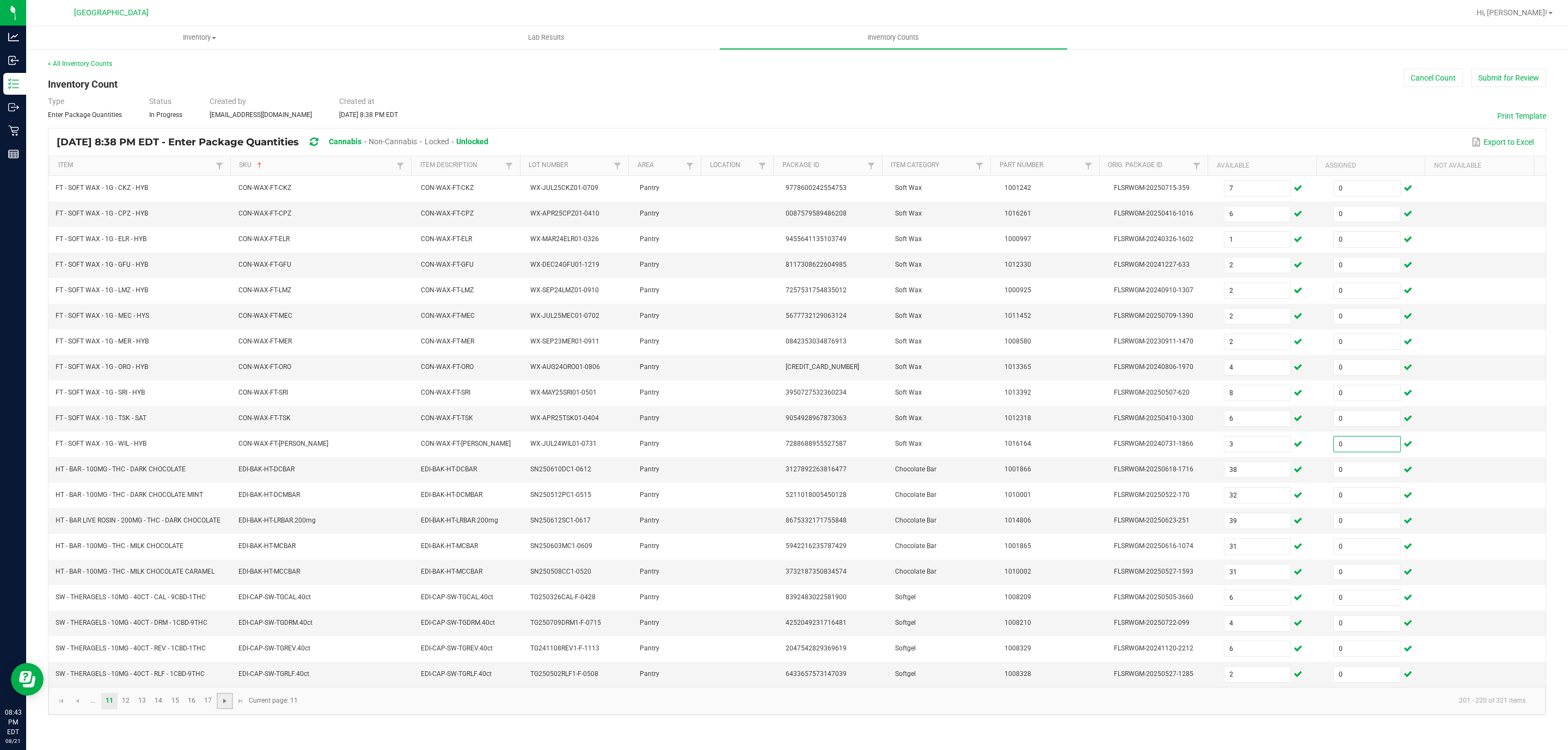
click at [227, 706] on span "Go to the next page" at bounding box center [225, 701] width 9 height 9
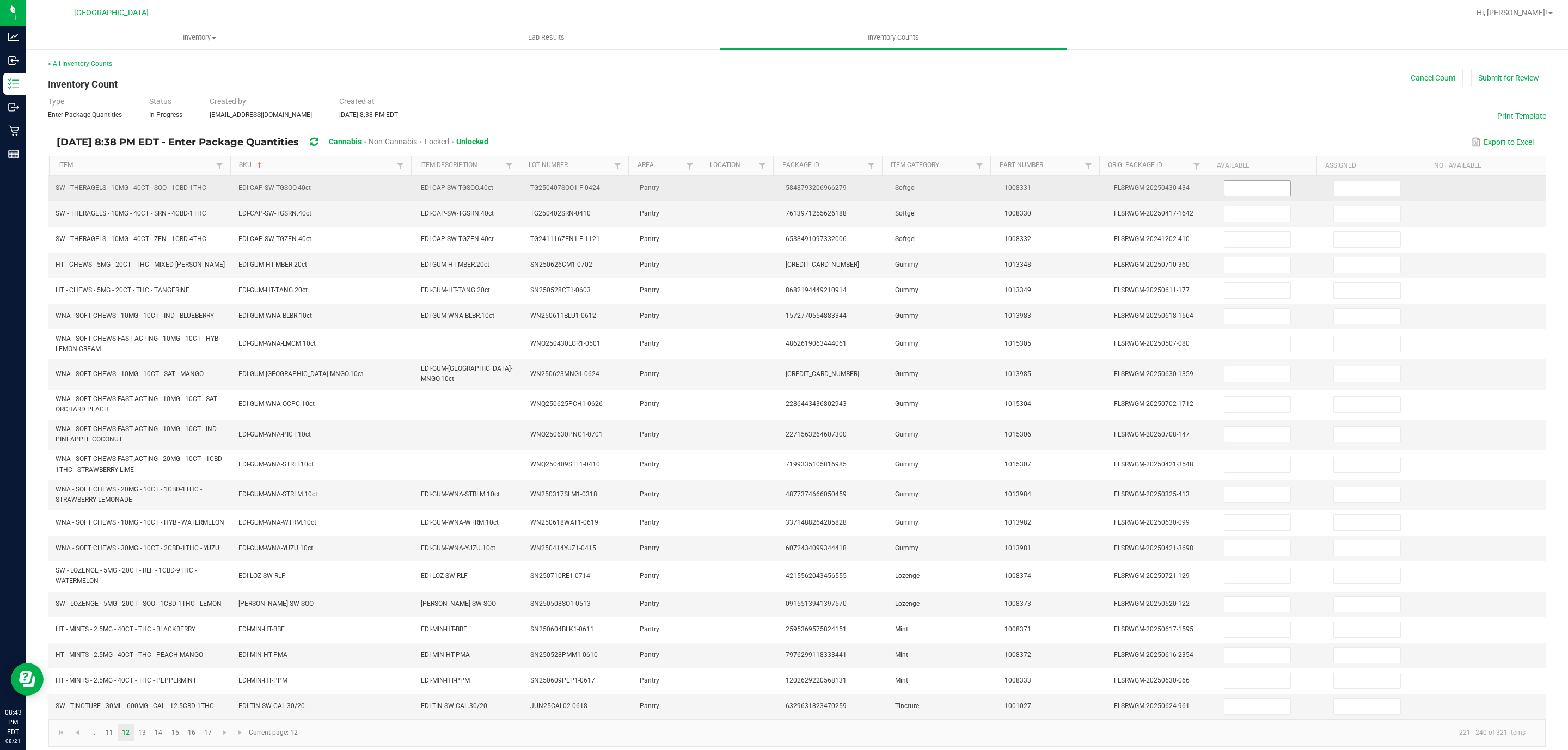
click at [1246, 193] on input at bounding box center [1258, 188] width 67 height 15
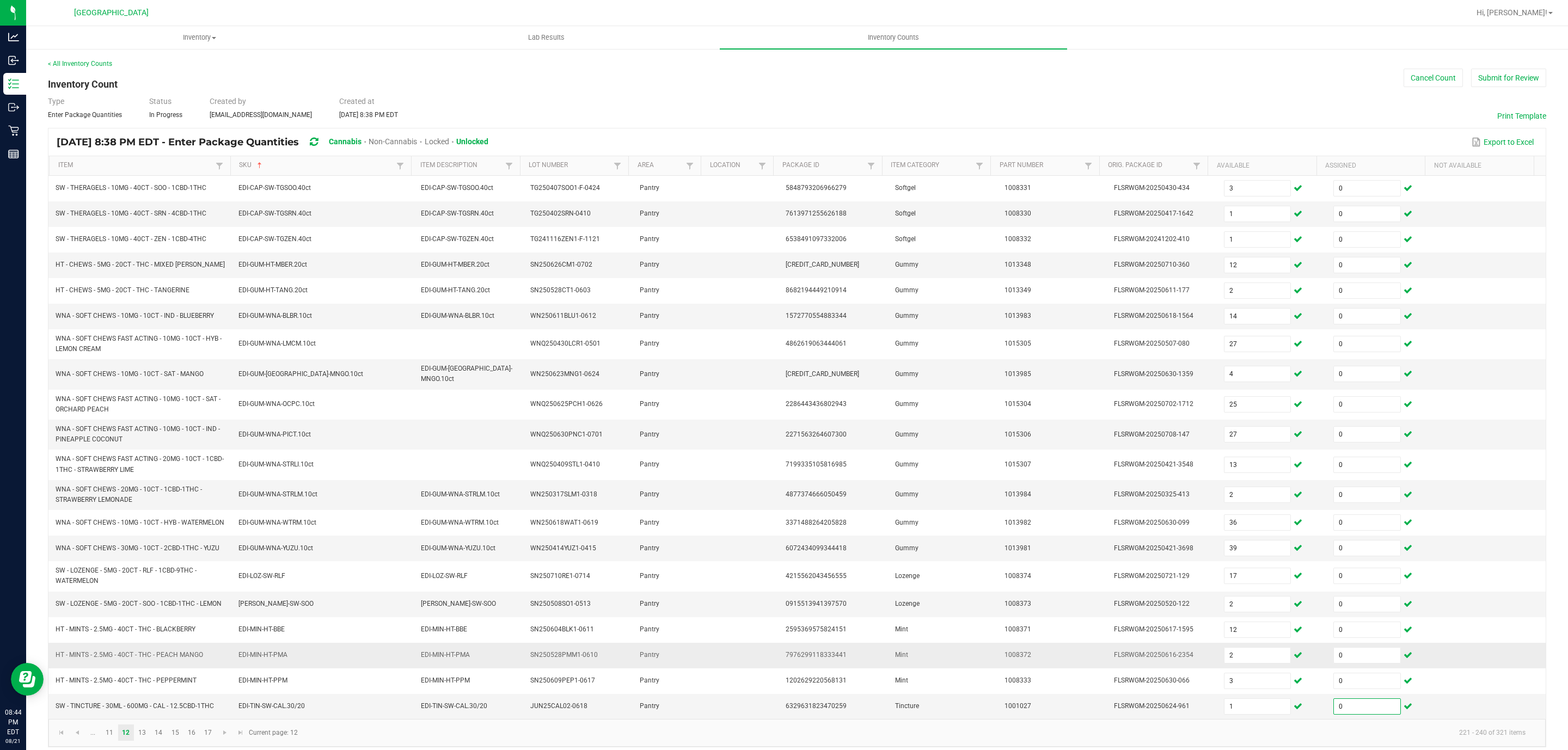
scroll to position [26, 0]
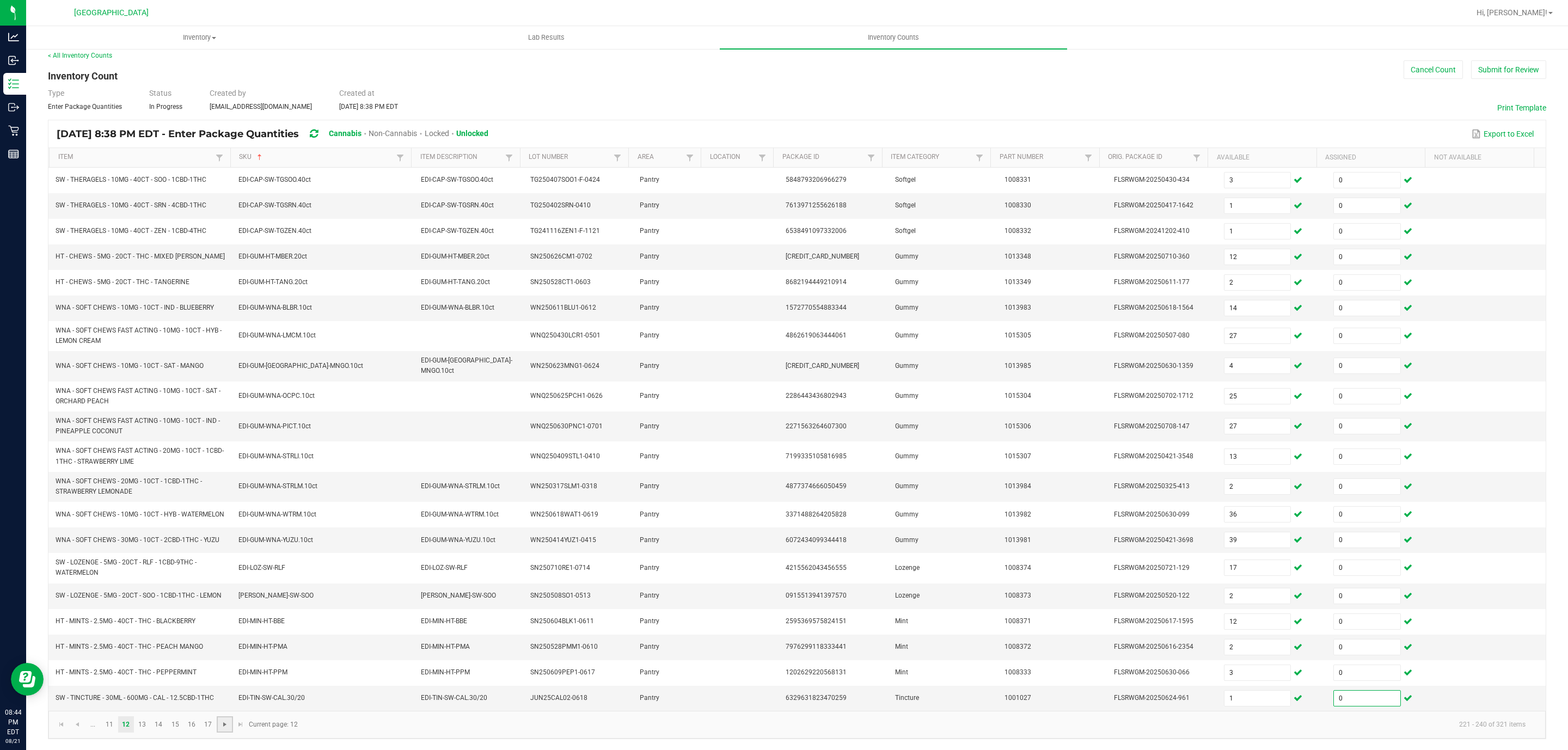
click at [227, 724] on span "Go to the next page" at bounding box center [225, 725] width 9 height 9
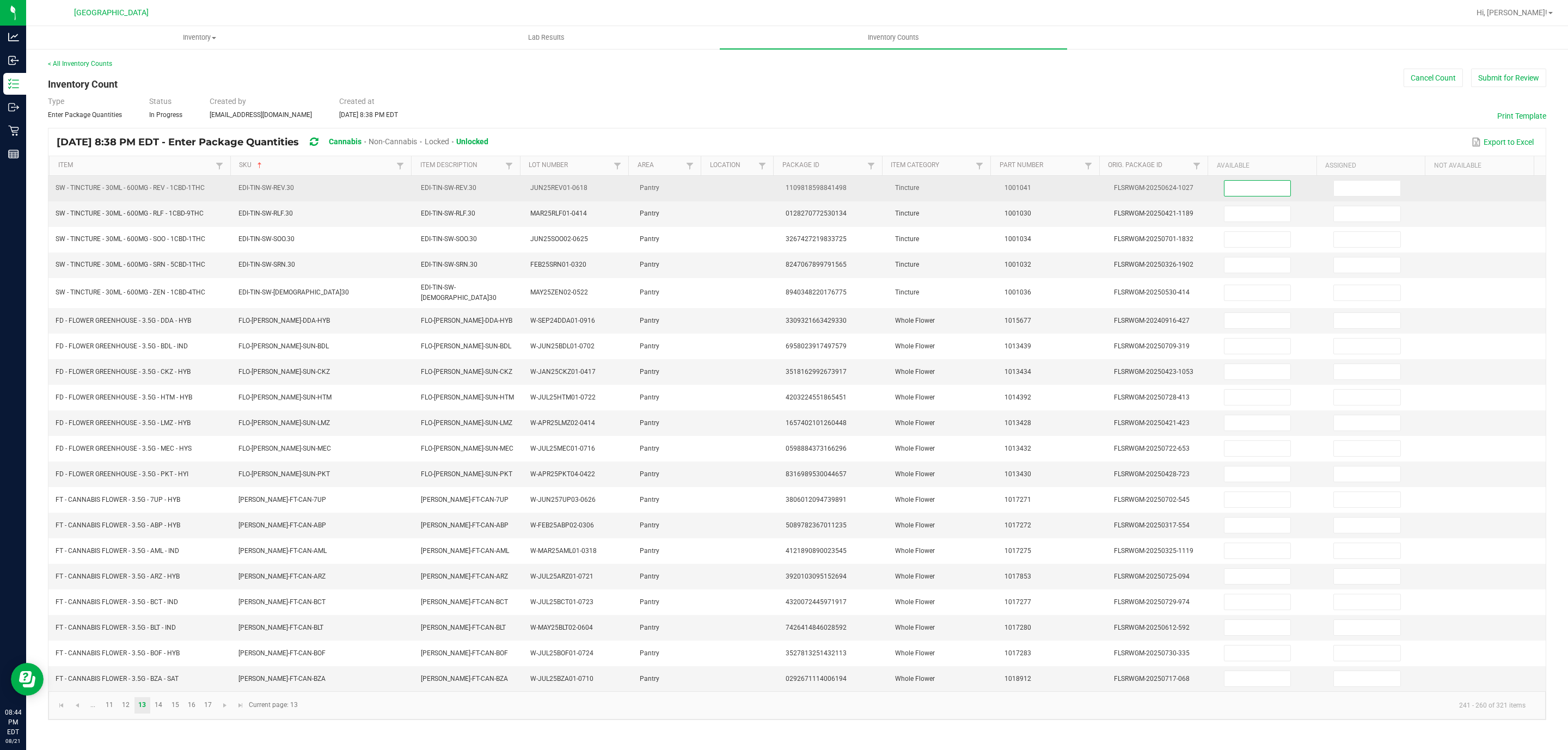
drag, startPoint x: 1258, startPoint y: 186, endPoint x: 1282, endPoint y: 178, distance: 25.3
click at [1258, 186] on input at bounding box center [1258, 188] width 67 height 15
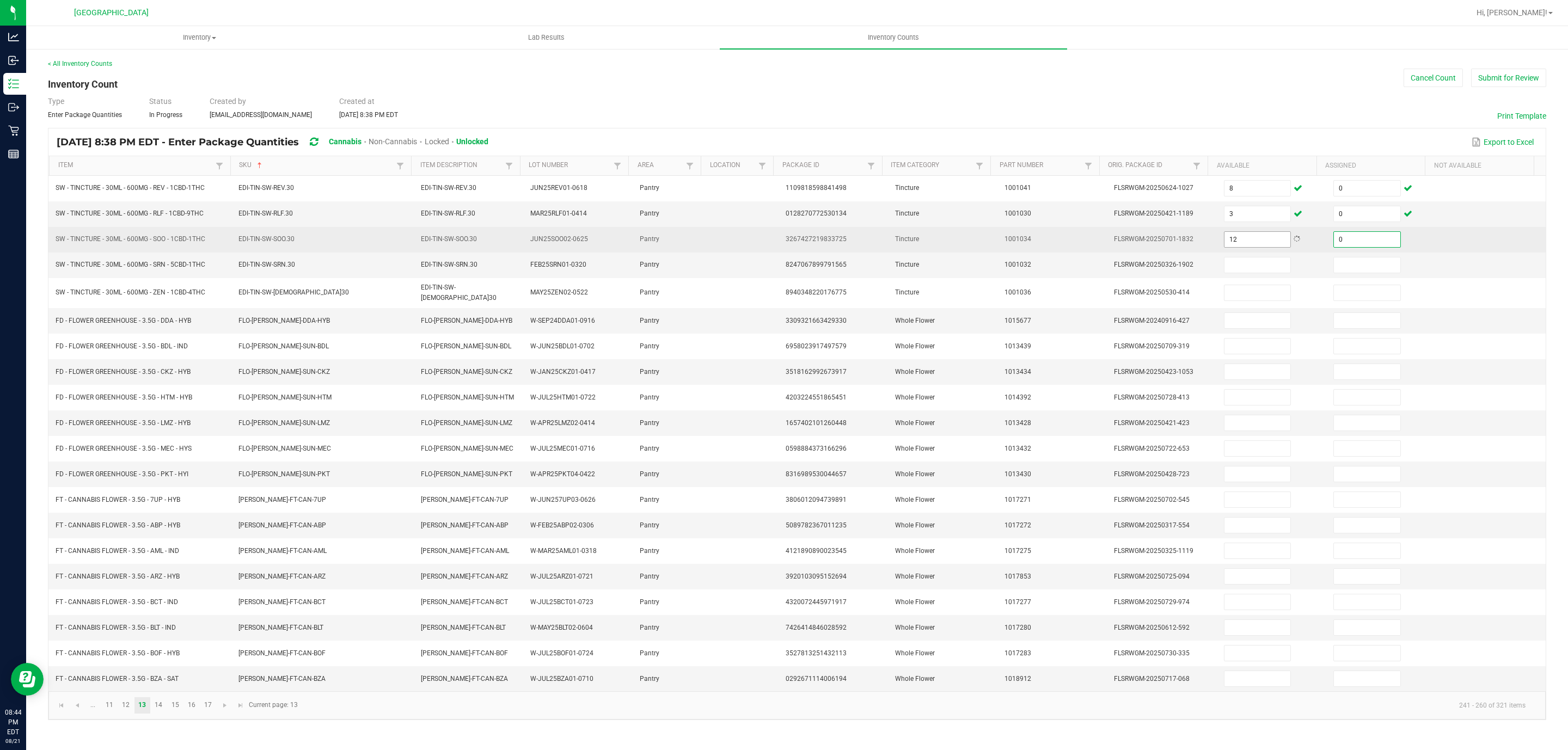
click at [1249, 243] on input "12" at bounding box center [1258, 239] width 67 height 15
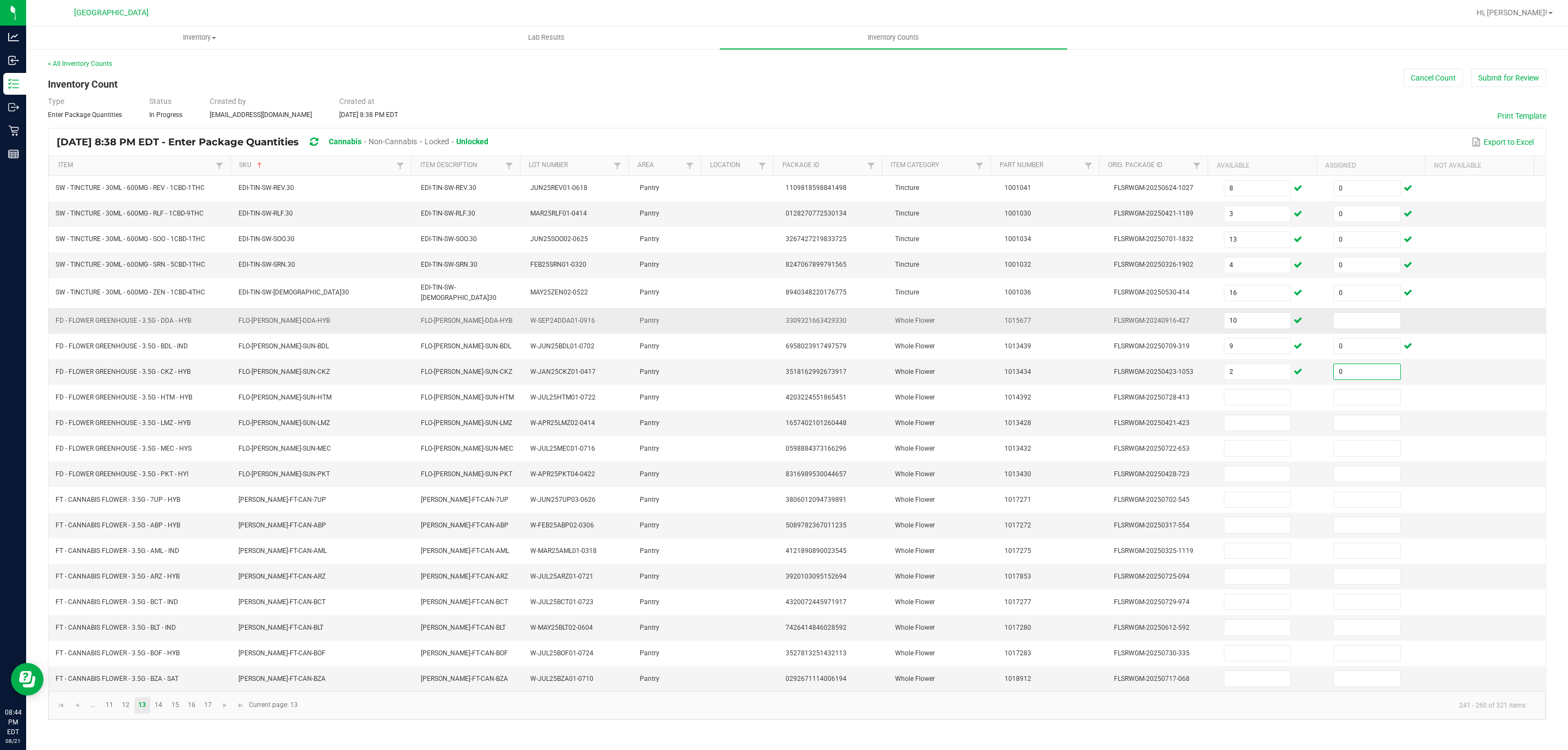
click at [1346, 311] on td at bounding box center [1380, 321] width 109 height 25
click at [1344, 318] on input at bounding box center [1367, 320] width 67 height 15
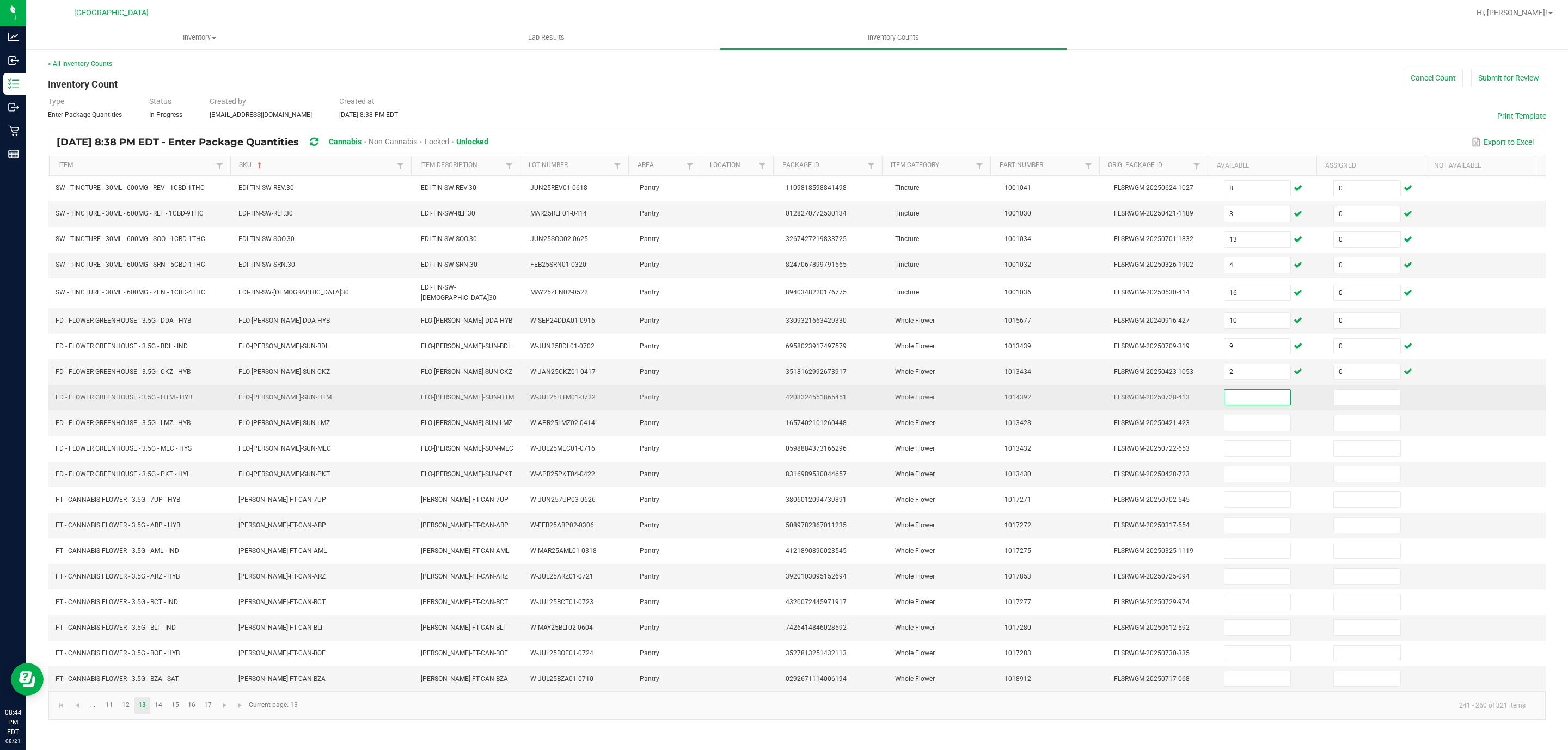
click at [1231, 403] on input at bounding box center [1258, 397] width 67 height 15
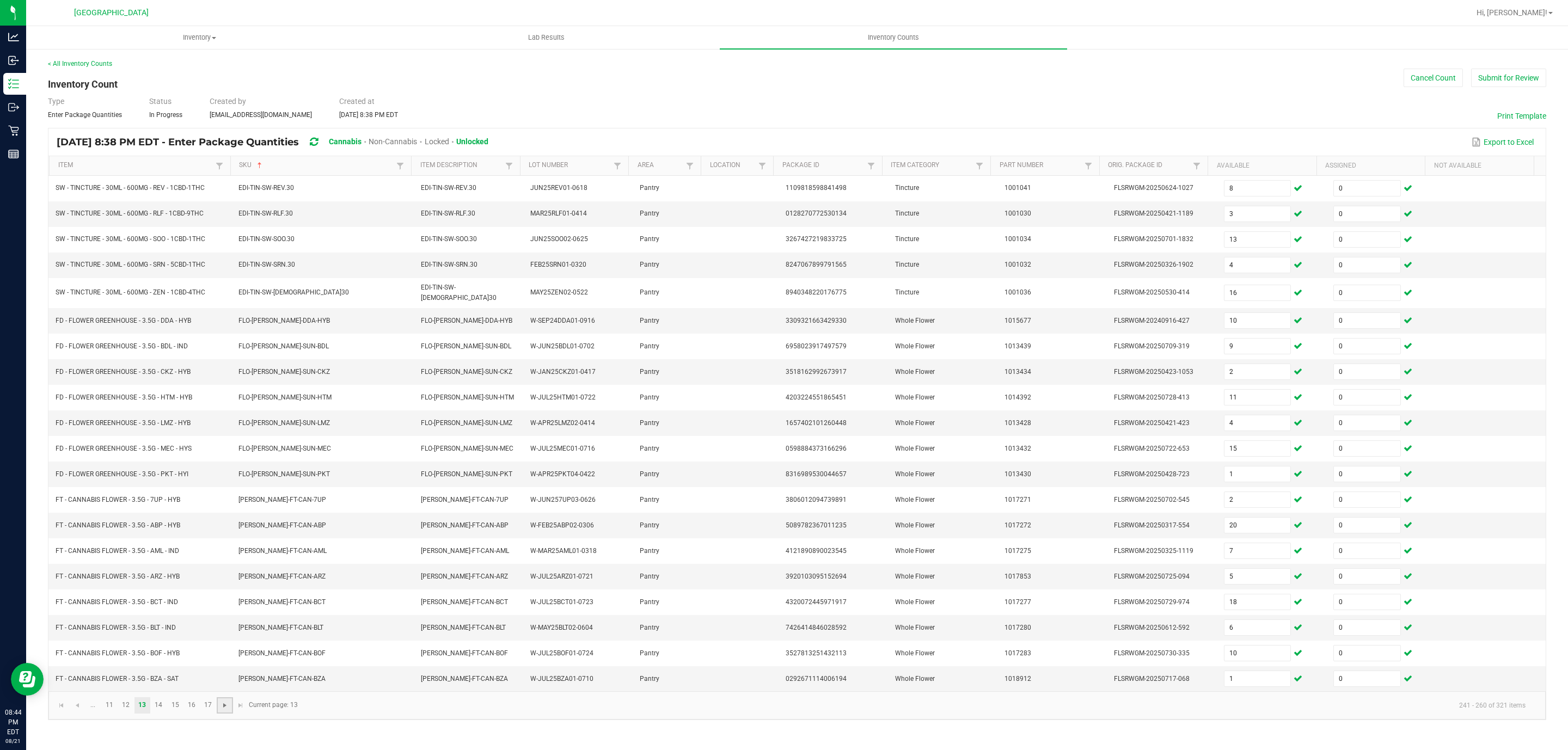
click at [226, 710] on span "Go to the next page" at bounding box center [225, 706] width 9 height 9
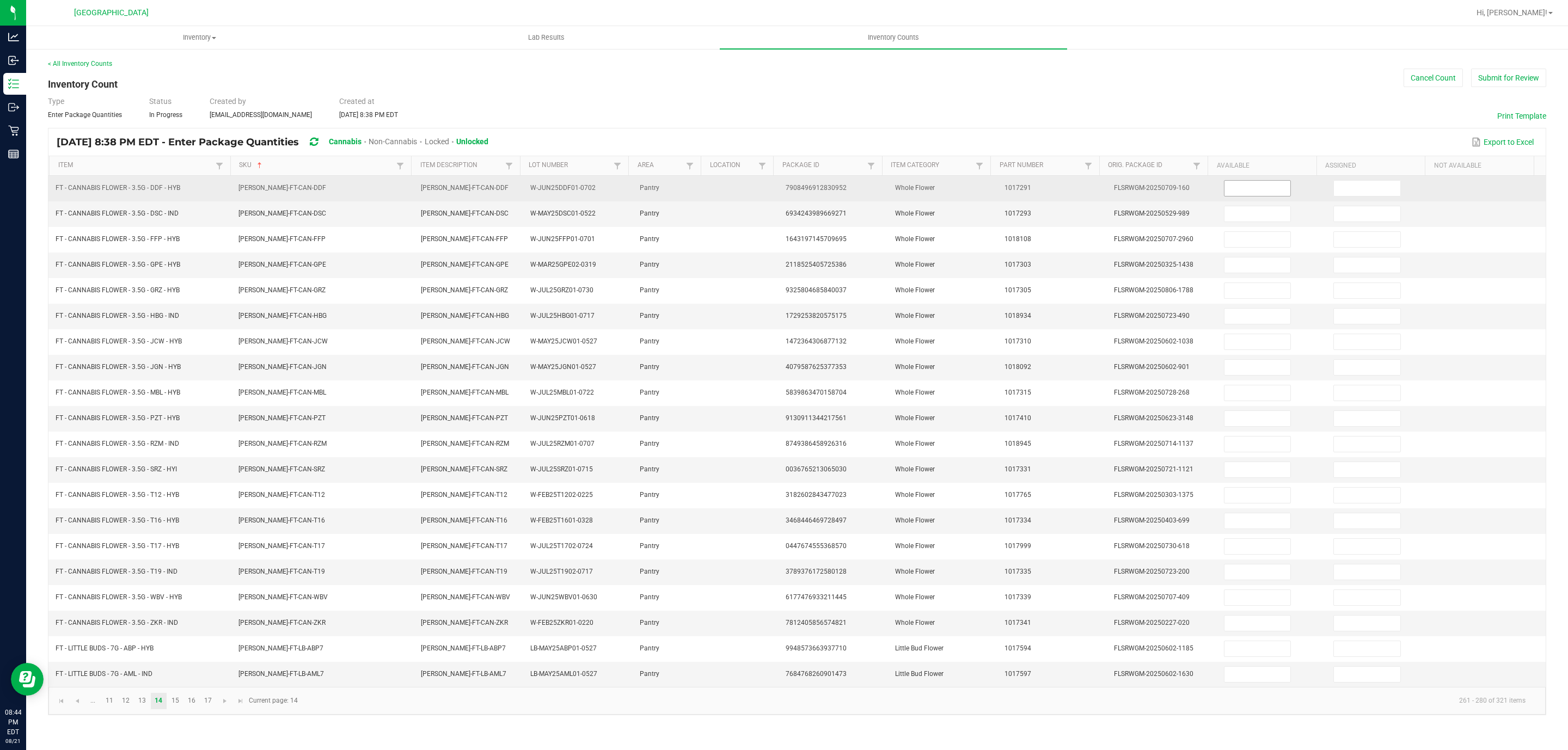
click at [1258, 193] on input at bounding box center [1258, 188] width 67 height 15
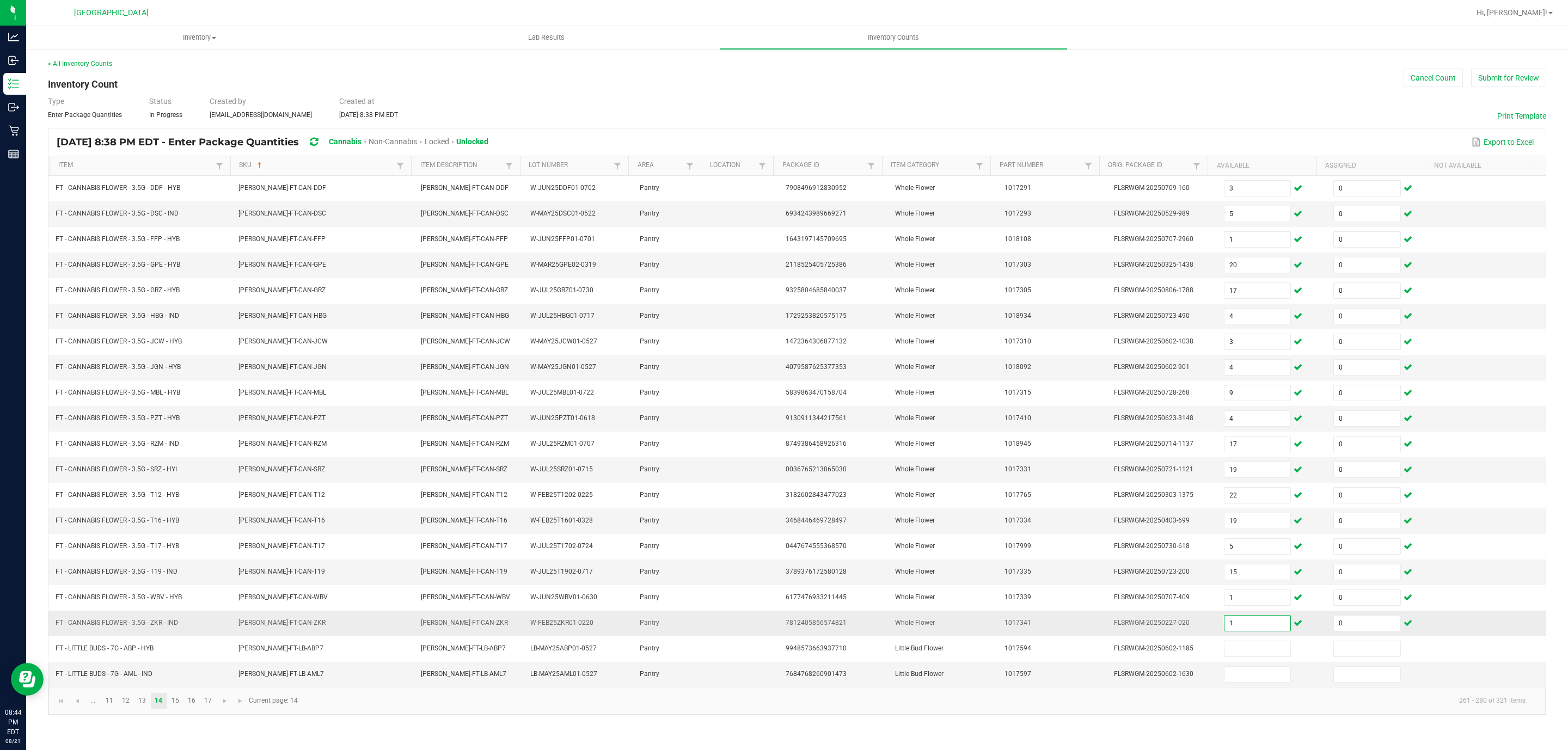
click at [1245, 631] on input "1" at bounding box center [1258, 623] width 67 height 15
click at [226, 706] on span "Go to the next page" at bounding box center [225, 701] width 9 height 9
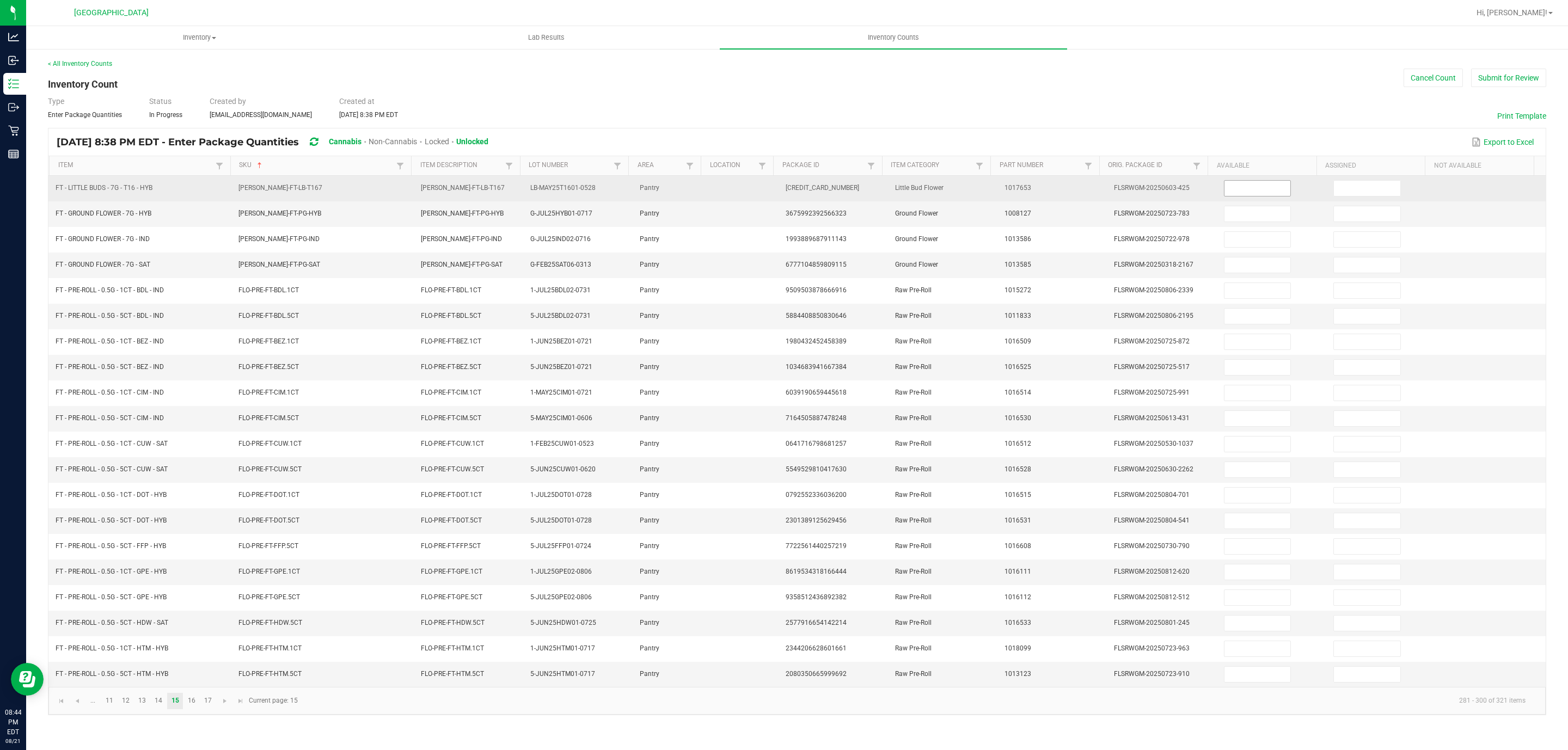
click at [1250, 193] on input at bounding box center [1258, 188] width 67 height 15
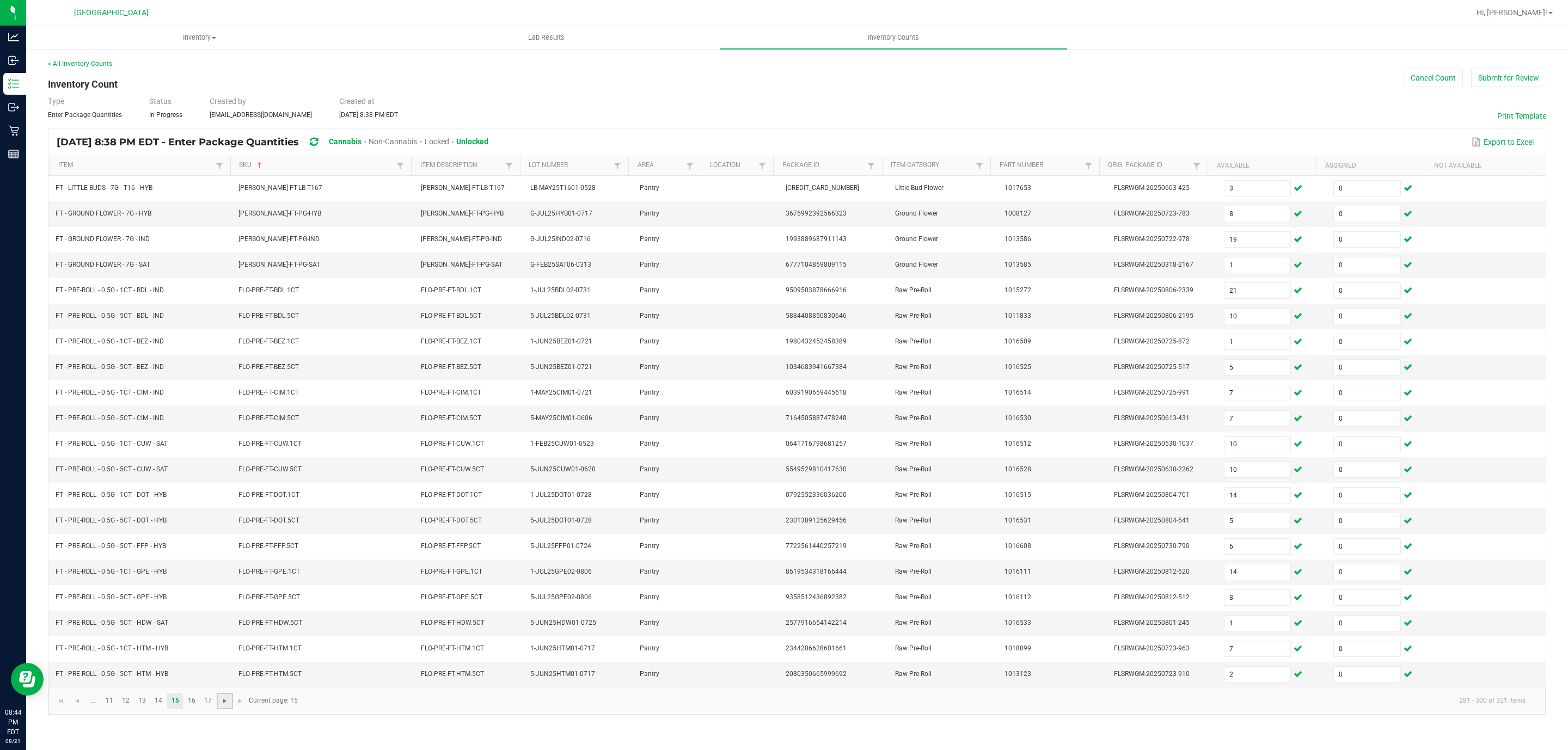
click at [223, 706] on span "Go to the next page" at bounding box center [225, 701] width 9 height 9
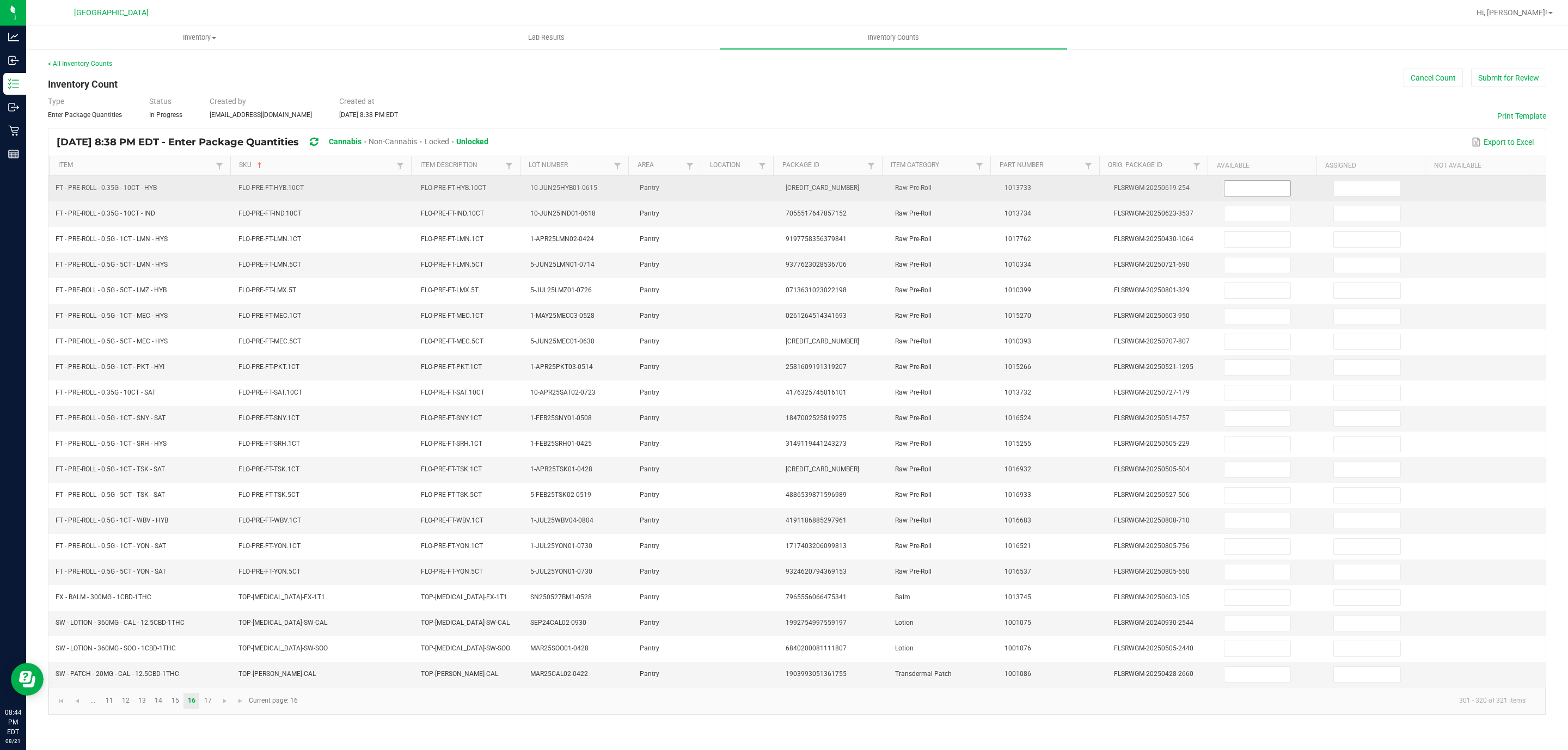
click at [1258, 189] on input at bounding box center [1258, 188] width 67 height 15
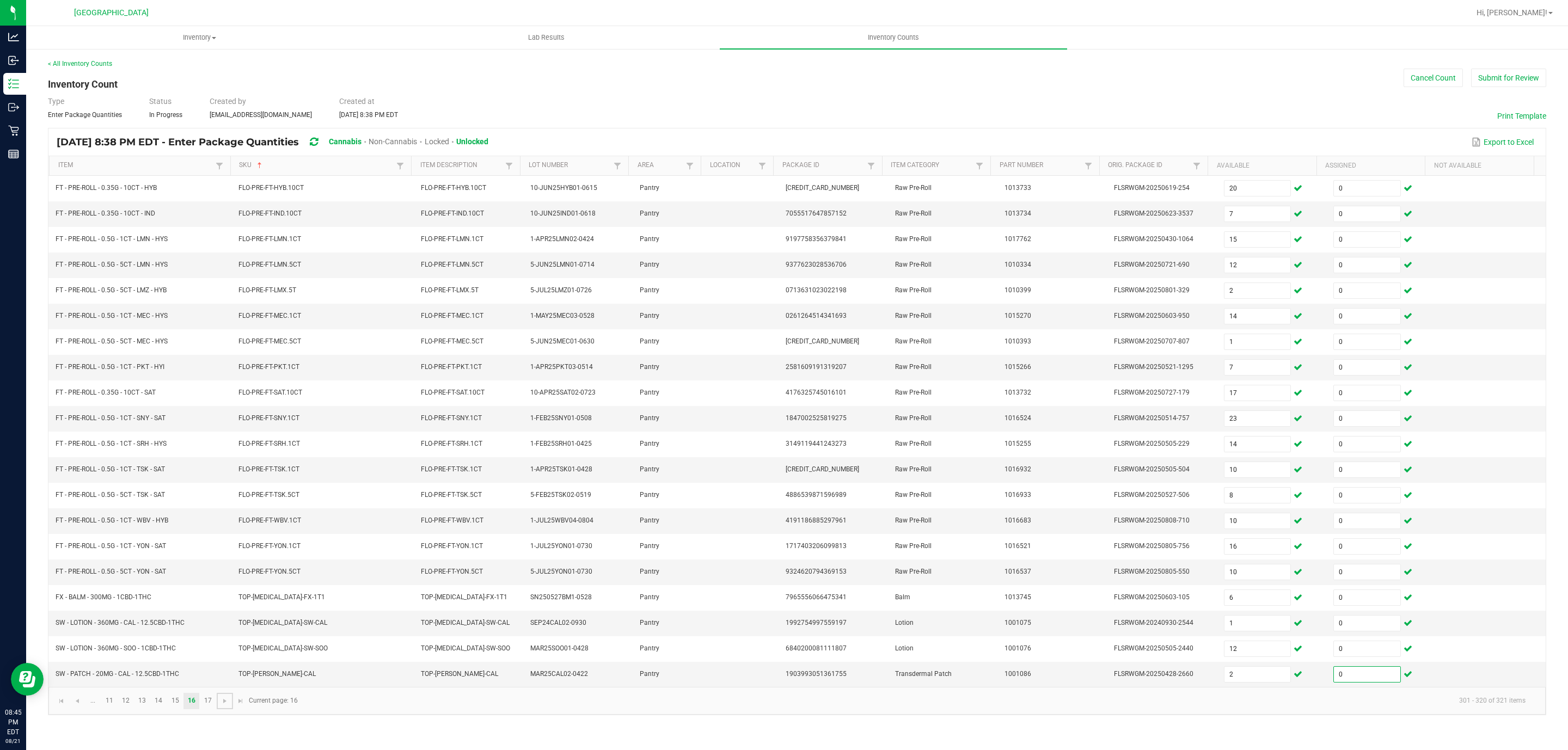
click at [223, 706] on span "Go to the next page" at bounding box center [225, 701] width 9 height 9
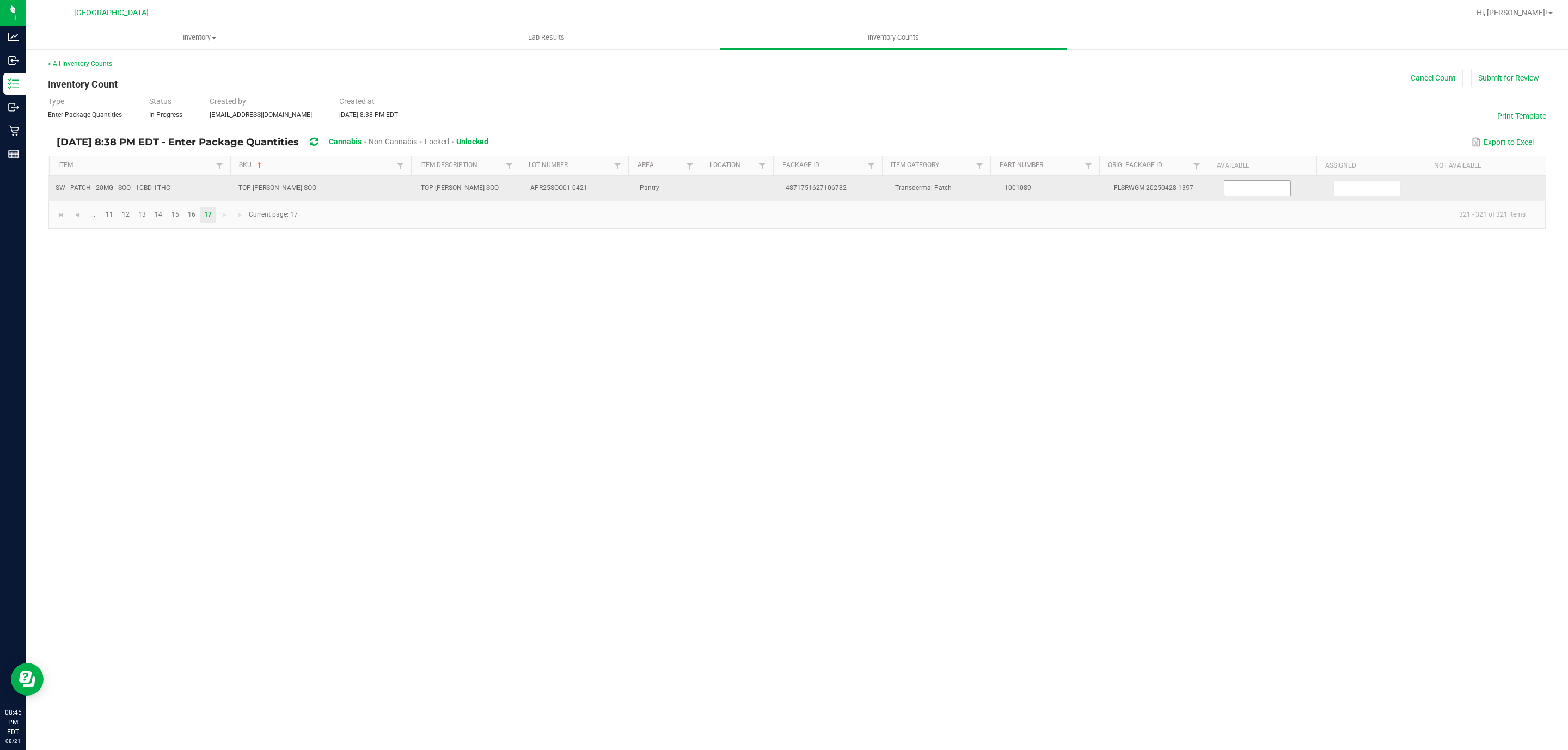
click at [1263, 186] on input at bounding box center [1258, 188] width 67 height 15
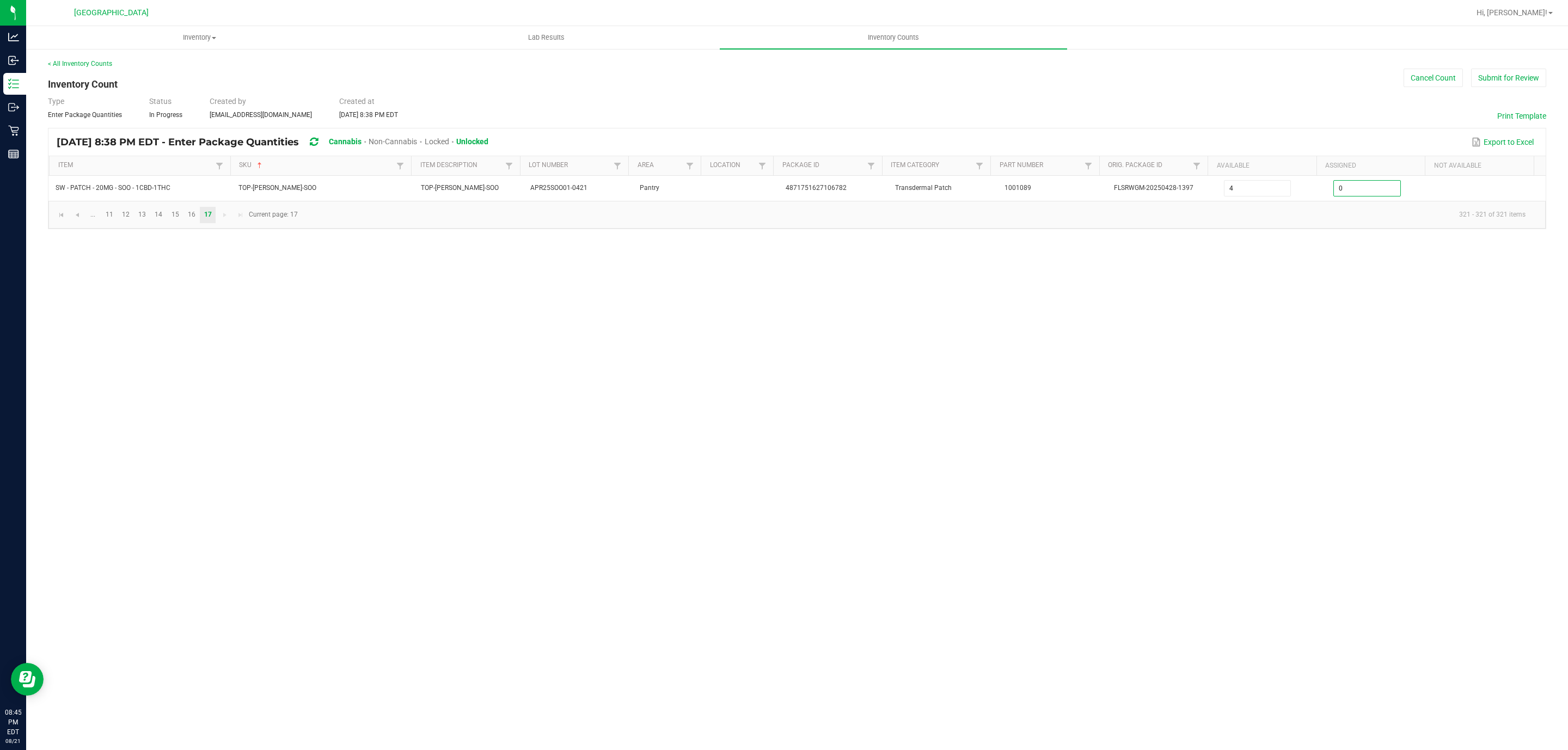
click at [1171, 102] on div "Type Enter Package Quantities Status In Progress Created by mdaugherty@livepara…" at bounding box center [797, 107] width 1498 height 24
click at [1523, 77] on button "Submit for Review" at bounding box center [1508, 78] width 75 height 19
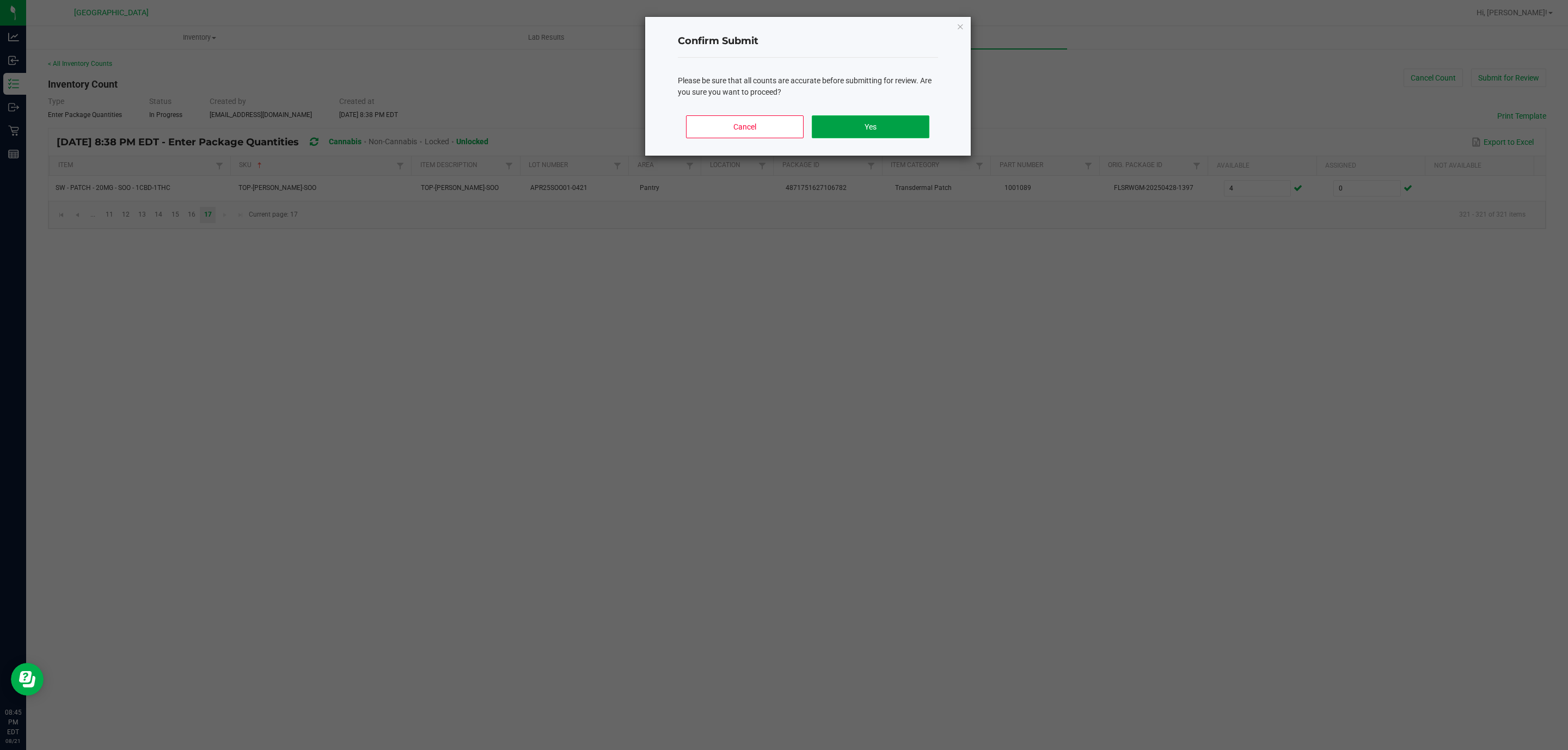
click at [879, 129] on button "Yes" at bounding box center [871, 126] width 117 height 23
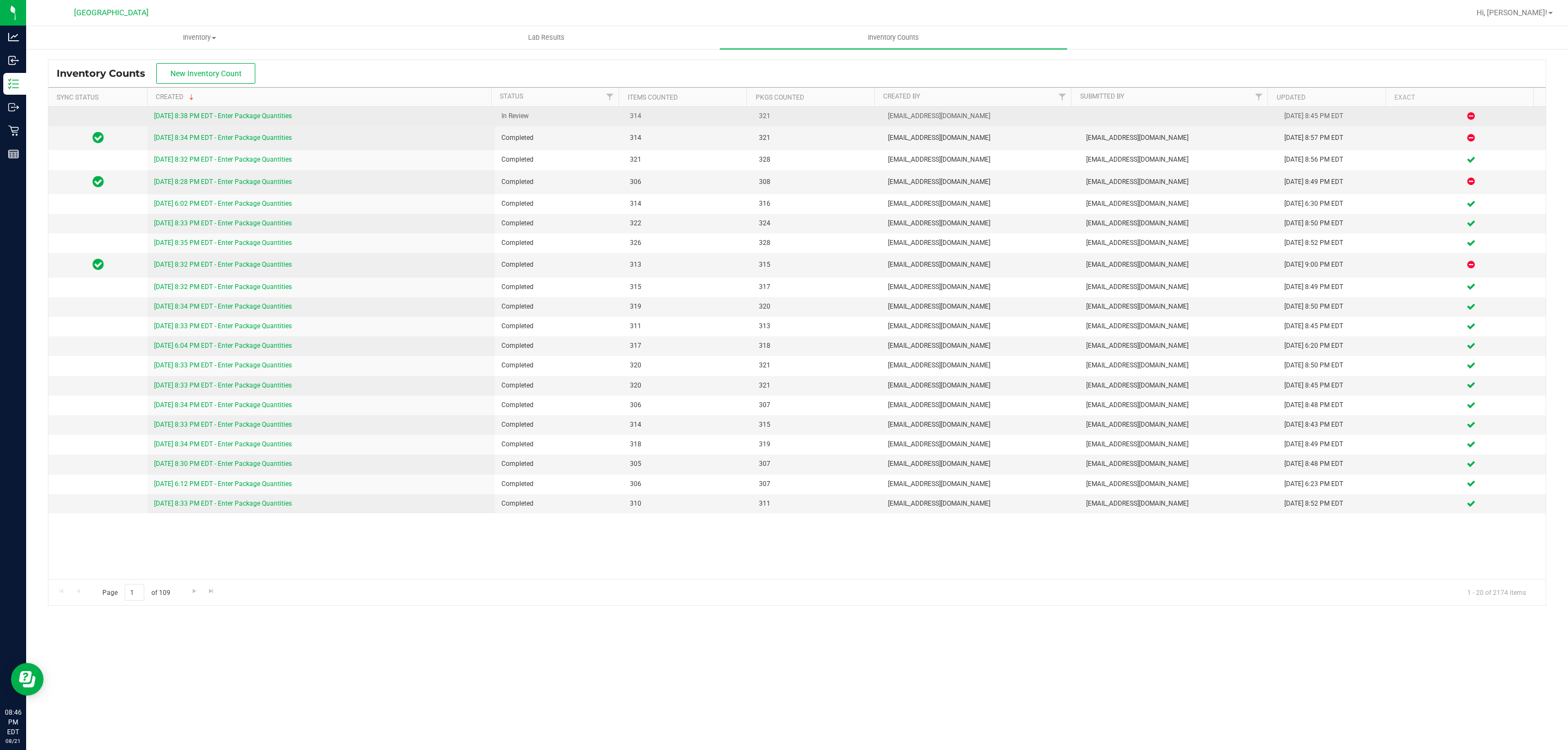
click at [263, 118] on link "8/21/25 8:38 PM EDT - Enter Package Quantities" at bounding box center [223, 116] width 138 height 7
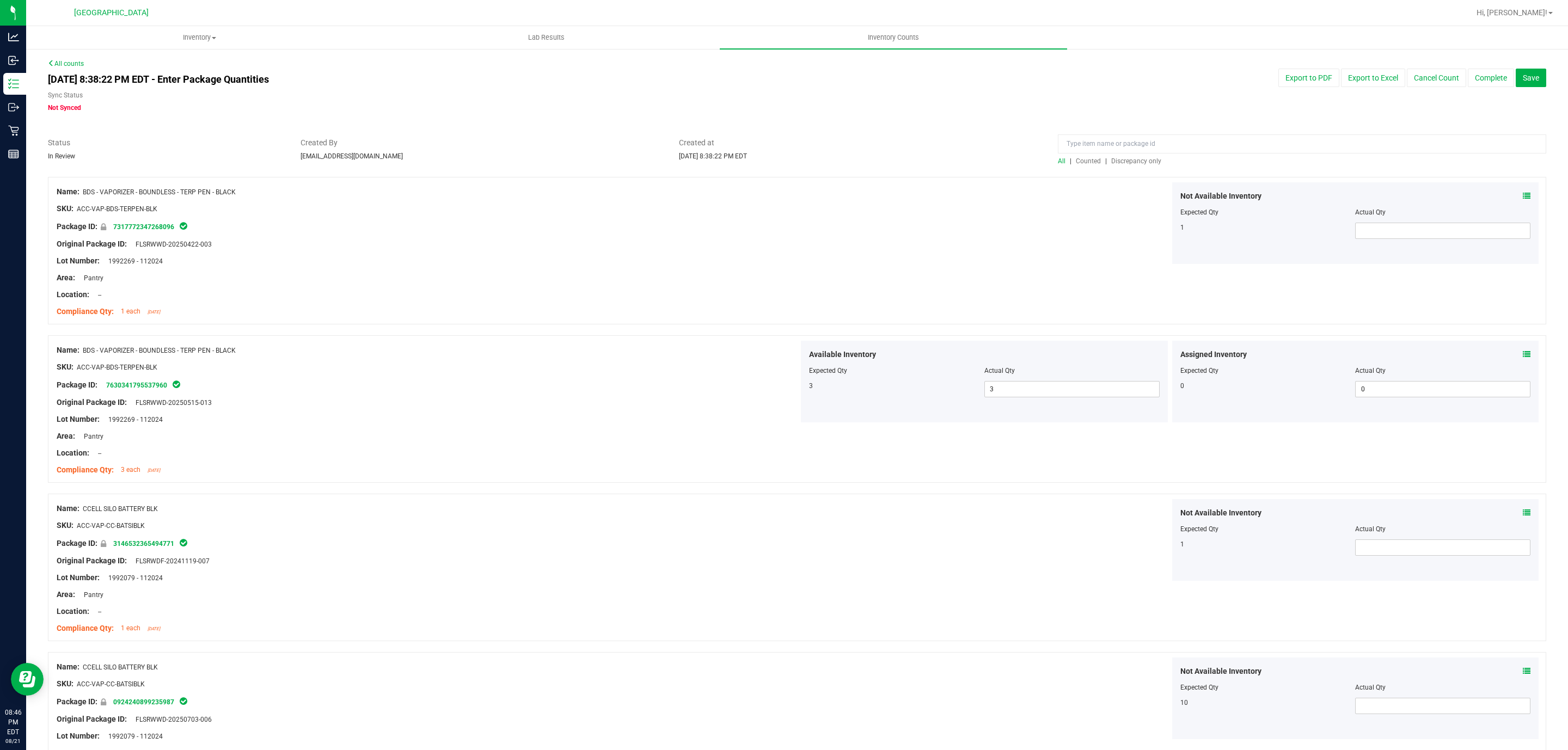
click at [1115, 160] on span "Discrepancy only" at bounding box center [1136, 161] width 51 height 7
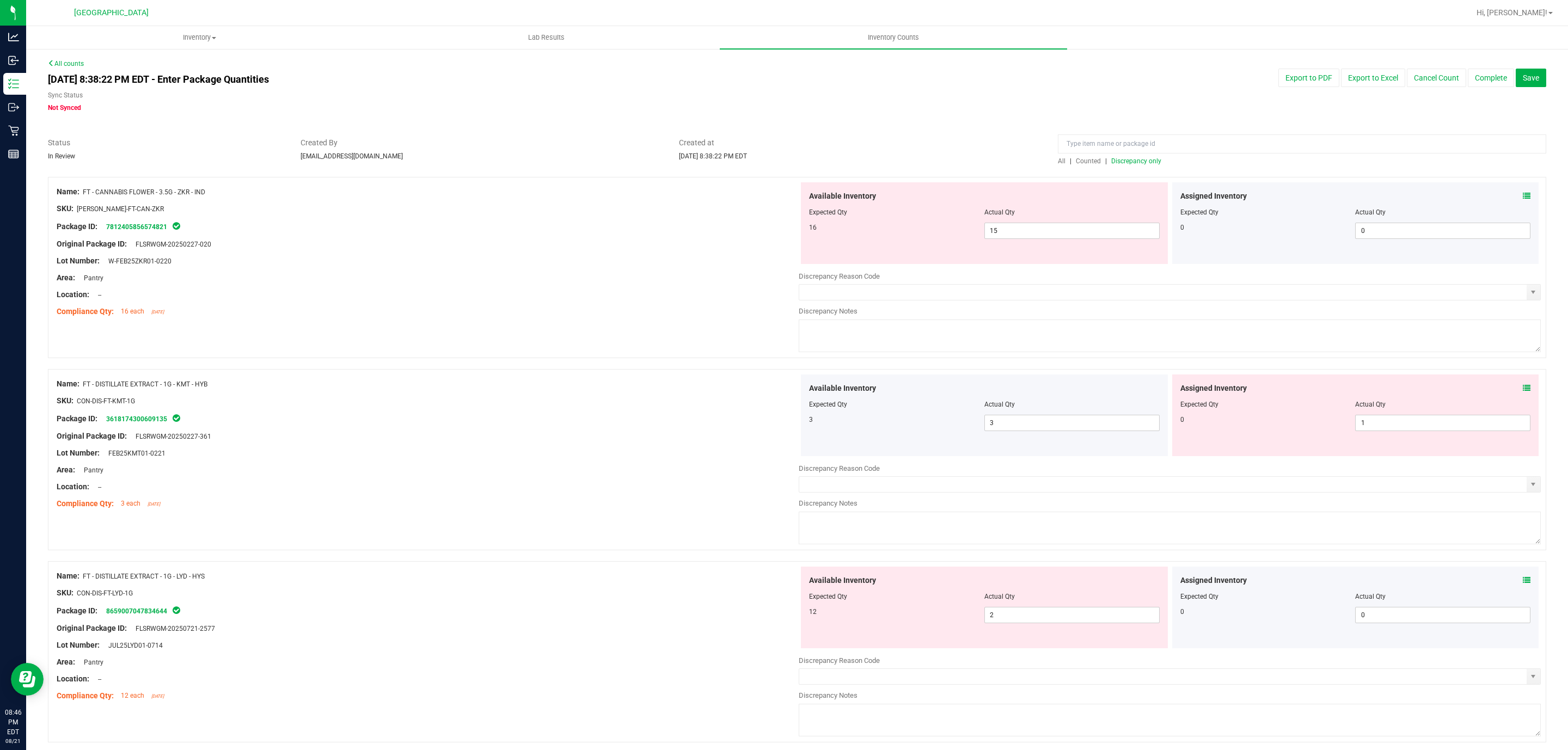
click at [562, 264] on div "Lot Number: W-FEB25ZKR01-0220" at bounding box center [428, 261] width 742 height 12
drag, startPoint x: 1381, startPoint y: 425, endPoint x: 1171, endPoint y: 417, distance: 210.2
click at [1180, 417] on div "0 1 1" at bounding box center [1355, 423] width 351 height 16
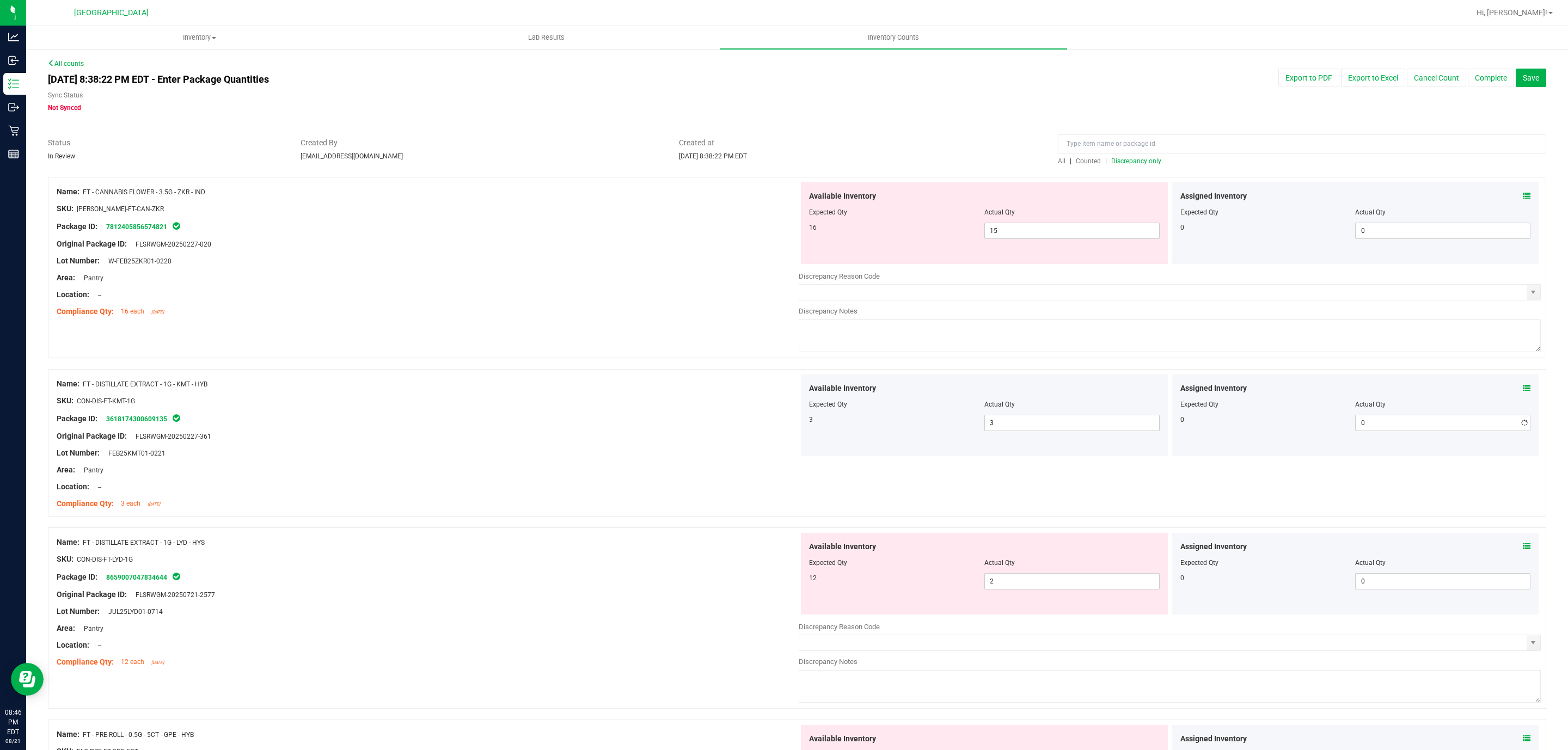
click at [707, 495] on div at bounding box center [428, 495] width 742 height 5
click at [634, 315] on div "Compliance Qty: 16 each 6 days ago" at bounding box center [428, 311] width 742 height 12
click at [1134, 159] on span "Discrepancy only" at bounding box center [1136, 161] width 51 height 7
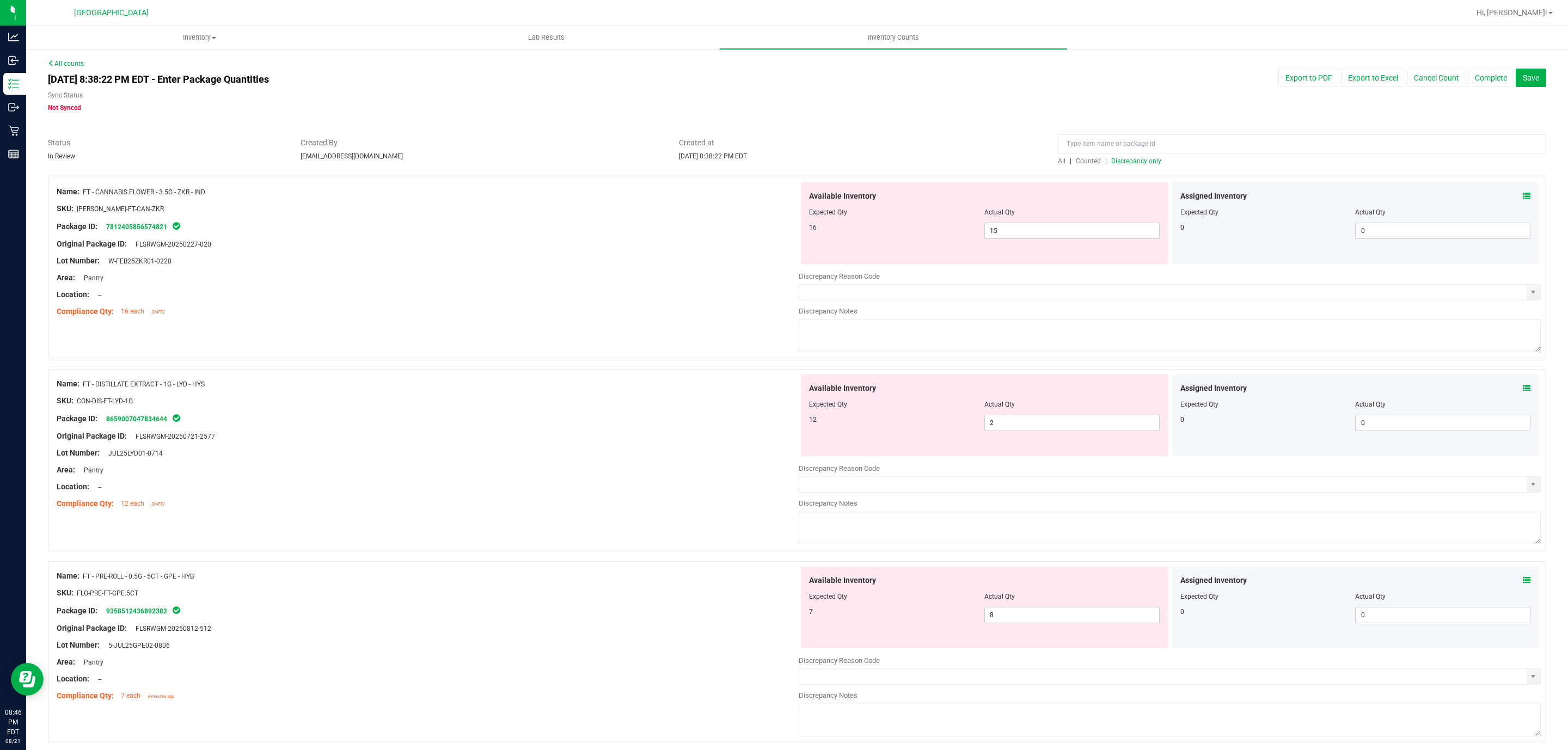
click at [631, 244] on div "Original Package ID: FLSRWGM-20250227-020" at bounding box center [428, 244] width 742 height 12
drag, startPoint x: 1038, startPoint y: 230, endPoint x: 599, endPoint y: 226, distance: 439.0
click at [641, 230] on div "Name: FT - CANNABIS FLOWER - 3.5G - ZKR - IND SKU: FLO-BUD-FT-CAN-ZKR Package I…" at bounding box center [797, 267] width 1498 height 181
click at [599, 226] on div "Package ID: 7812405856574821" at bounding box center [428, 227] width 742 height 13
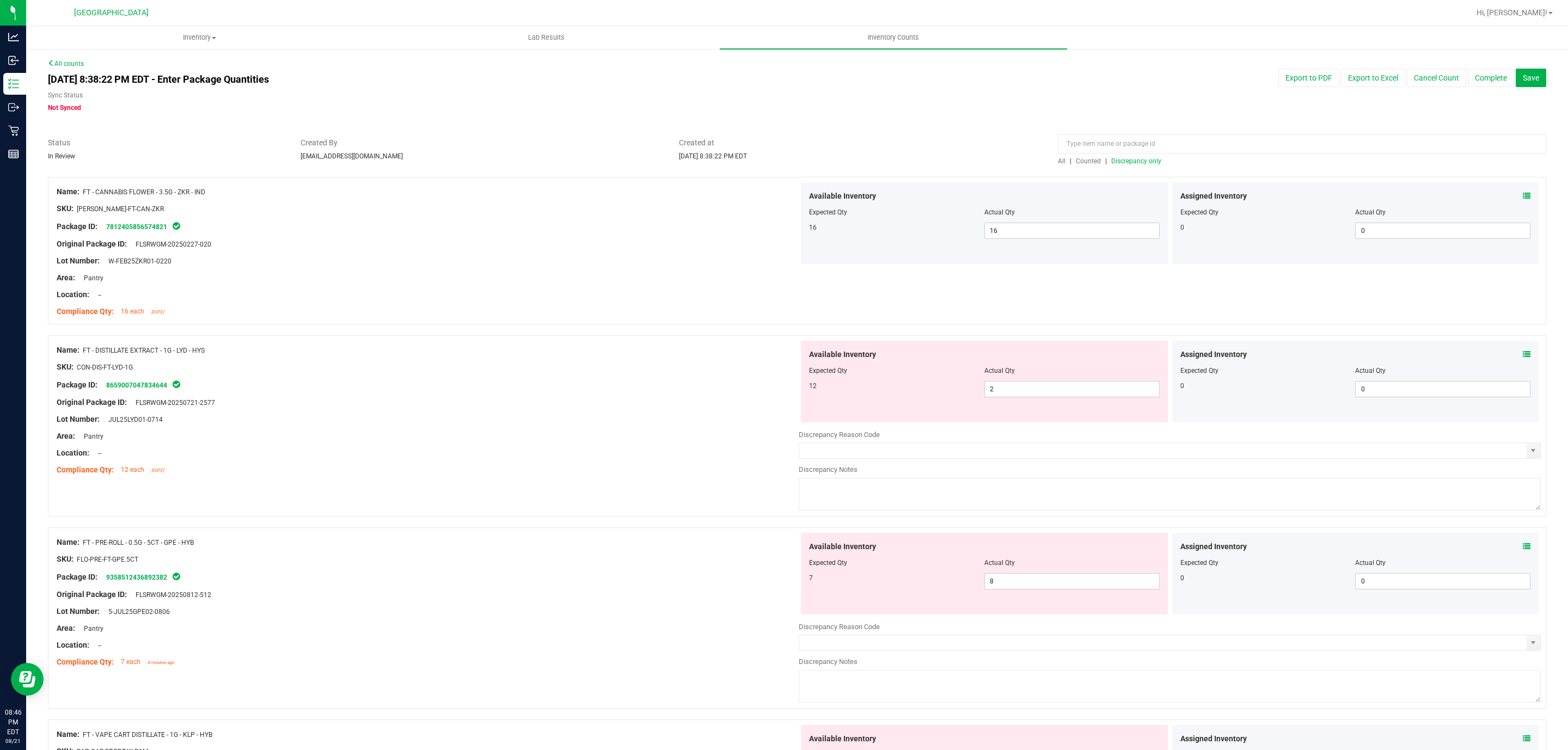
click at [722, 438] on div "Area: Pantry" at bounding box center [428, 436] width 742 height 12
click at [1145, 165] on span "Discrepancy only" at bounding box center [1136, 161] width 51 height 7
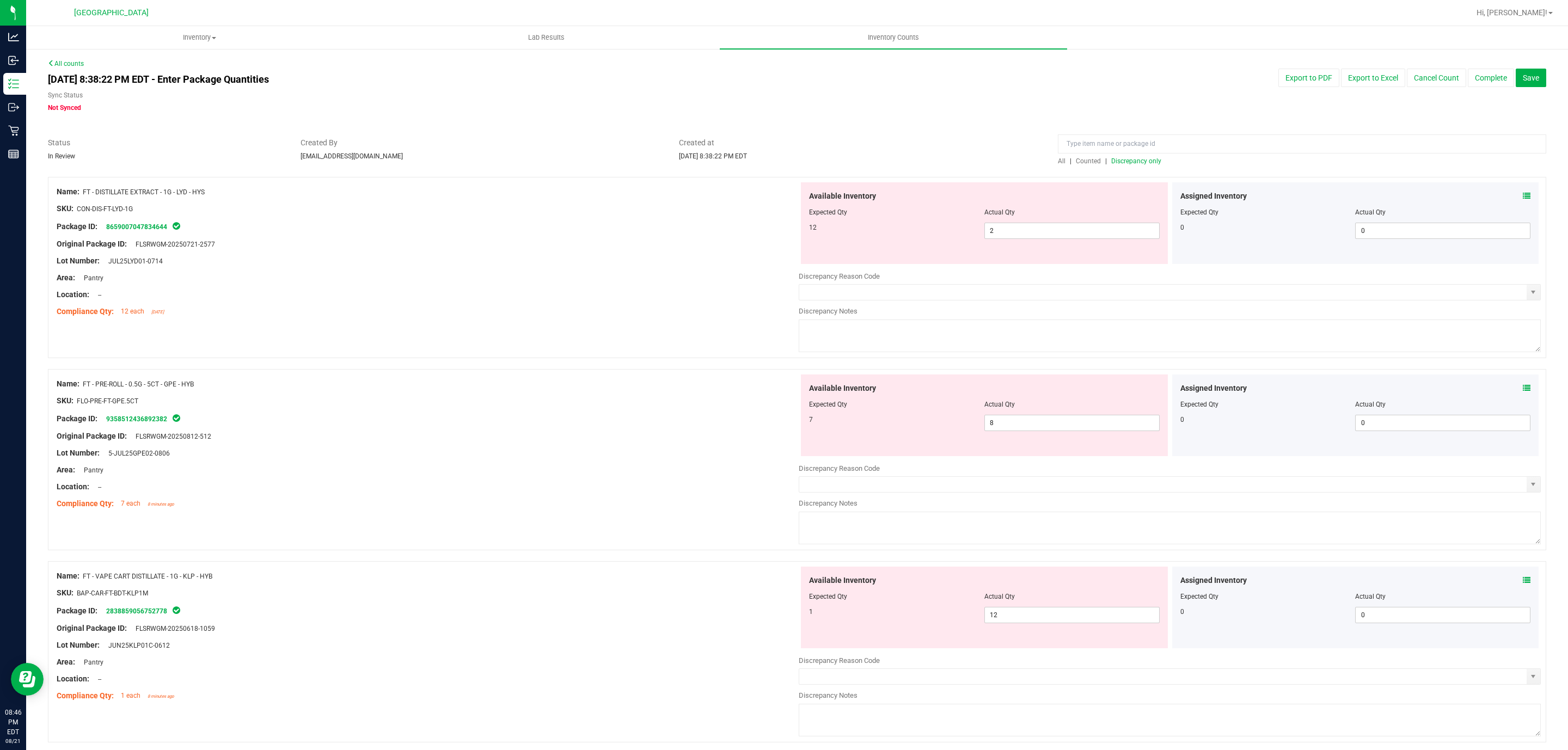
click at [641, 323] on div "Name: FT - DISTILLATE EXTRACT - 1G - LYD - HYS SKU: CON-DIS-FT-LYD-1G Package I…" at bounding box center [797, 267] width 1498 height 181
drag, startPoint x: 1015, startPoint y: 227, endPoint x: 712, endPoint y: 219, distance: 303.1
click at [747, 228] on div "Name: FT - DISTILLATE EXTRACT - 1G - LYD - HYS SKU: CON-DIS-FT-LYD-1G Package I…" at bounding box center [797, 267] width 1498 height 181
click at [568, 243] on div "Original Package ID: FLSRWGM-20250721-2577" at bounding box center [428, 244] width 742 height 12
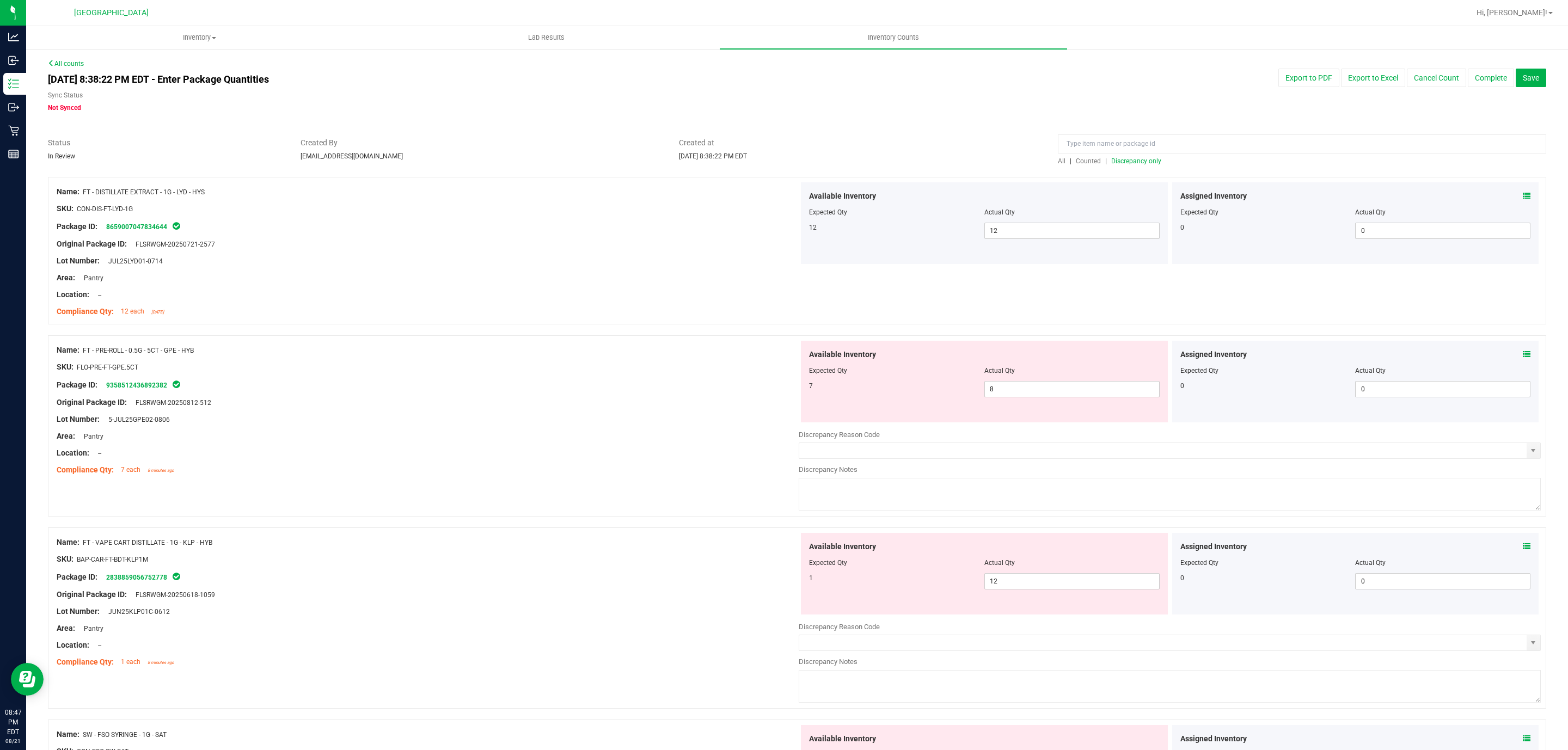
click at [422, 428] on div at bounding box center [428, 428] width 742 height 5
click at [1128, 157] on span "Discrepancy only" at bounding box center [1136, 161] width 51 height 7
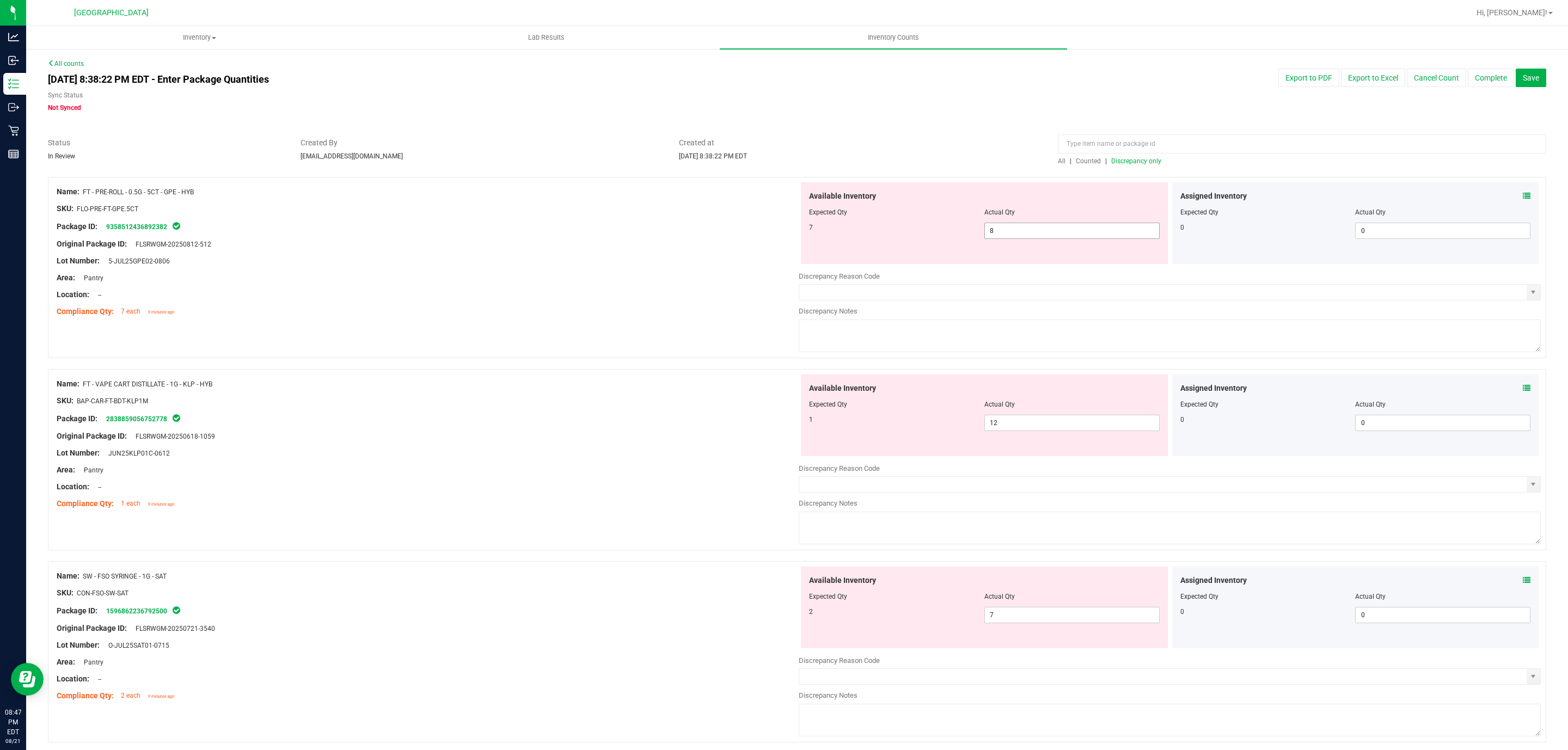
drag, startPoint x: 1010, startPoint y: 226, endPoint x: 467, endPoint y: 232, distance: 543.0
click at [651, 232] on div "Name: FT - PRE-ROLL - 0.5G - 5CT - GPE - HYB SKU: FLO-PRE-FT-GPE.5CT Package ID…" at bounding box center [797, 267] width 1498 height 181
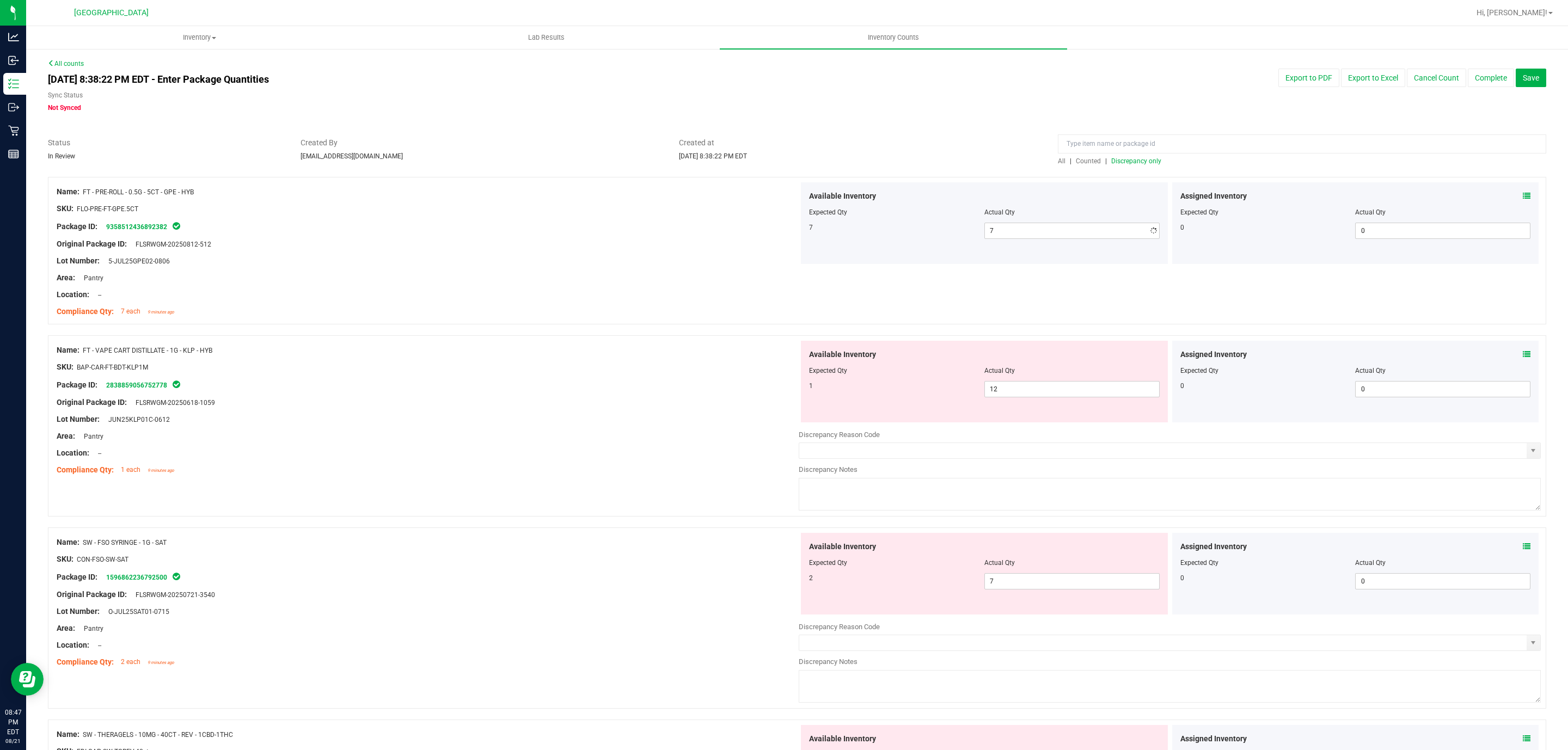
click at [518, 262] on div "Lot Number: 5-JUL25GPE02-0806" at bounding box center [428, 261] width 742 height 12
drag, startPoint x: 1037, startPoint y: 391, endPoint x: 655, endPoint y: 375, distance: 382.3
click at [655, 375] on div "Name: FT - VAPE CART DISTILLATE - 1G - KLP - HYB SKU: BAP-CAR-FT-BDT-KLP1M Pack…" at bounding box center [797, 426] width 1498 height 181
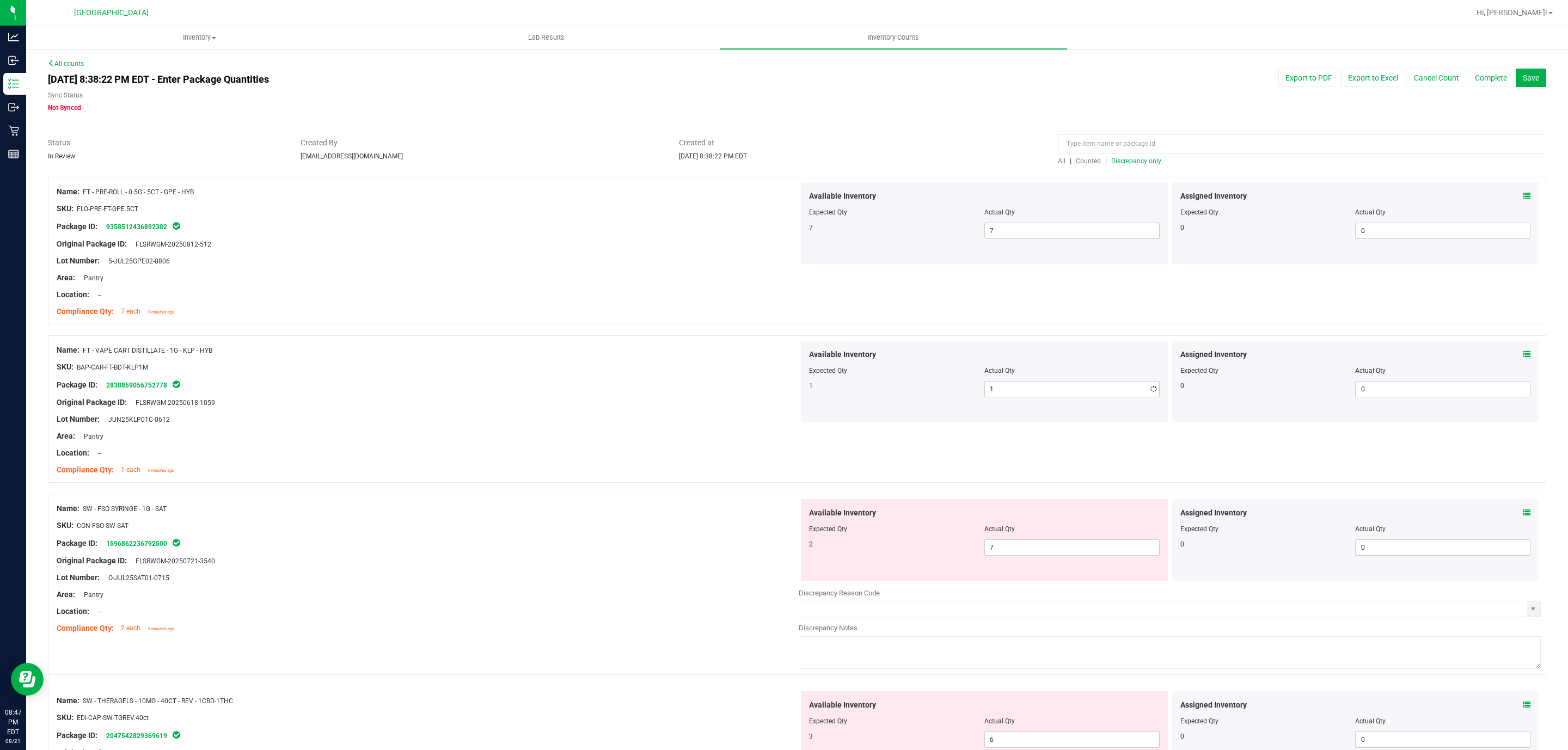
click at [572, 358] on div at bounding box center [428, 359] width 742 height 5
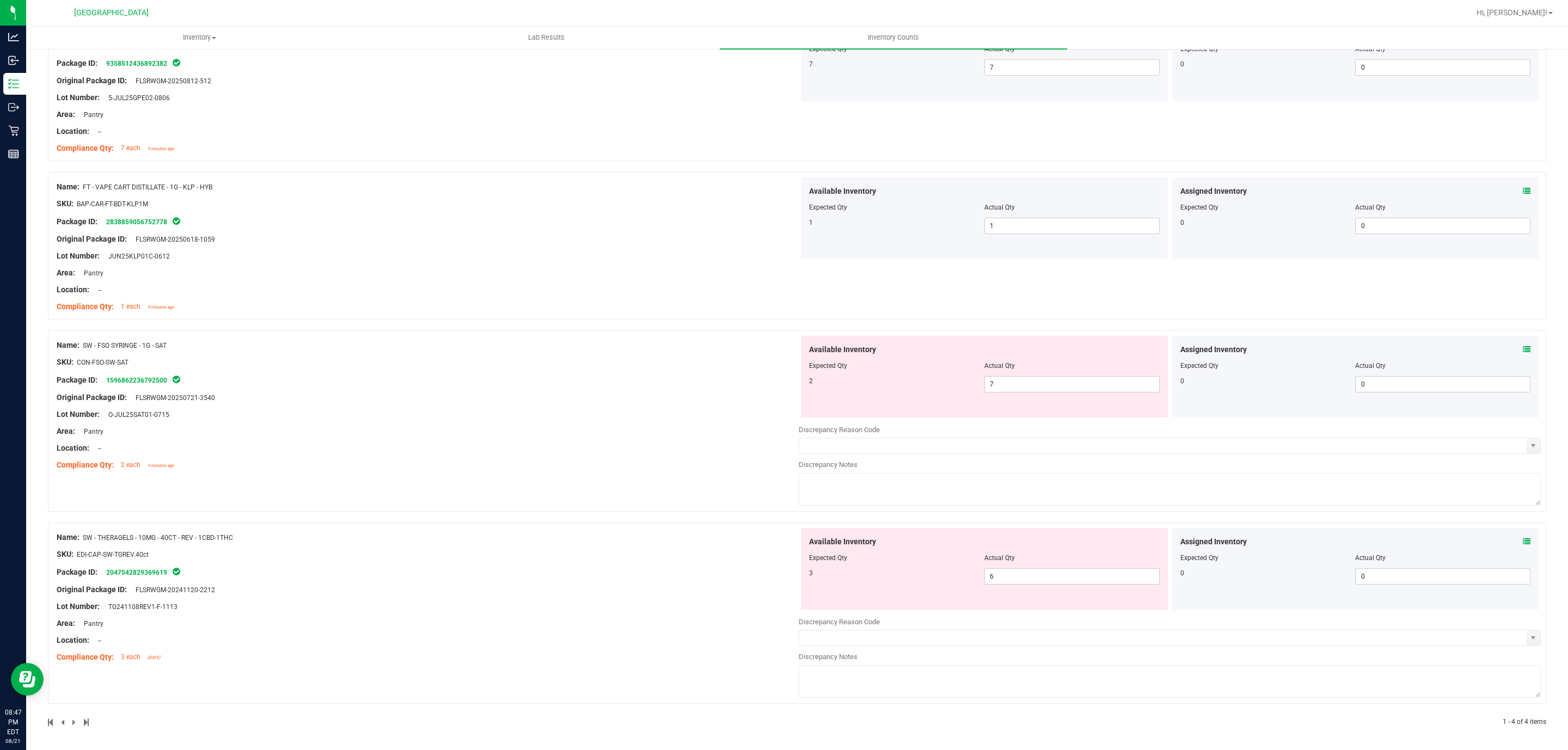
scroll to position [167, 0]
drag, startPoint x: 1018, startPoint y: 387, endPoint x: 546, endPoint y: 328, distance: 475.7
click at [606, 330] on div "Name: SW - FSO SYRINGE - 1G - SAT SKU: CON-FSO-SW-SAT Package ID: 1596862236792…" at bounding box center [797, 419] width 1498 height 181
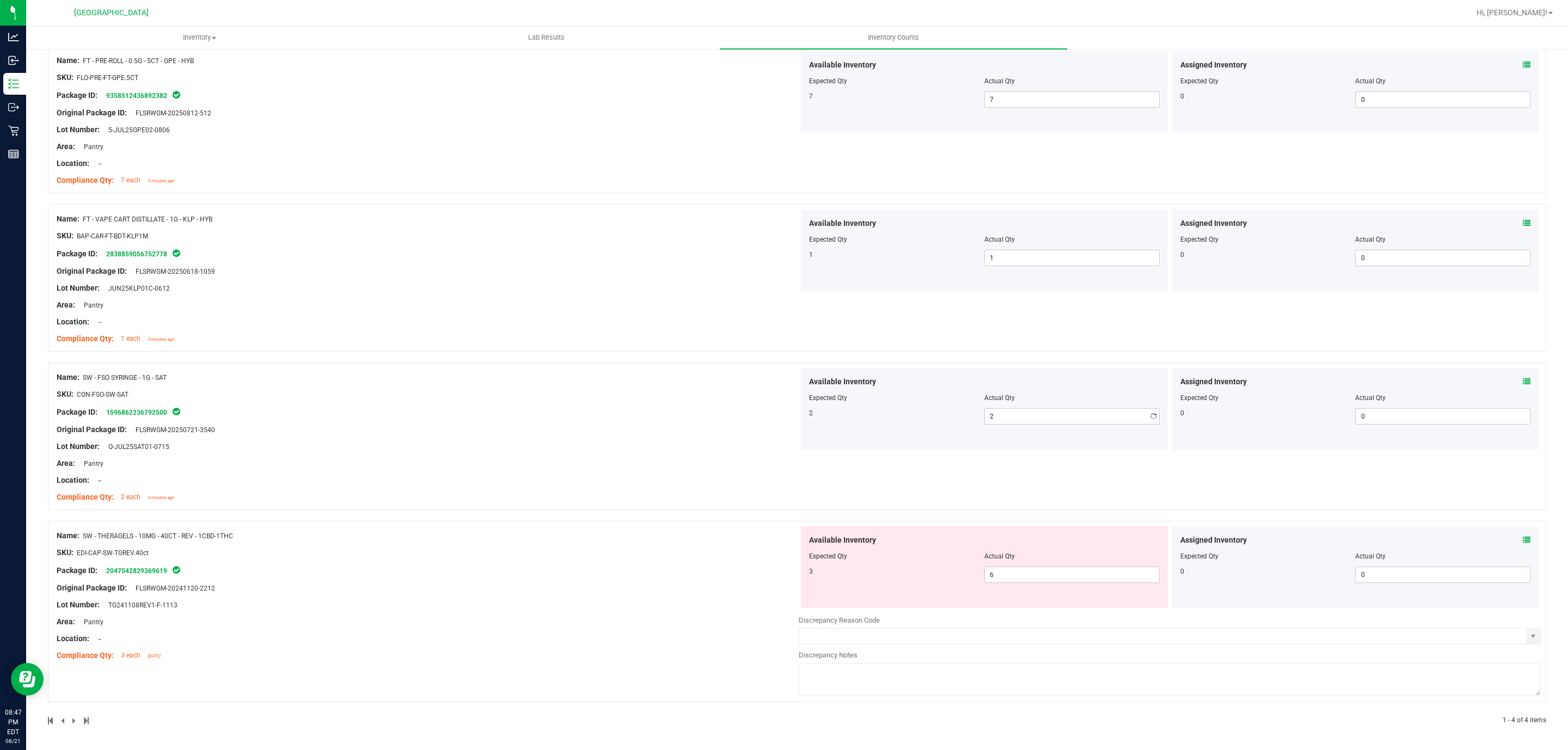
click at [577, 369] on div "Name: SW - FSO SYRINGE - 1G - SAT SKU: CON-FSO-SW-SAT Package ID: 1596862236792…" at bounding box center [428, 438] width 742 height 139
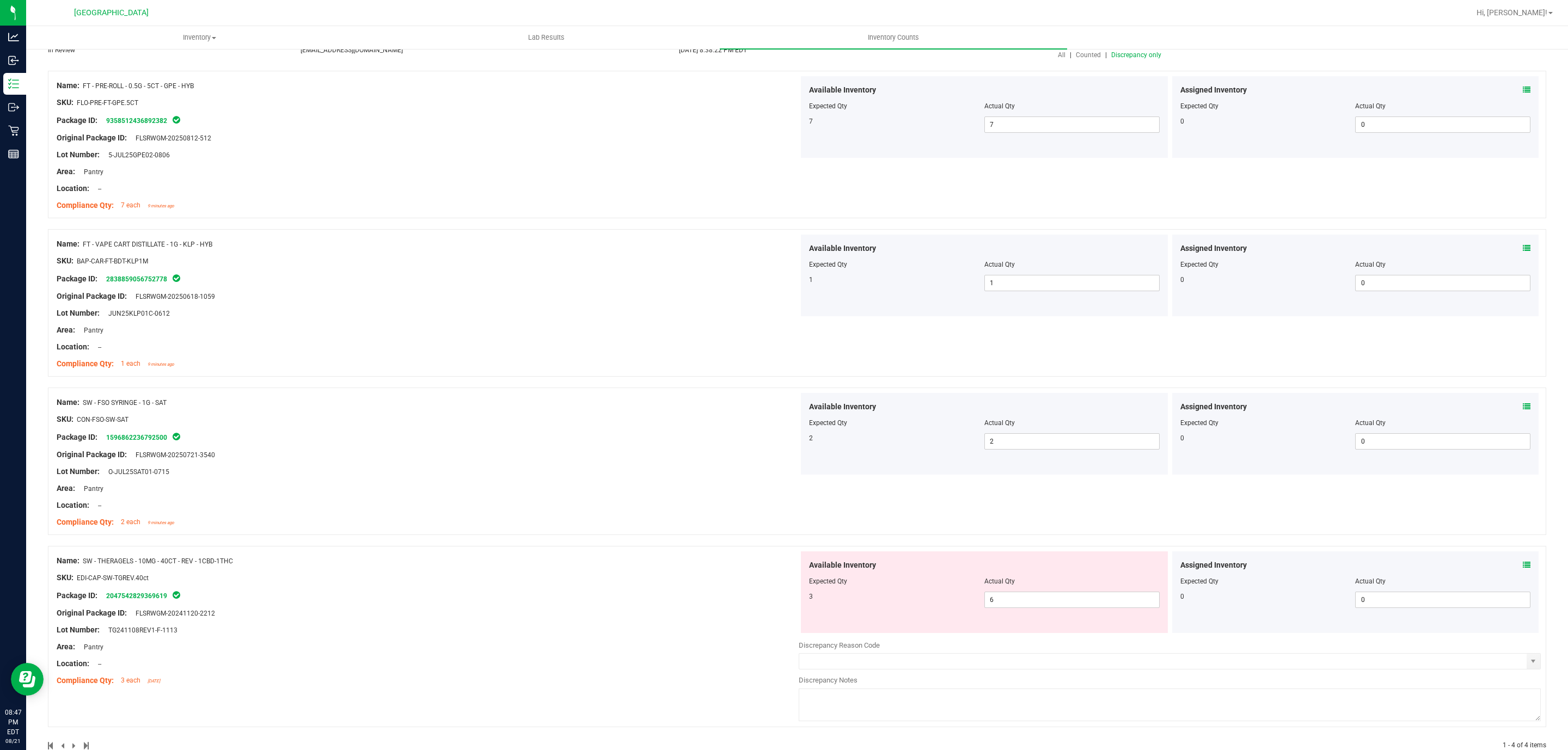
scroll to position [133, 0]
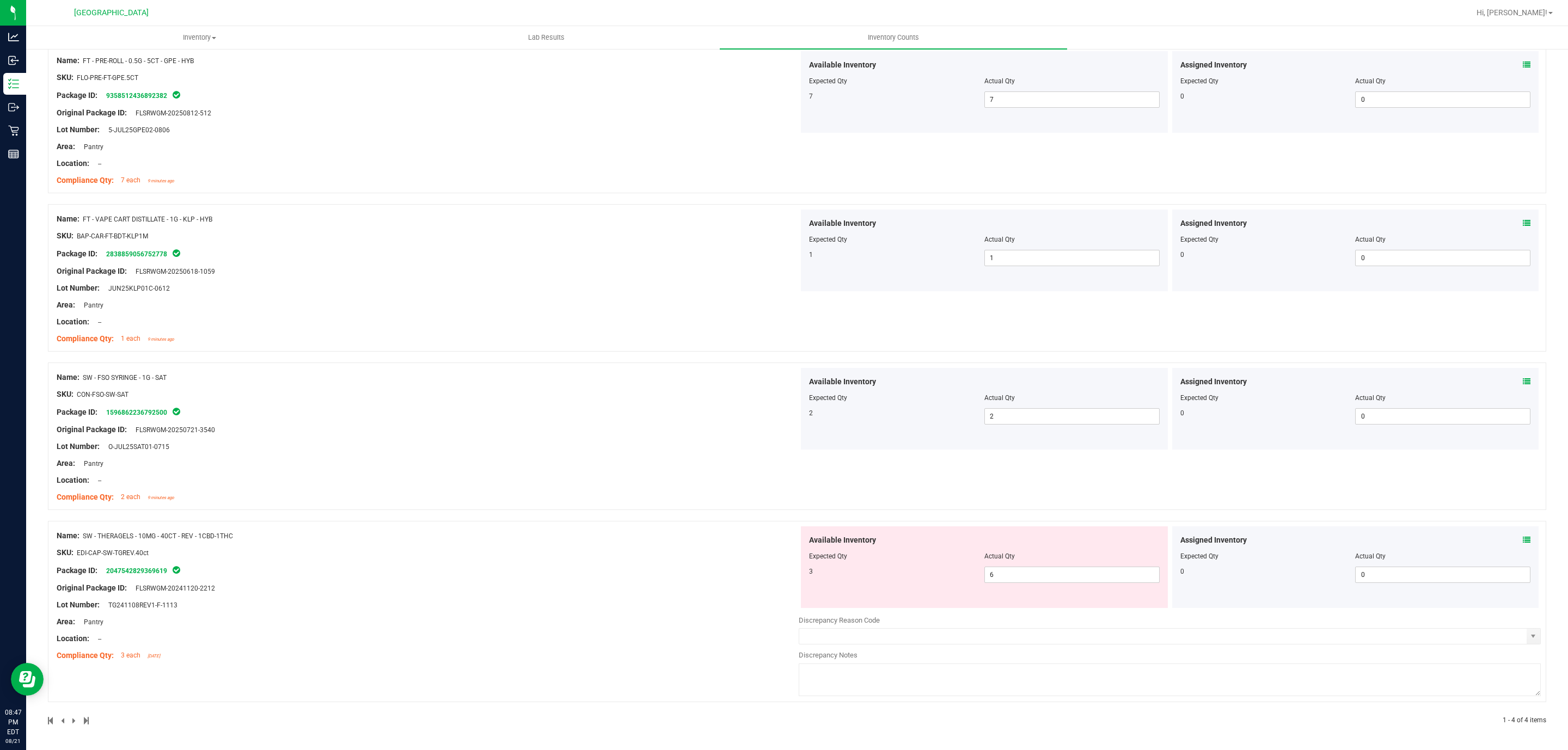
click at [580, 392] on div "SKU: CON-FSO-SW-SAT" at bounding box center [428, 394] width 742 height 12
drag, startPoint x: 1033, startPoint y: 572, endPoint x: 400, endPoint y: 510, distance: 636.0
click at [641, 566] on div "Name: SW - THERAGELS - 10MG - 40CT - REV - 1CBD-1THC SKU: EDI-CAP-SW-TGREV.40ct…" at bounding box center [797, 611] width 1498 height 181
click at [733, 593] on div "Name: SW - THERAGELS - 10MG - 40CT - REV - 1CBD-1THC SKU: EDI-CAP-SW-TGREV.40ct…" at bounding box center [428, 596] width 742 height 139
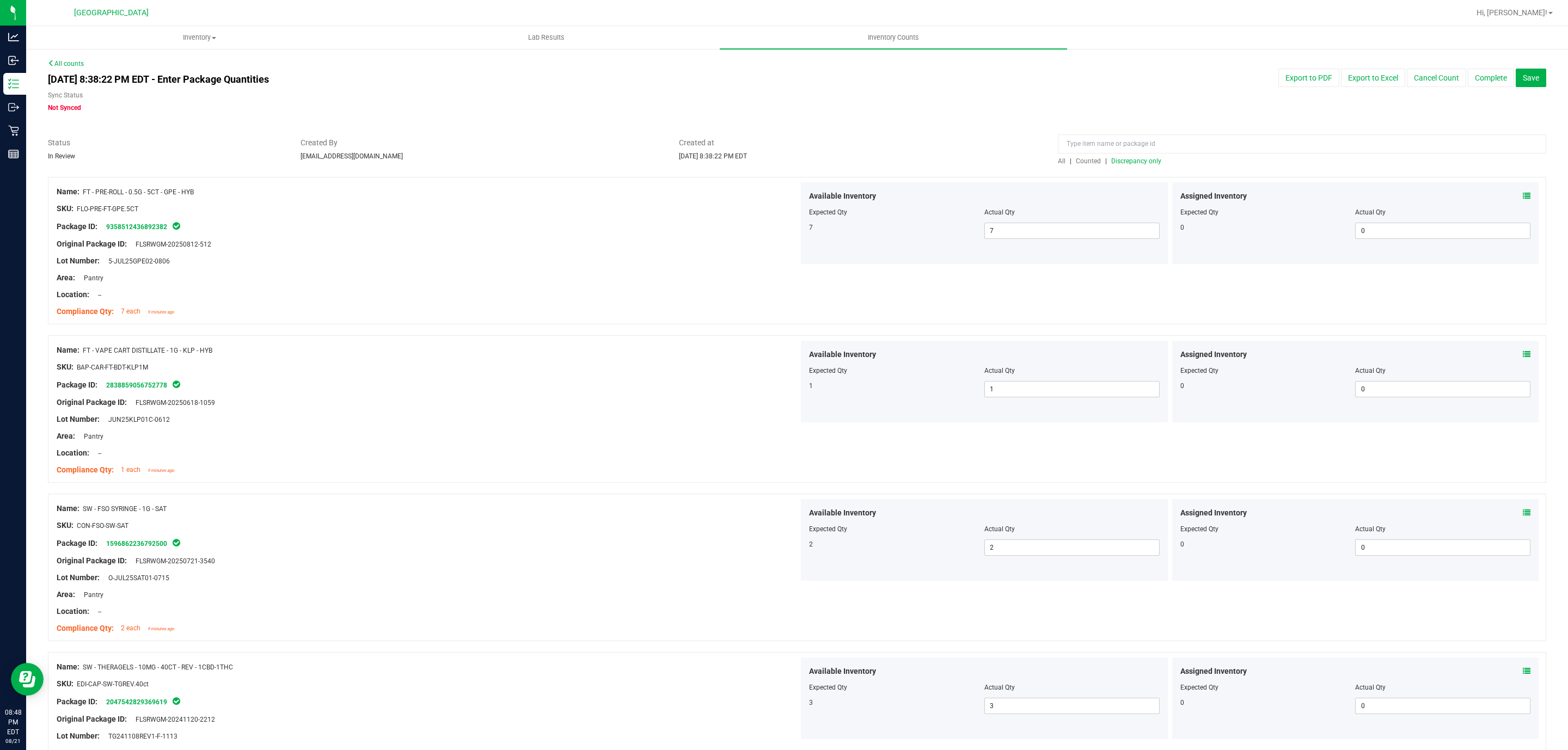
scroll to position [0, 0]
click at [1137, 157] on span "Discrepancy only" at bounding box center [1136, 161] width 51 height 7
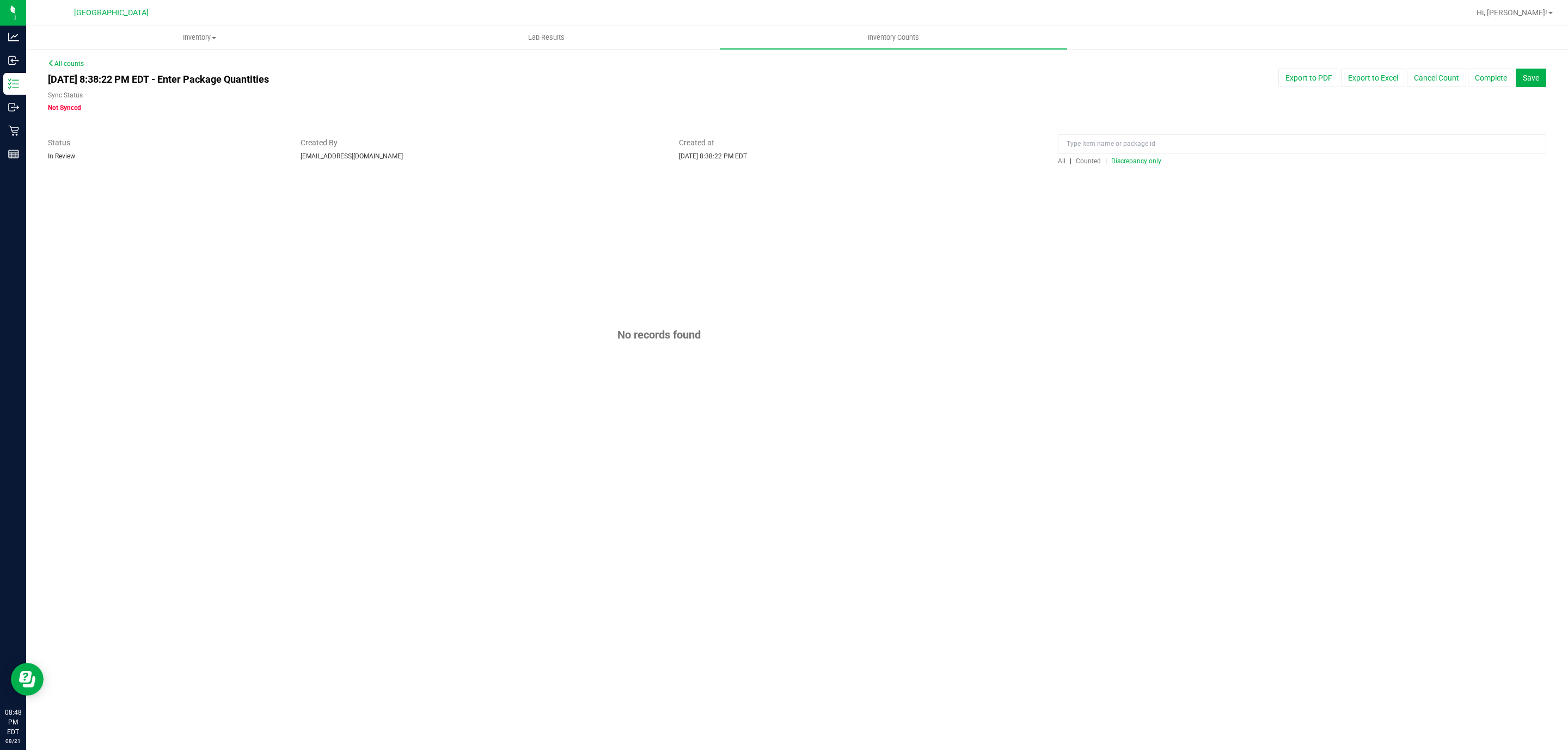
click at [862, 226] on div "No records found" at bounding box center [797, 335] width 1498 height 316
click at [1534, 83] on button "Save" at bounding box center [1531, 78] width 31 height 19
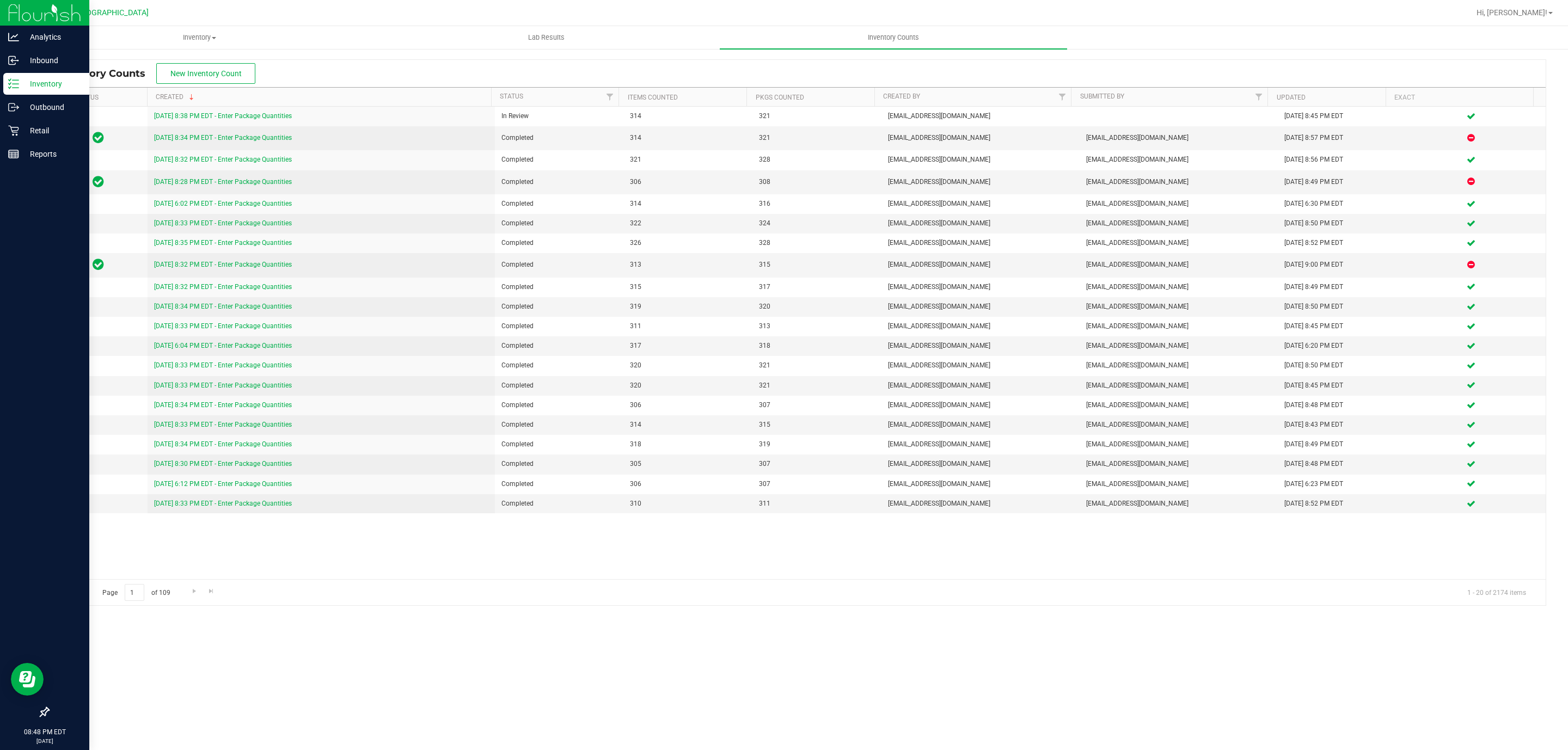
click at [54, 79] on p "Inventory" at bounding box center [51, 84] width 65 height 13
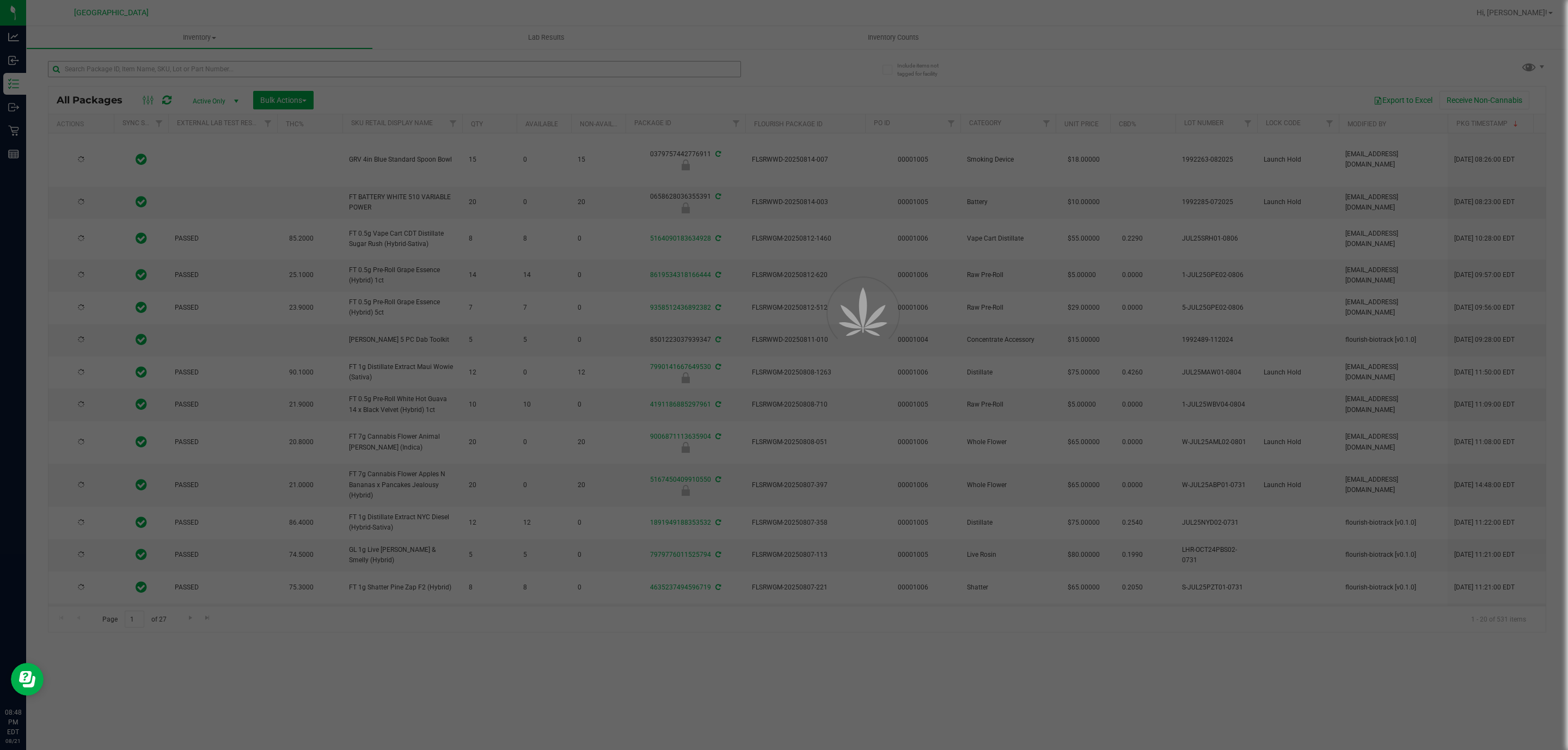
click at [197, 70] on div at bounding box center [784, 375] width 1568 height 750
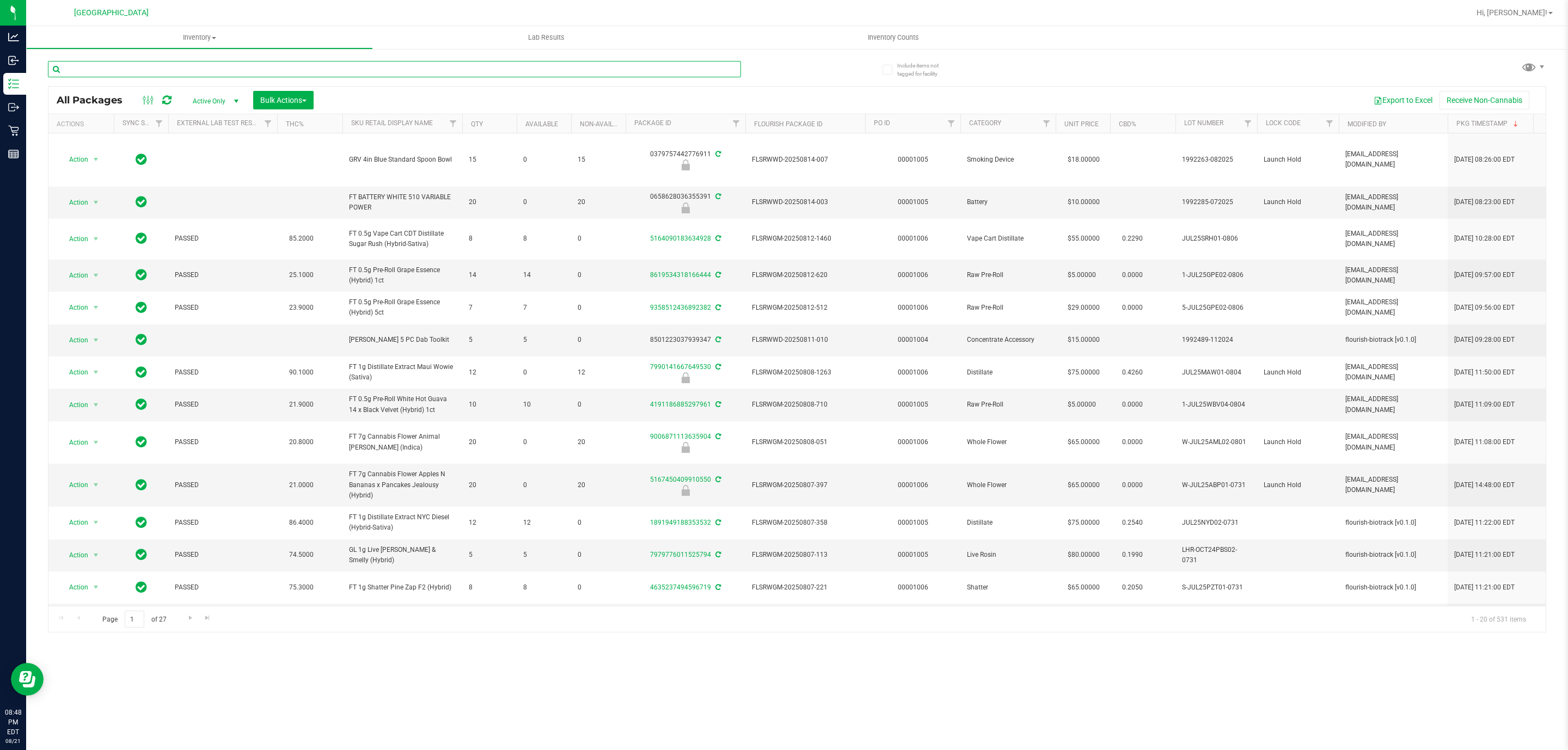
click at [197, 70] on input "text" at bounding box center [394, 69] width 693 height 16
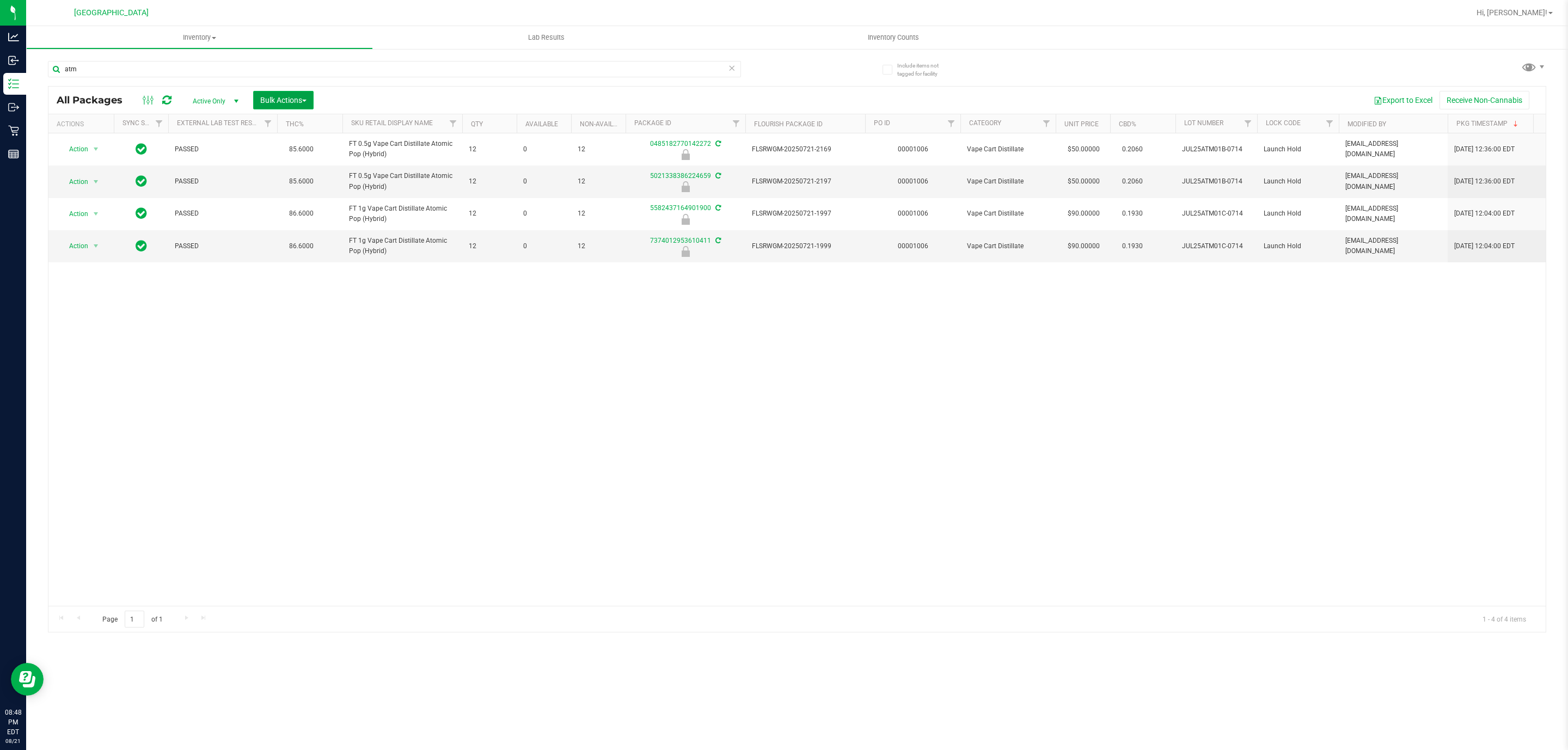
click at [282, 97] on span "Bulk Actions" at bounding box center [282, 100] width 46 height 9
click at [288, 205] on span "Lock/Unlock packages" at bounding box center [297, 205] width 75 height 9
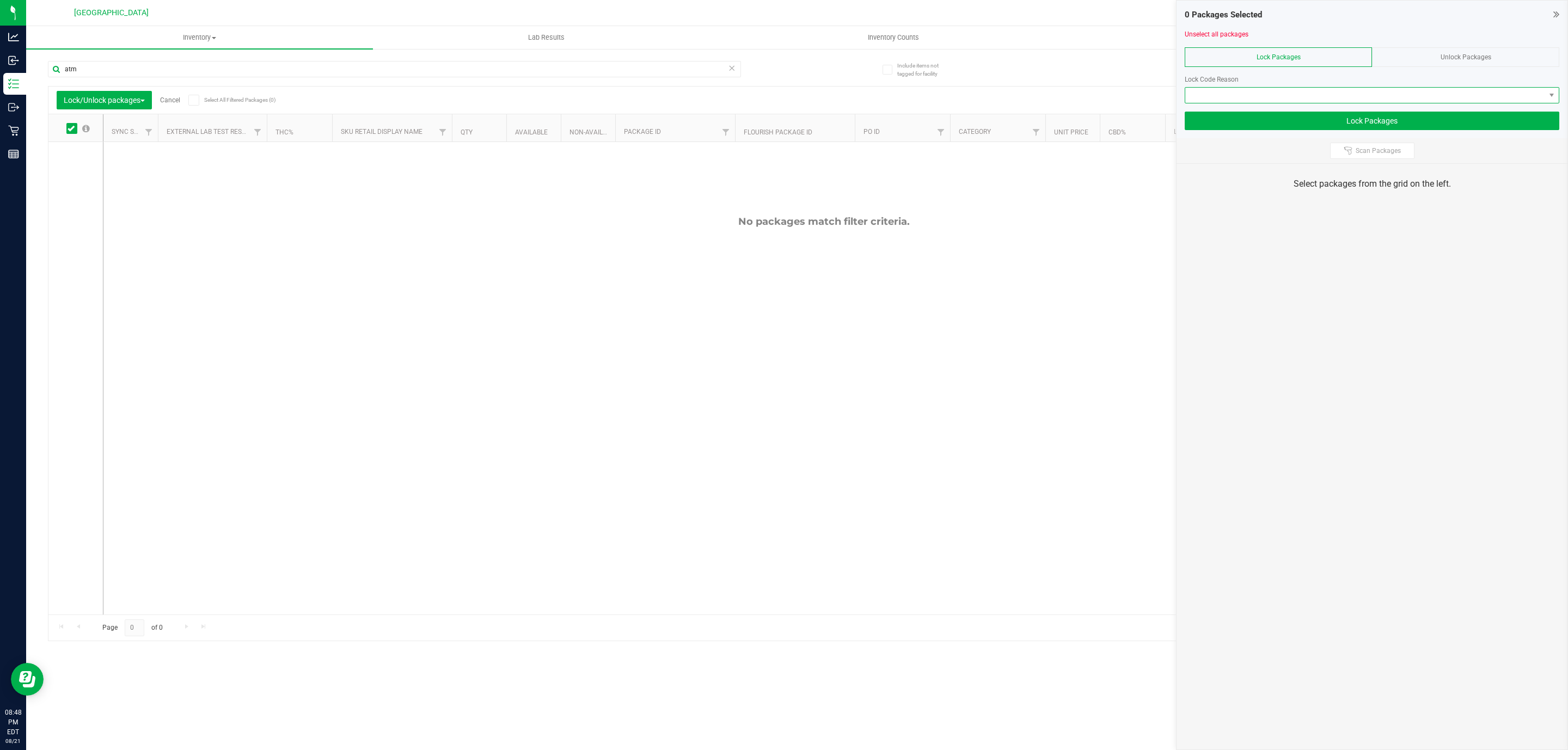
click at [1324, 98] on span at bounding box center [1365, 95] width 360 height 15
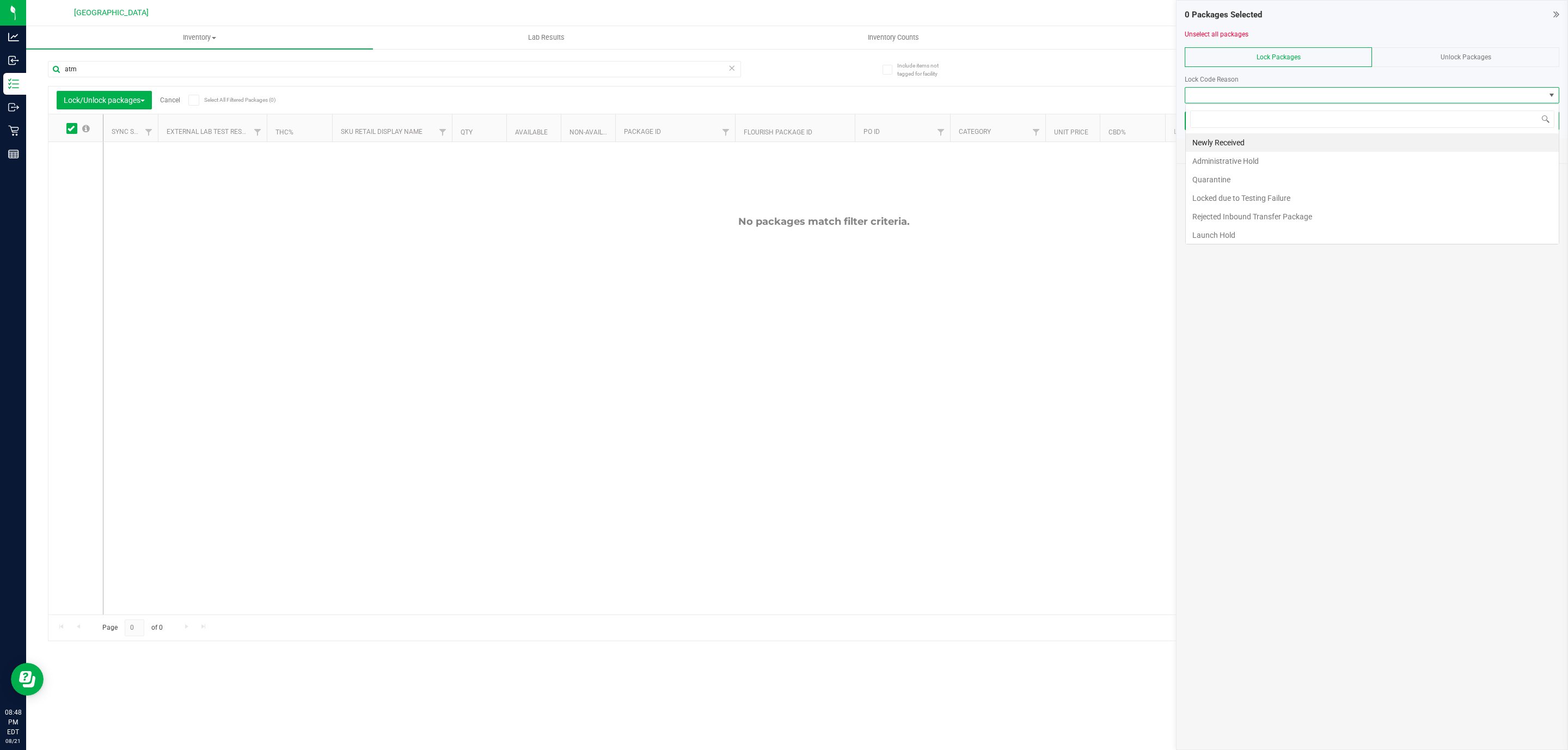
scroll to position [16, 374]
click at [1463, 47] on div "Unlock Packages" at bounding box center [1465, 57] width 188 height 20
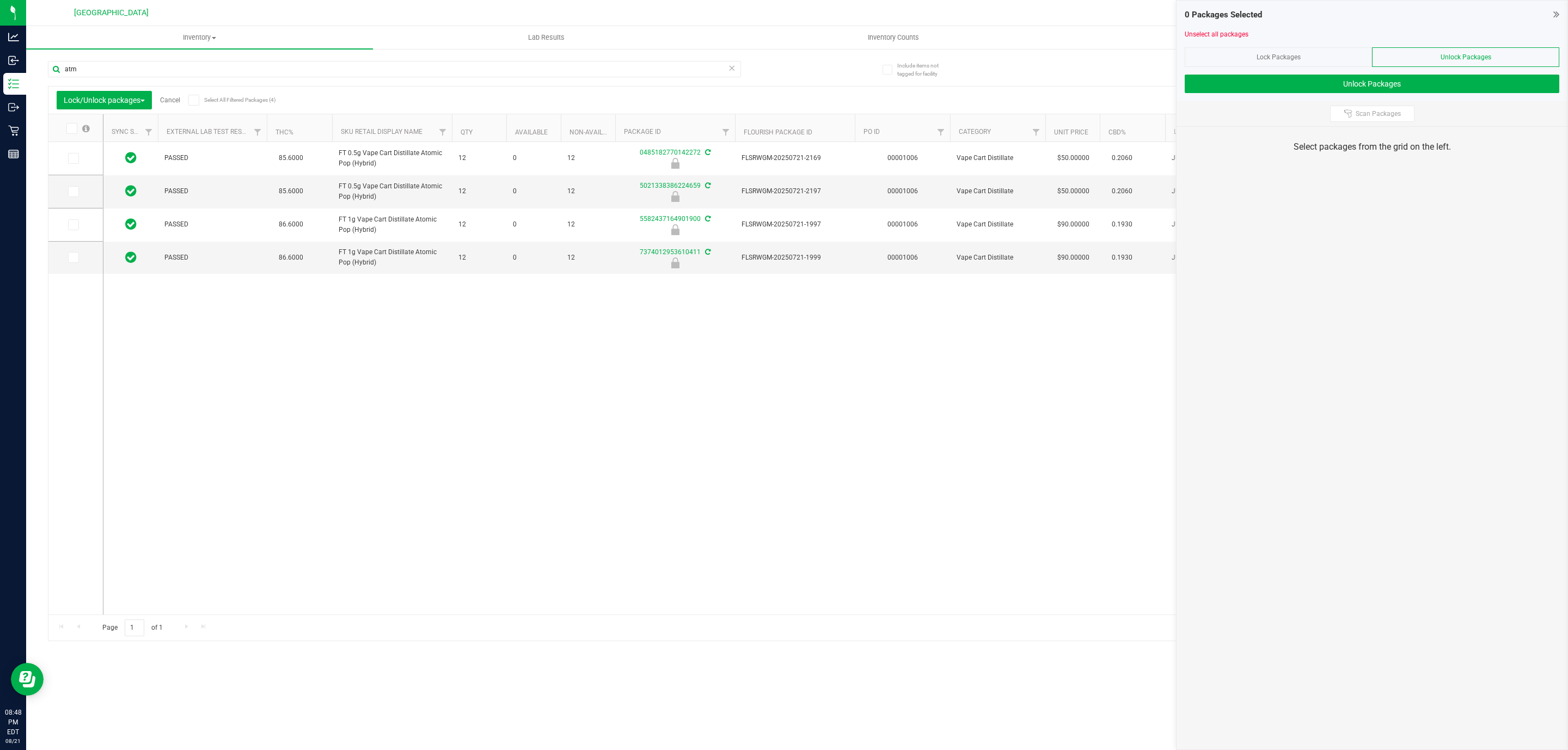
click at [72, 128] on icon at bounding box center [71, 128] width 7 height 0
click at [0, 0] on input "checkbox" at bounding box center [0, 0] width 0 height 0
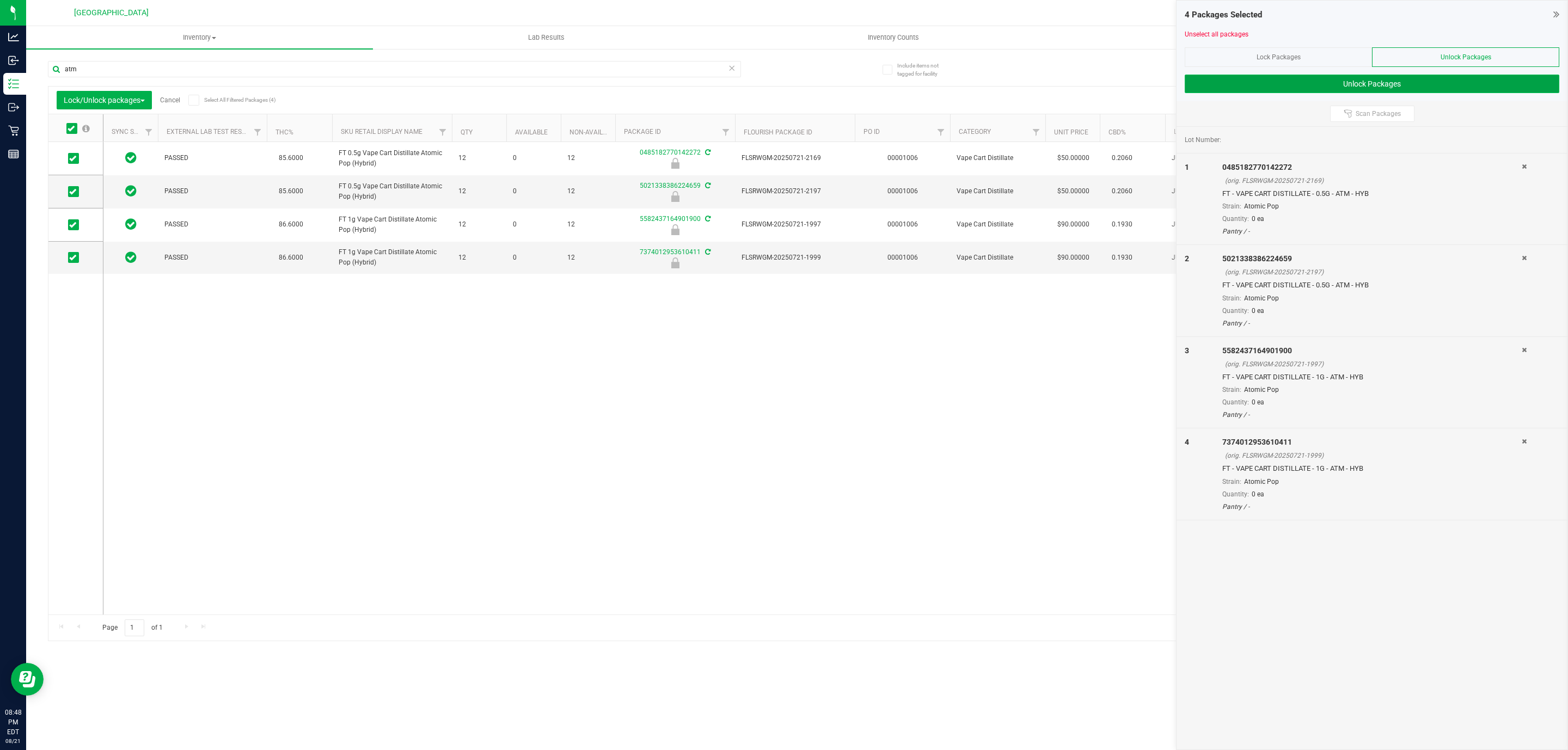
click at [1369, 88] on button "Unlock Packages" at bounding box center [1371, 84] width 374 height 19
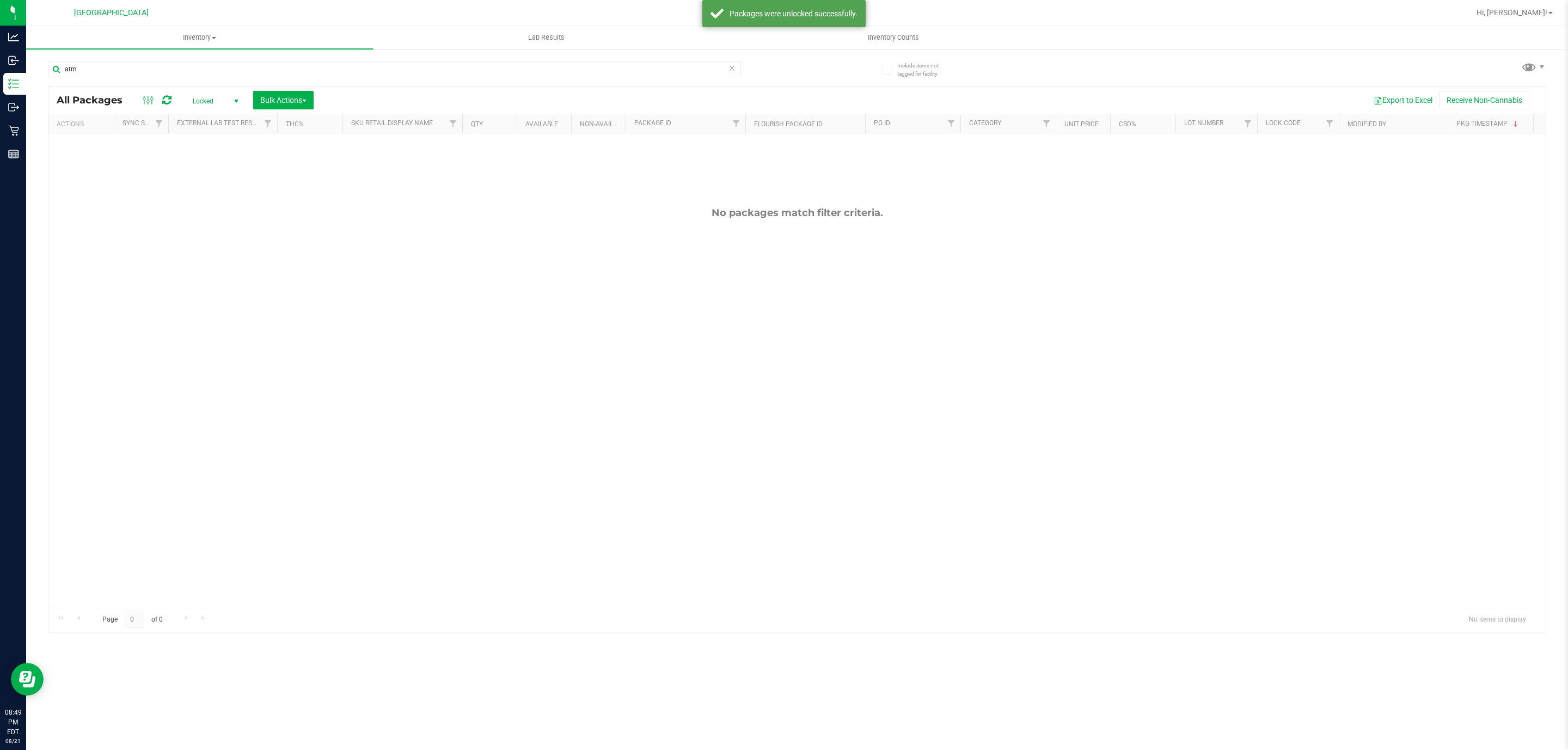
click at [239, 98] on span "select" at bounding box center [236, 101] width 9 height 9
click at [219, 115] on li "Active Only" at bounding box center [213, 120] width 59 height 16
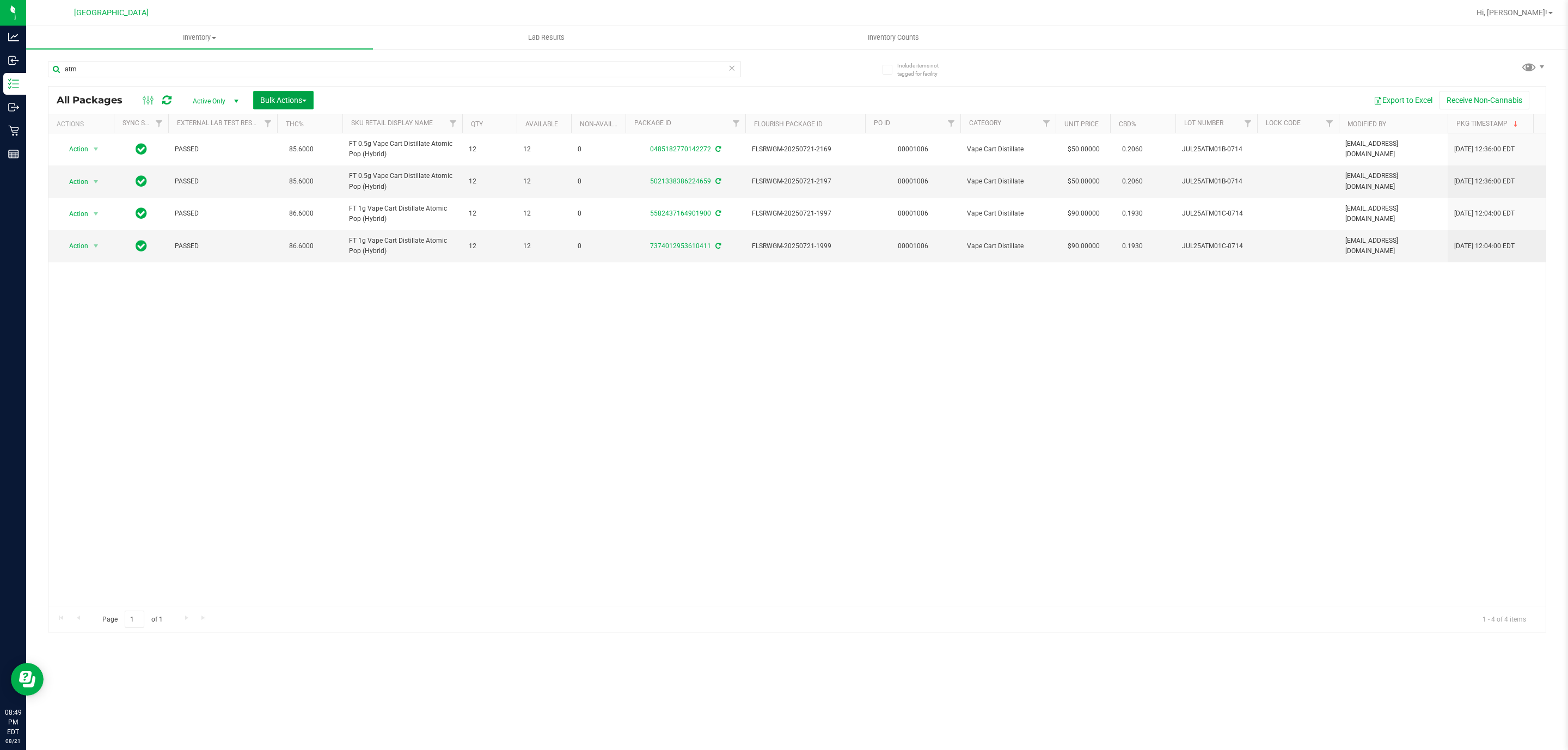
click at [300, 93] on button "Bulk Actions" at bounding box center [283, 100] width 60 height 19
click at [302, 206] on span "Lock/Unlock packages" at bounding box center [297, 205] width 75 height 9
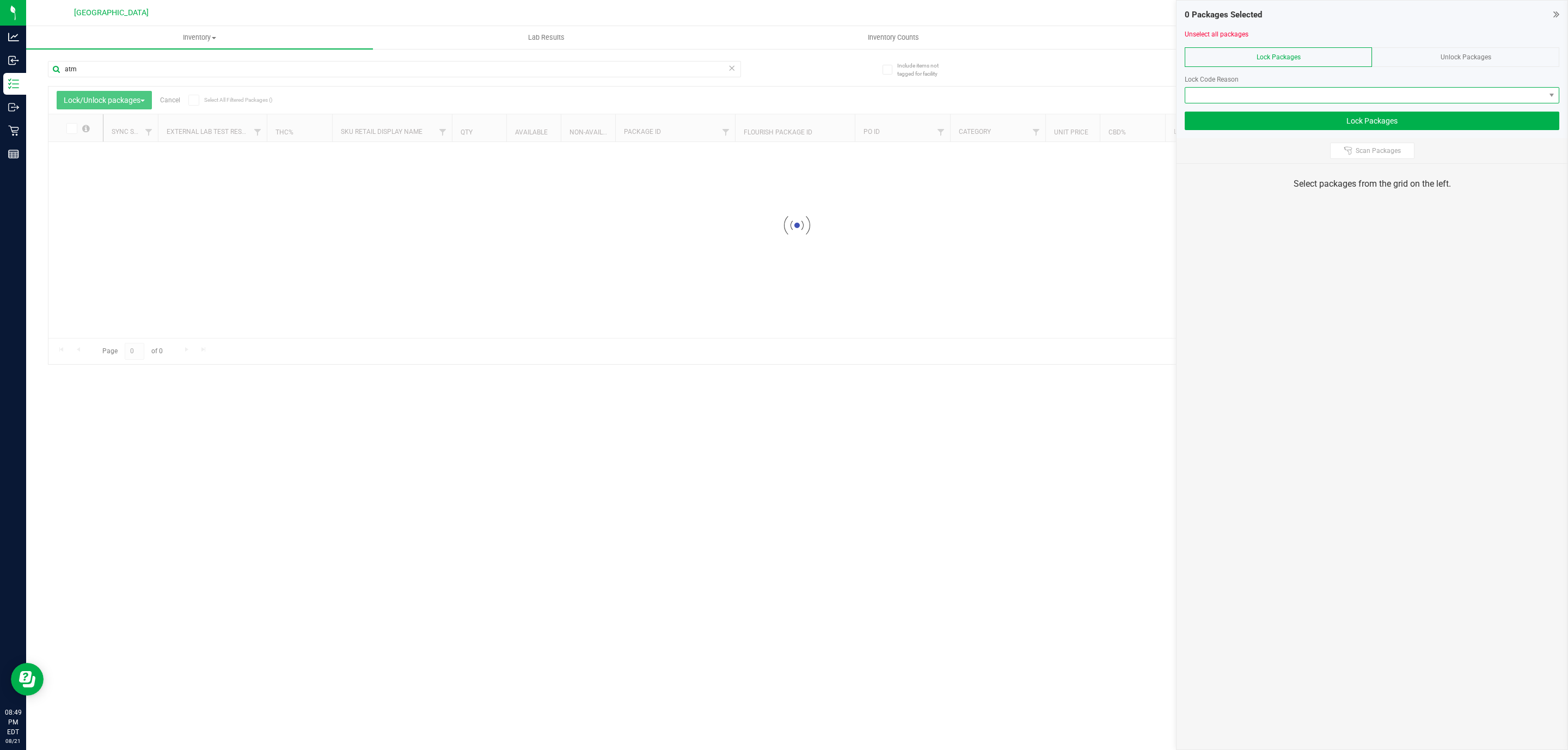
click at [1250, 98] on span at bounding box center [1365, 95] width 360 height 15
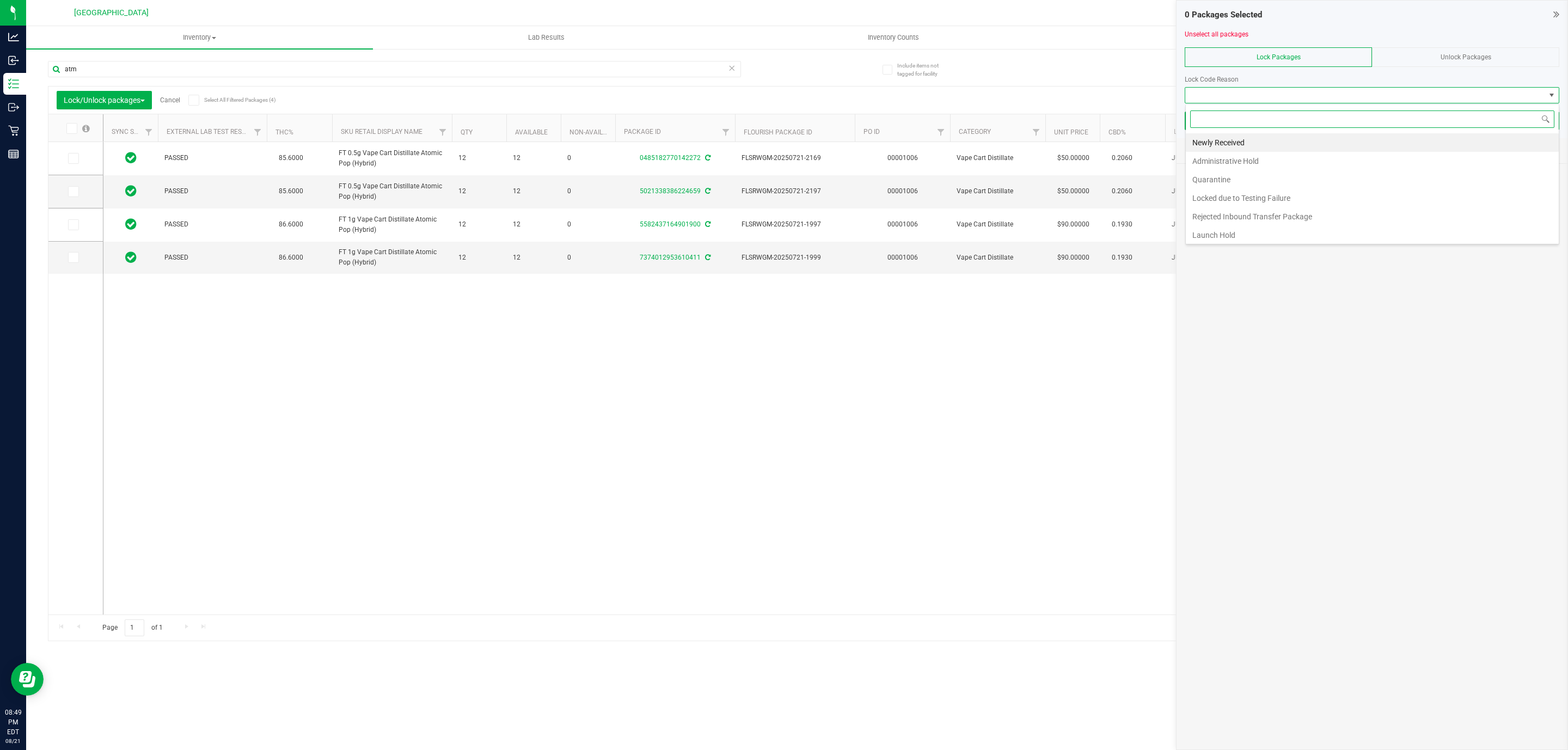
scroll to position [16, 374]
click at [1235, 142] on li "Newly Received" at bounding box center [1371, 143] width 373 height 19
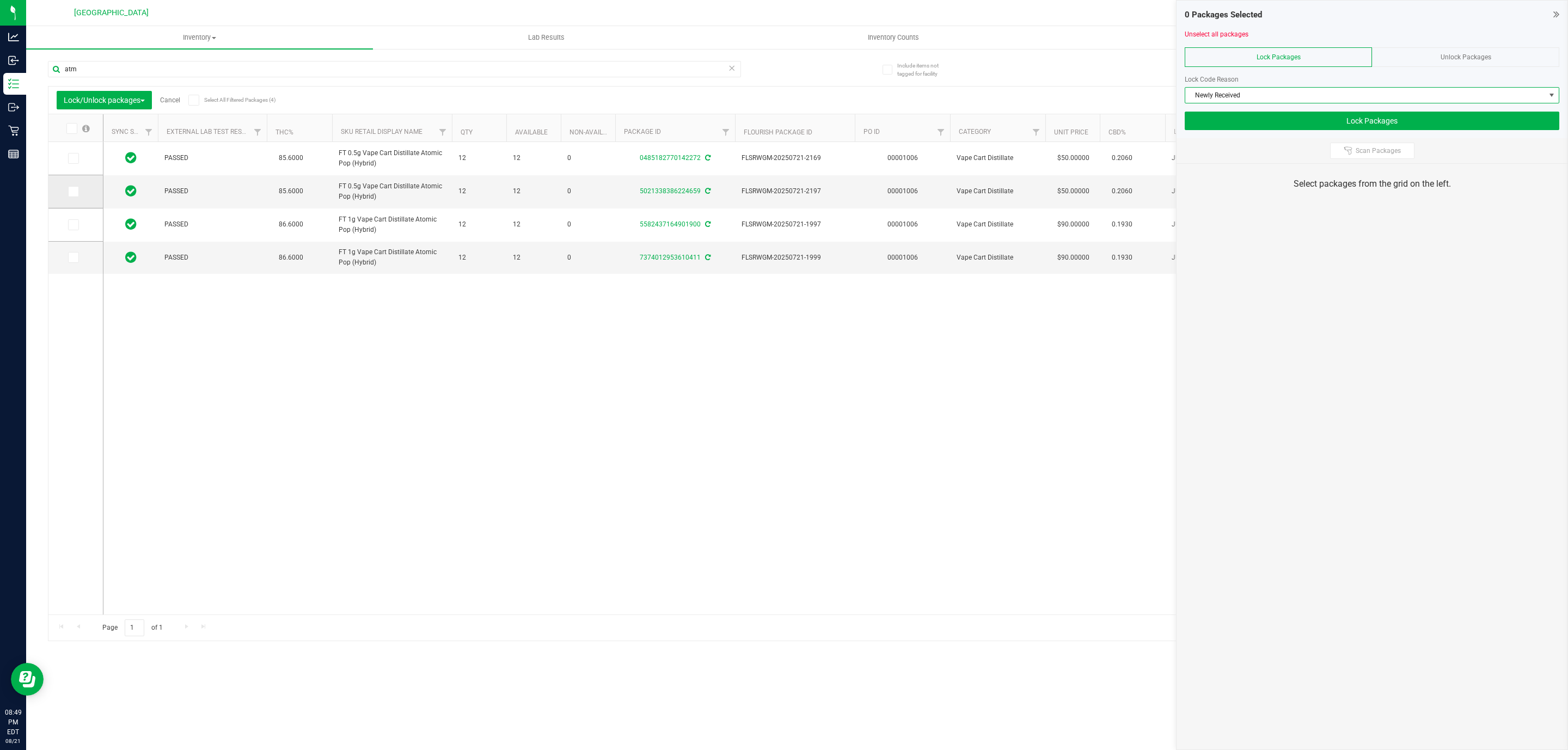
click at [73, 196] on span at bounding box center [73, 191] width 11 height 11
click at [0, 0] on input "checkbox" at bounding box center [0, 0] width 0 height 0
click at [73, 257] on icon at bounding box center [73, 257] width 7 height 0
click at [0, 0] on input "checkbox" at bounding box center [0, 0] width 0 height 0
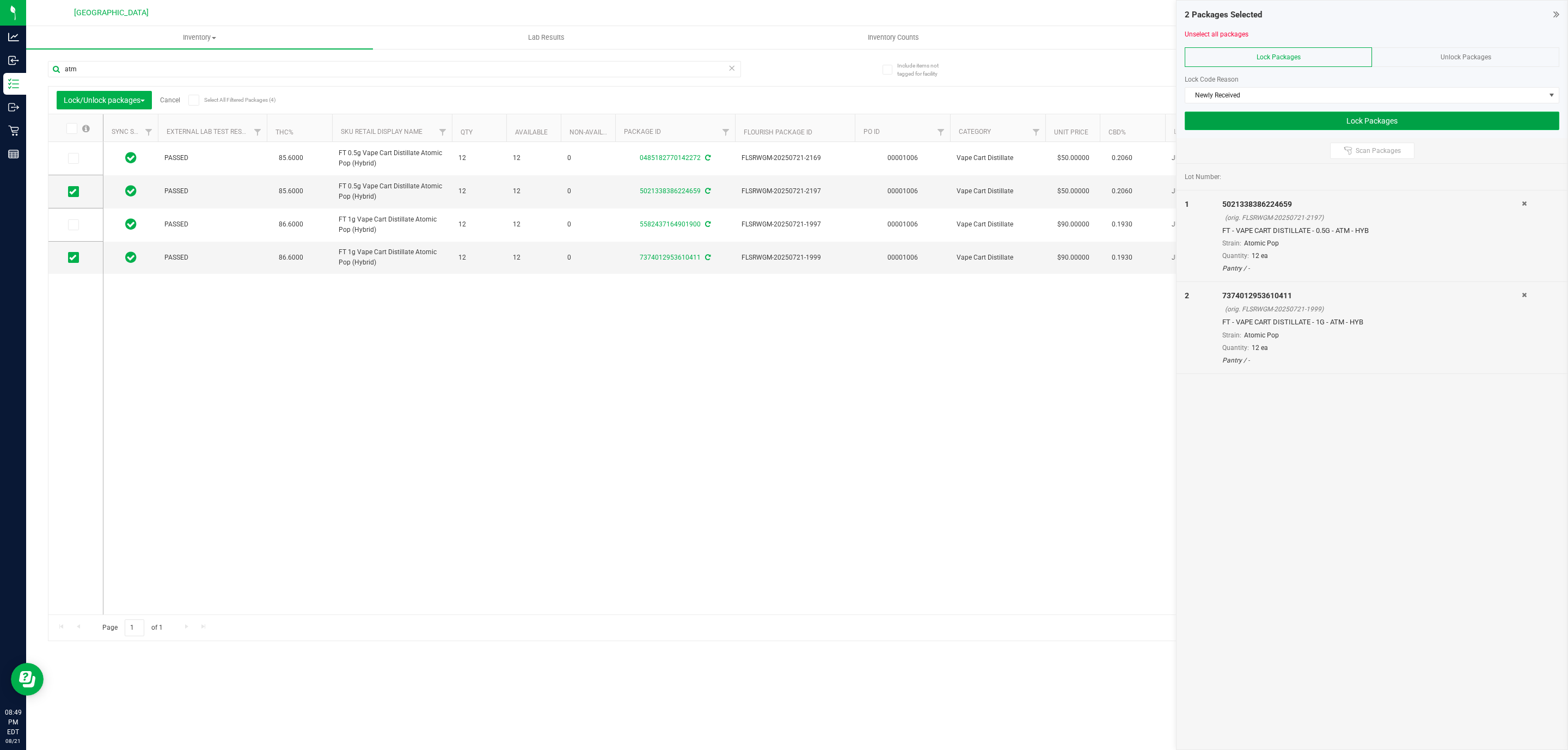
click at [1342, 116] on button "Lock Packages" at bounding box center [1371, 121] width 374 height 19
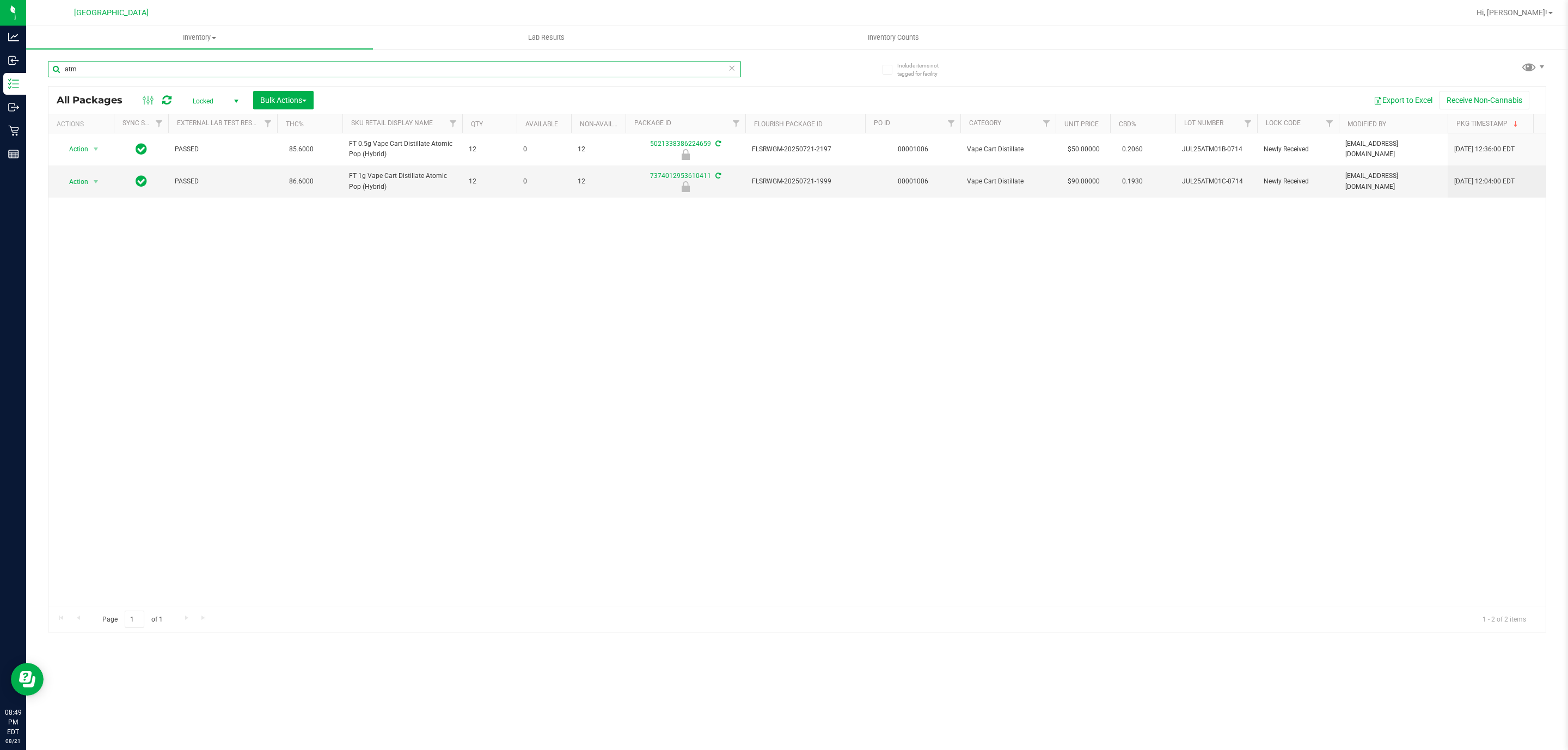
click at [183, 75] on input "atm" at bounding box center [394, 69] width 693 height 16
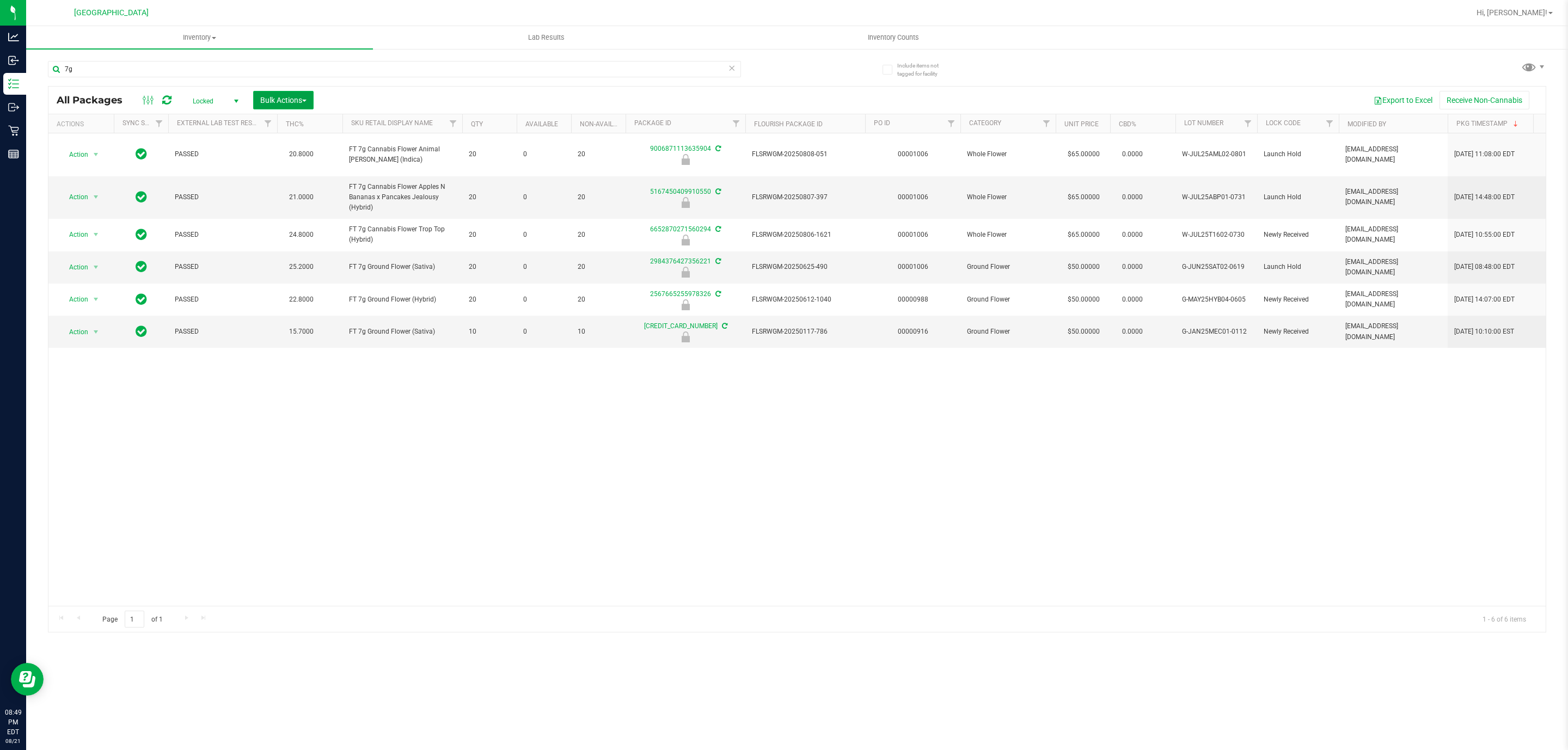
click at [292, 103] on span "Bulk Actions" at bounding box center [282, 100] width 46 height 9
click at [298, 201] on span "Lock/Unlock packages" at bounding box center [297, 205] width 75 height 9
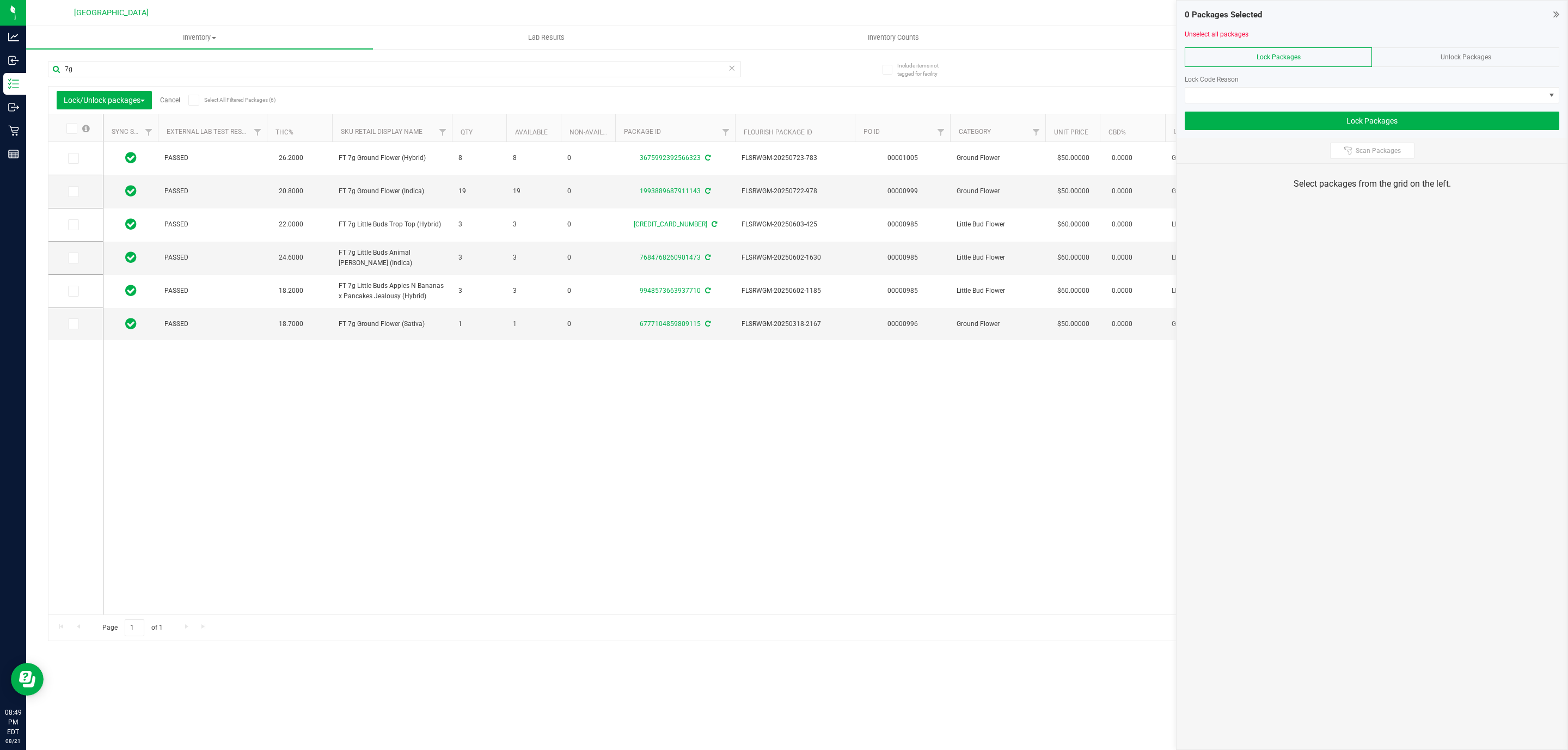
click at [1475, 54] on span "Unlock Packages" at bounding box center [1466, 57] width 51 height 7
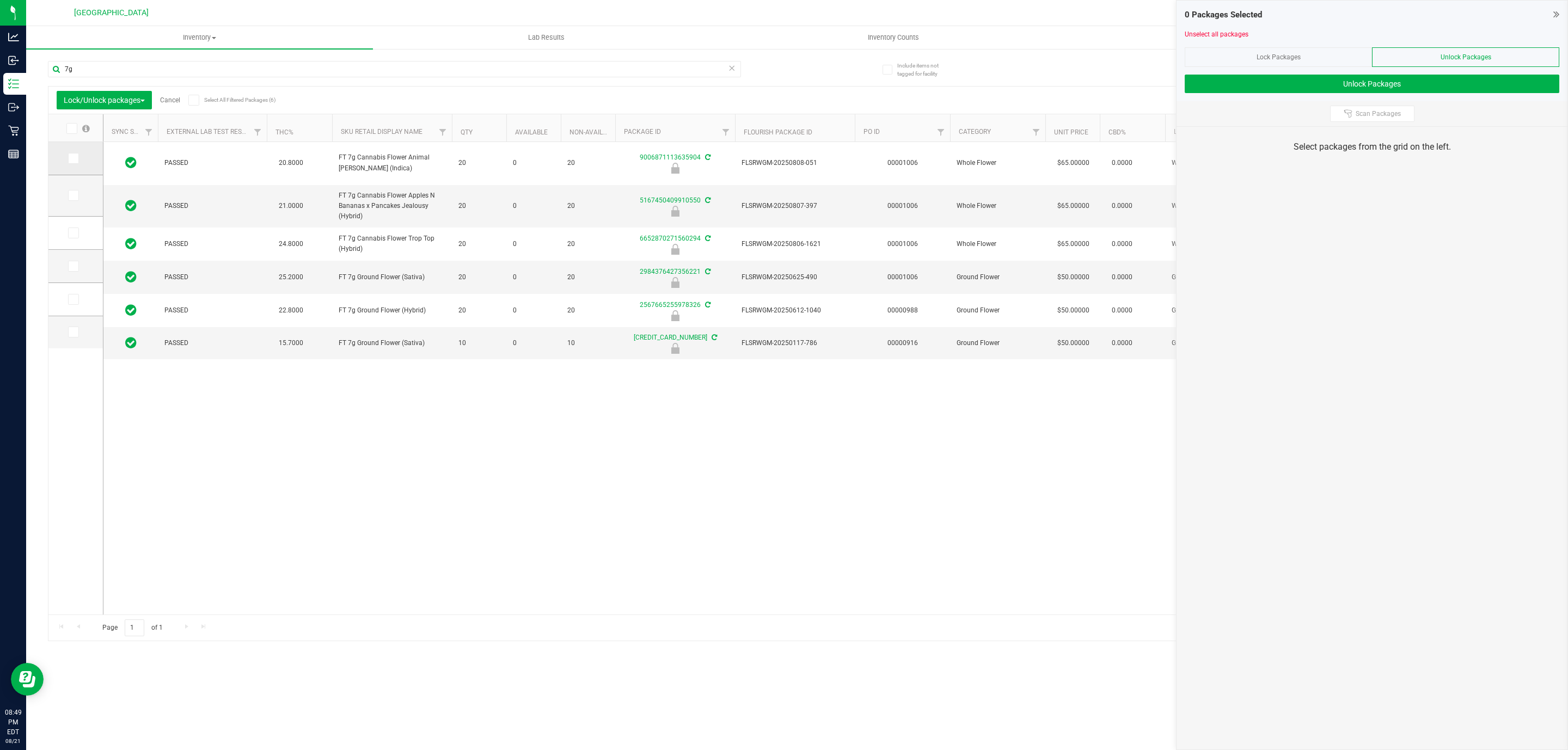
click at [70, 163] on span at bounding box center [73, 159] width 11 height 11
click at [0, 0] on input "checkbox" at bounding box center [0, 0] width 0 height 0
click at [70, 196] on icon at bounding box center [73, 196] width 7 height 0
click at [0, 0] on input "checkbox" at bounding box center [0, 0] width 0 height 0
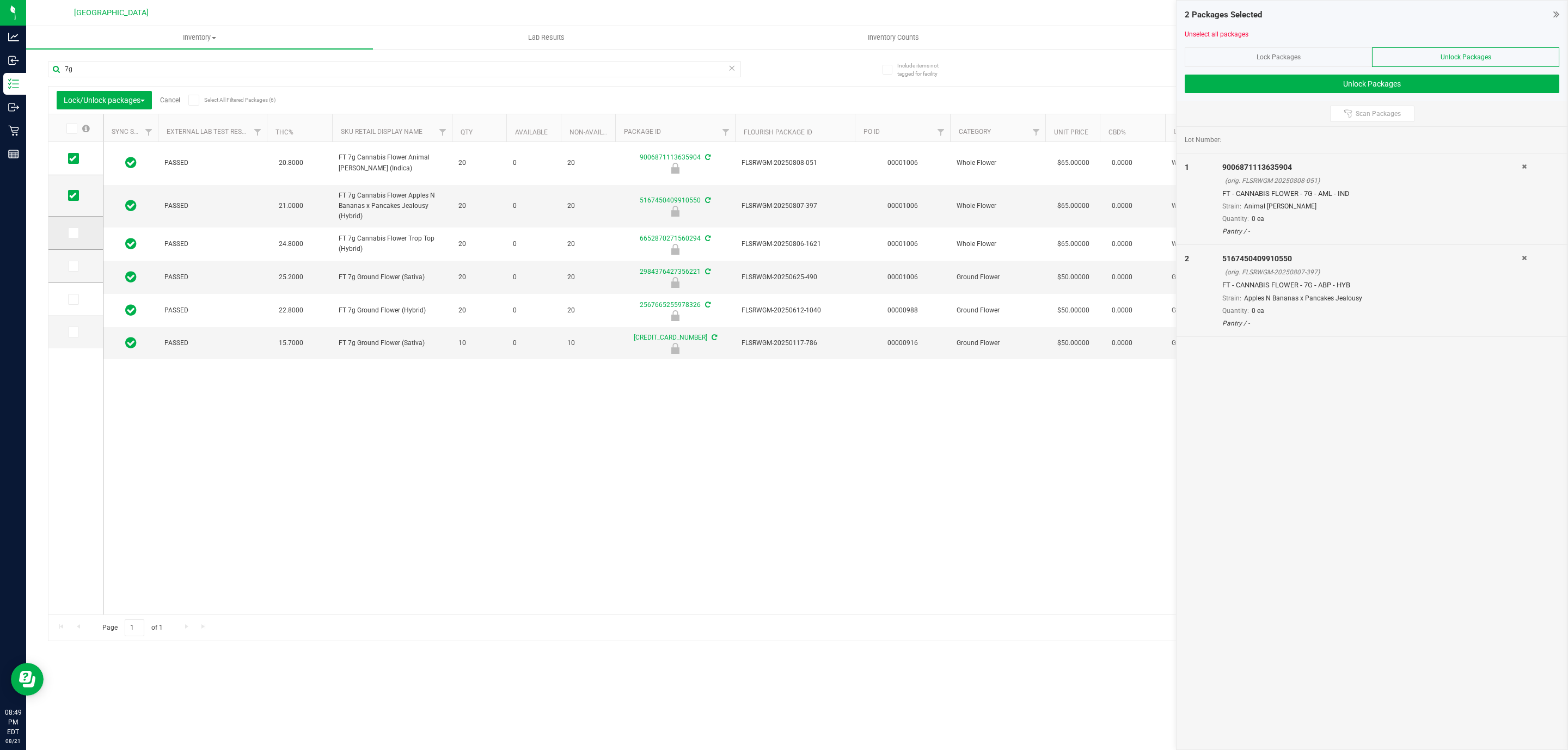
click at [70, 237] on span at bounding box center [73, 233] width 11 height 11
click at [0, 0] on input "checkbox" at bounding box center [0, 0] width 0 height 0
click at [1416, 87] on button "Unlock Packages" at bounding box center [1371, 84] width 374 height 19
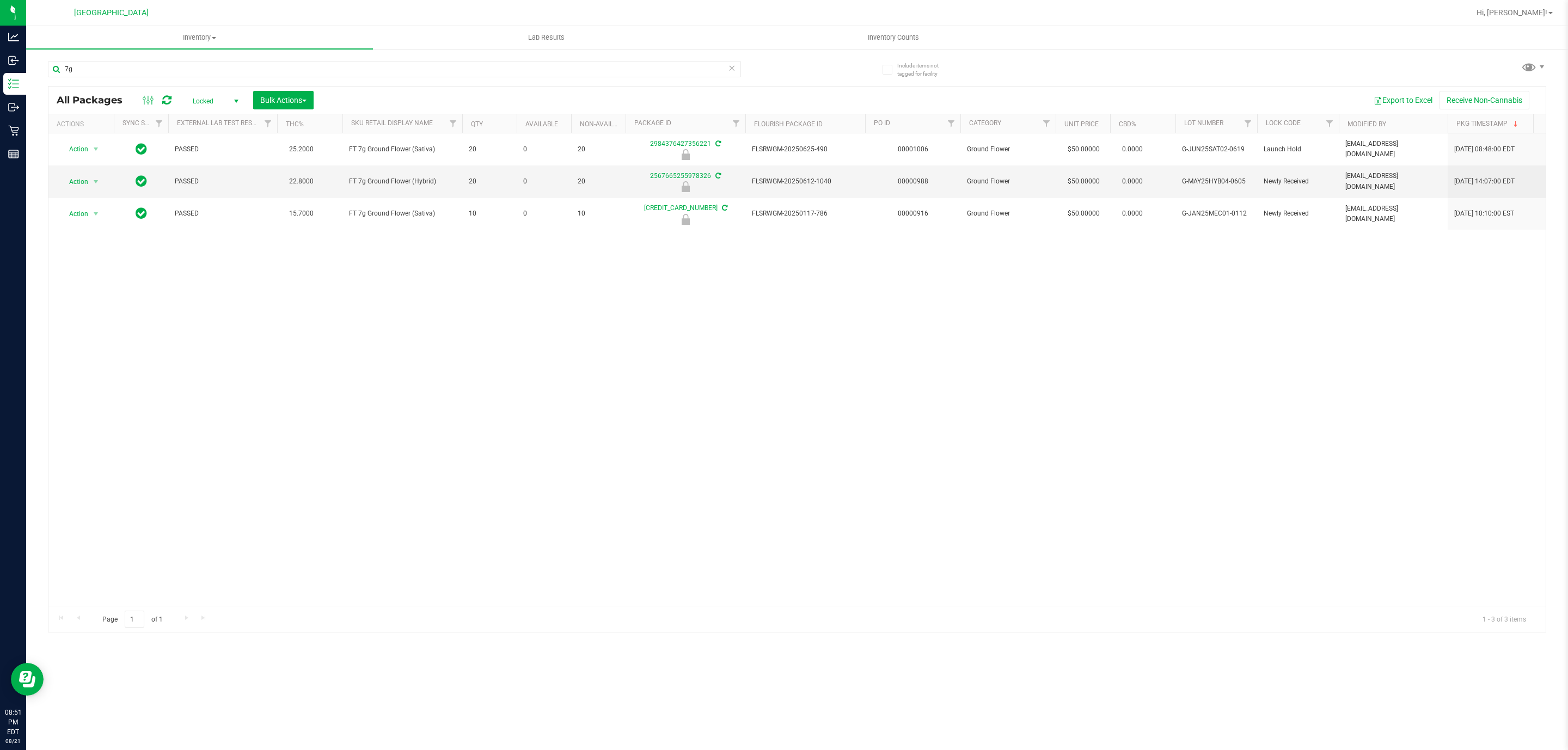
click at [207, 103] on span "Locked" at bounding box center [213, 101] width 60 height 15
click at [209, 118] on li "Active Only" at bounding box center [213, 120] width 59 height 16
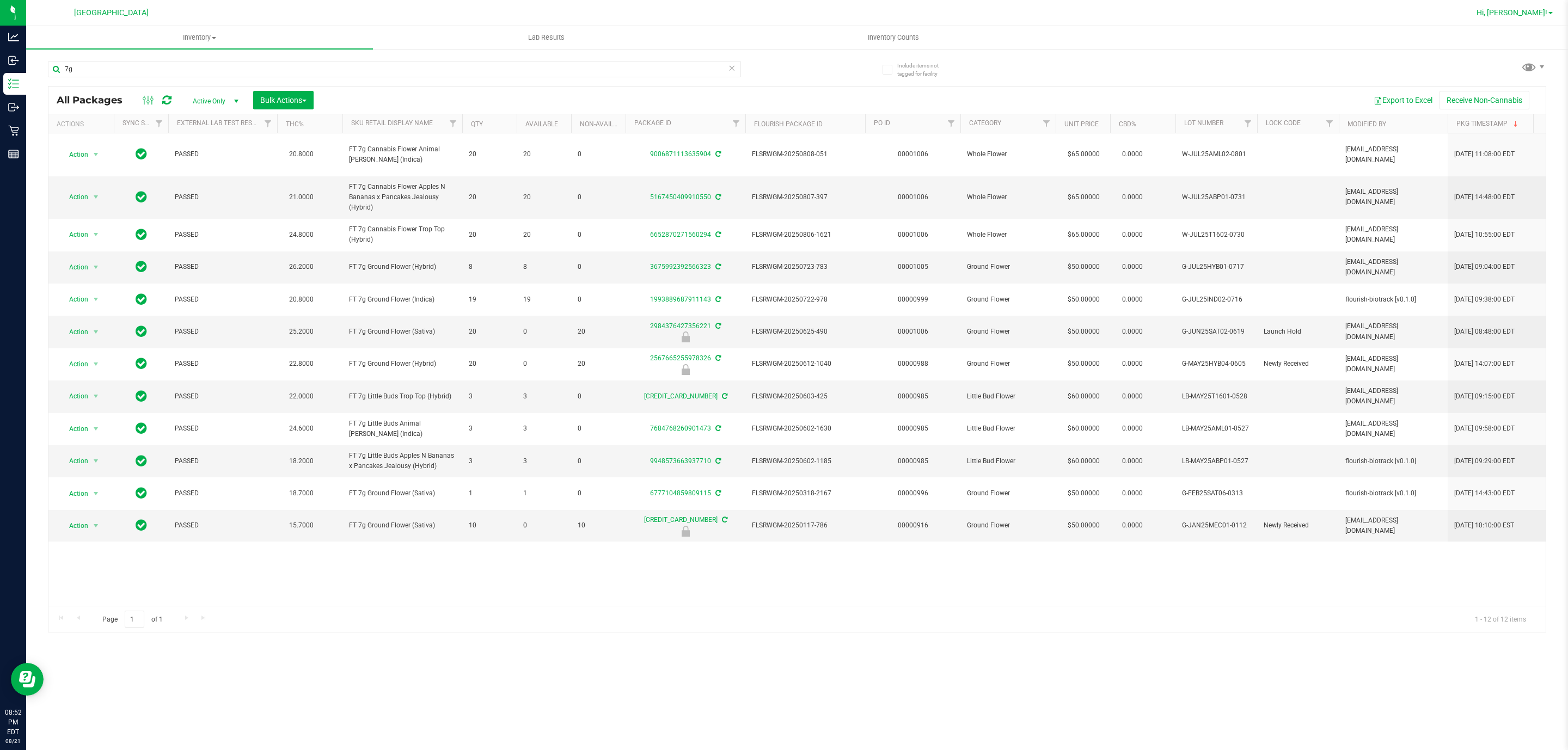
click at [1536, 14] on span "Hi, [PERSON_NAME]!" at bounding box center [1511, 13] width 70 height 9
click at [1512, 88] on li "Sign Out" at bounding box center [1518, 97] width 82 height 20
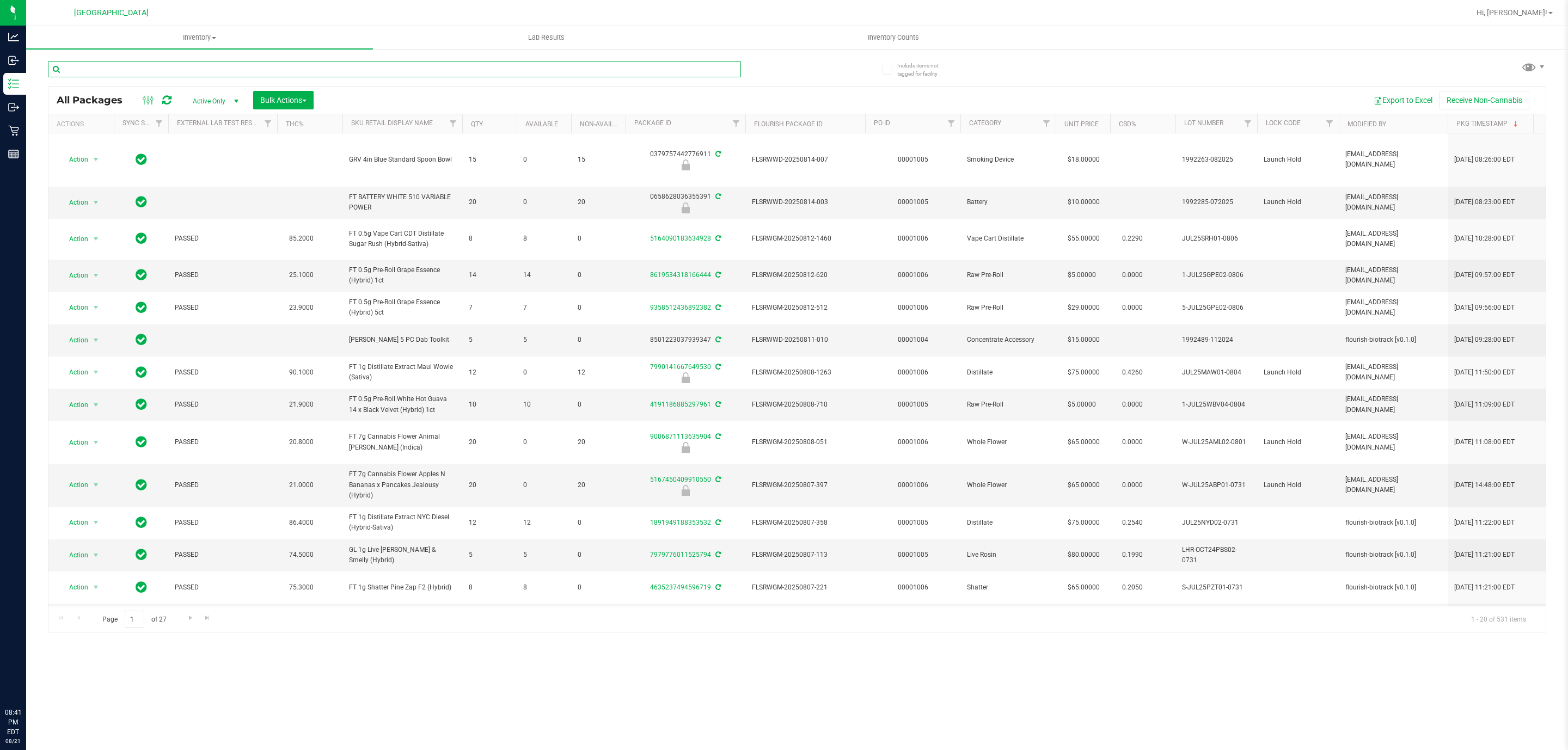
click at [272, 67] on input "text" at bounding box center [394, 69] width 693 height 16
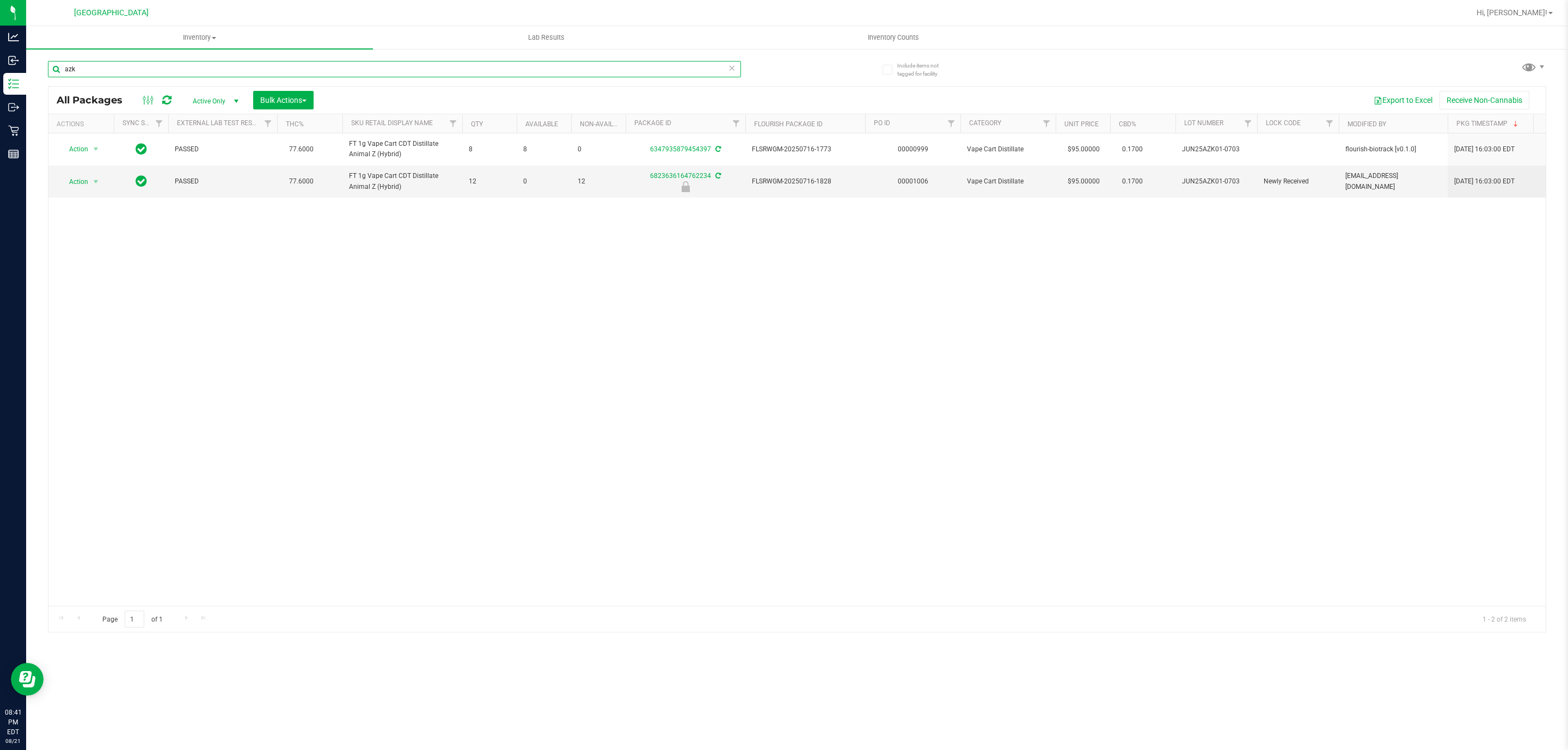
click at [283, 69] on input "azk" at bounding box center [394, 69] width 693 height 16
type input "-1527"
